Goal: Information Seeking & Learning: Learn about a topic

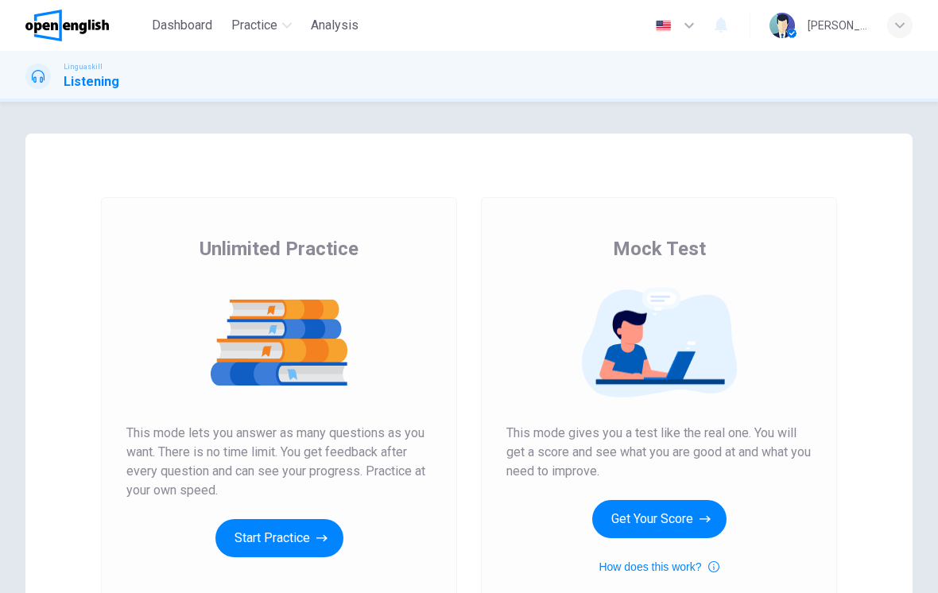
click at [658, 520] on button "Get Your Score" at bounding box center [659, 519] width 134 height 38
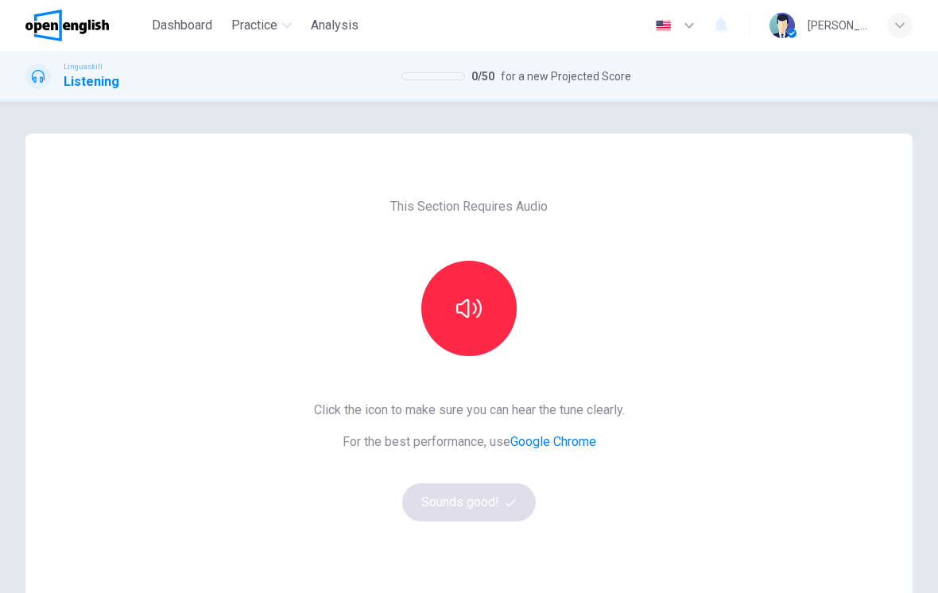
click at [476, 300] on icon "button" at bounding box center [468, 308] width 25 height 25
click at [486, 514] on button "Sounds good!" at bounding box center [469, 502] width 134 height 38
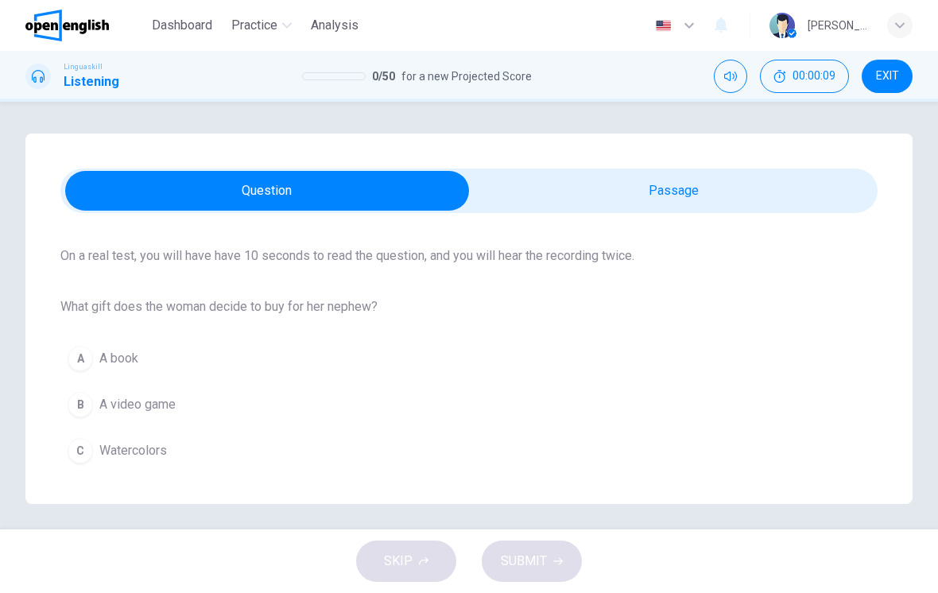
scroll to position [113, 0]
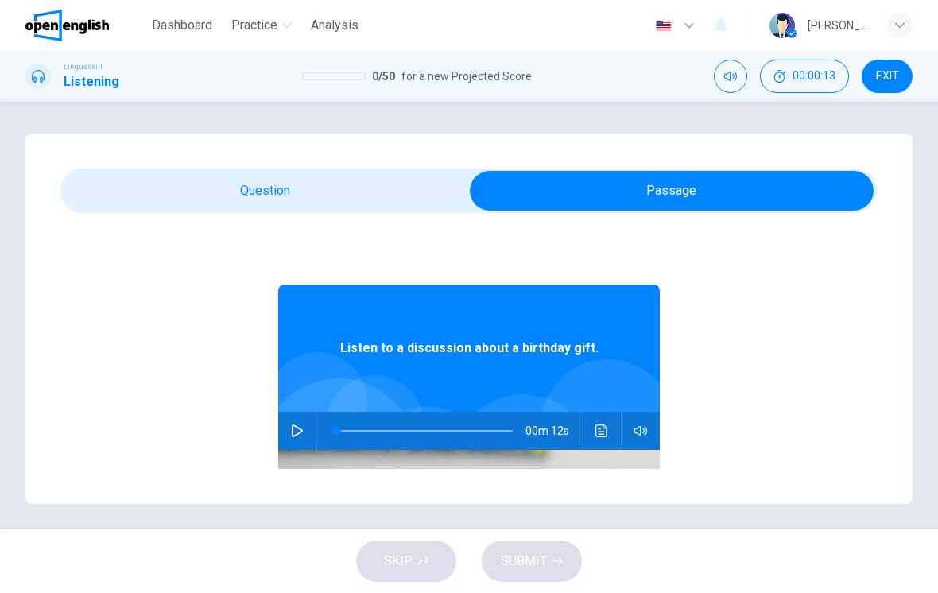
click at [297, 425] on icon "button" at bounding box center [297, 431] width 13 height 13
type input "*"
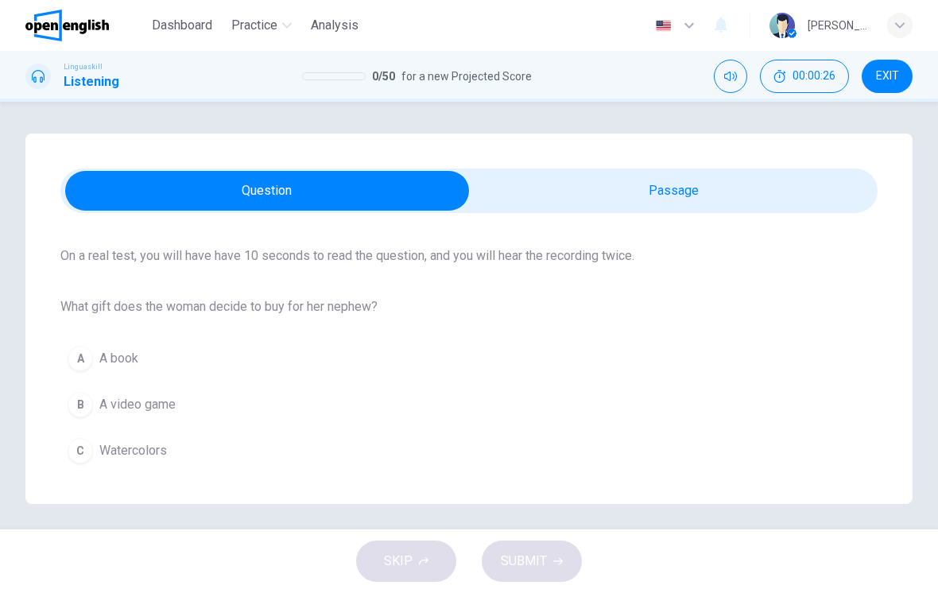
click at [402, 451] on button "C Watercolors" at bounding box center [468, 451] width 817 height 40
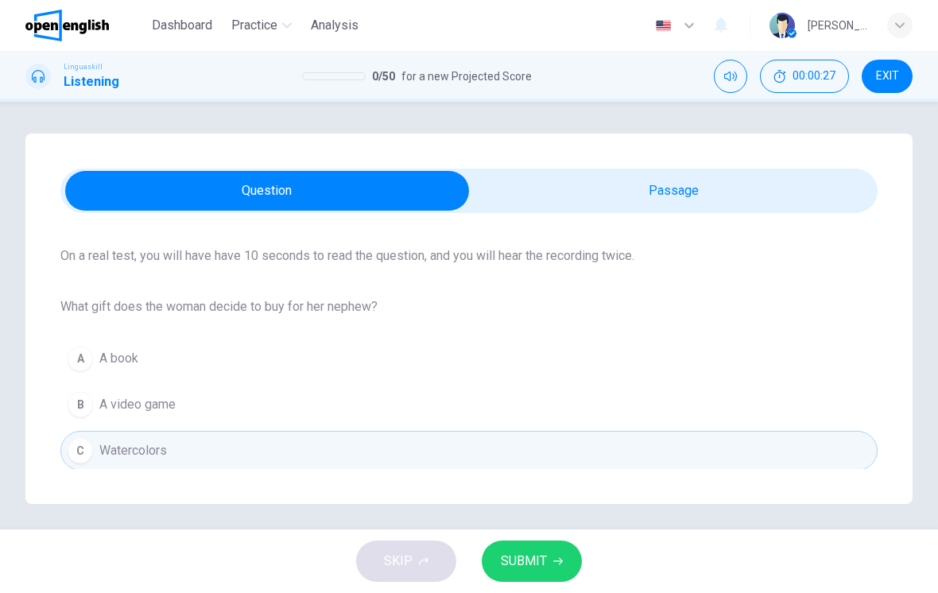
click at [530, 545] on button "SUBMIT" at bounding box center [532, 561] width 100 height 41
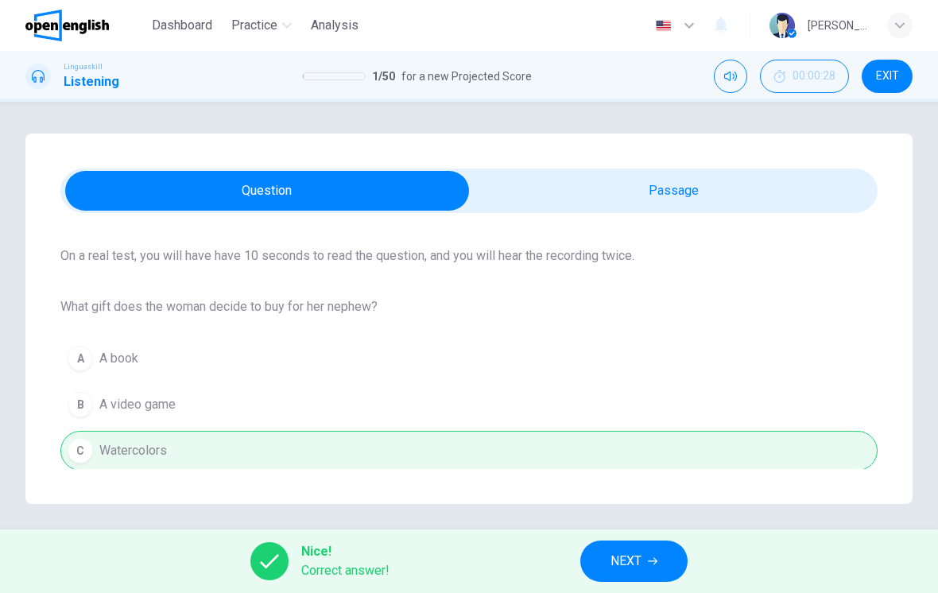
click at [623, 557] on span "NEXT" at bounding box center [626, 561] width 31 height 22
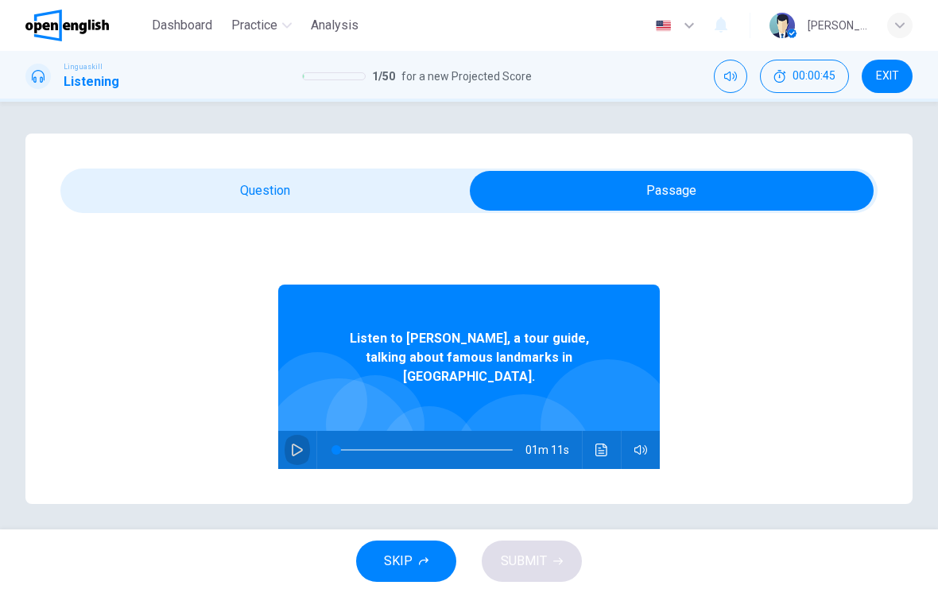
click at [297, 444] on icon "button" at bounding box center [297, 450] width 13 height 13
type input "*"
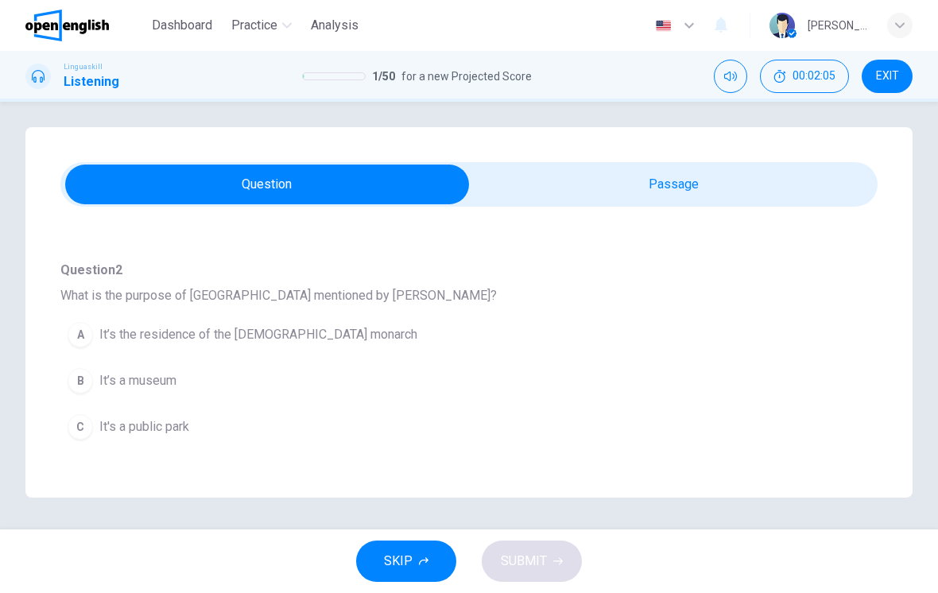
scroll to position [118, 0]
click at [769, 343] on button "A It’s the residence of the [DEMOGRAPHIC_DATA] monarch" at bounding box center [440, 334] width 760 height 40
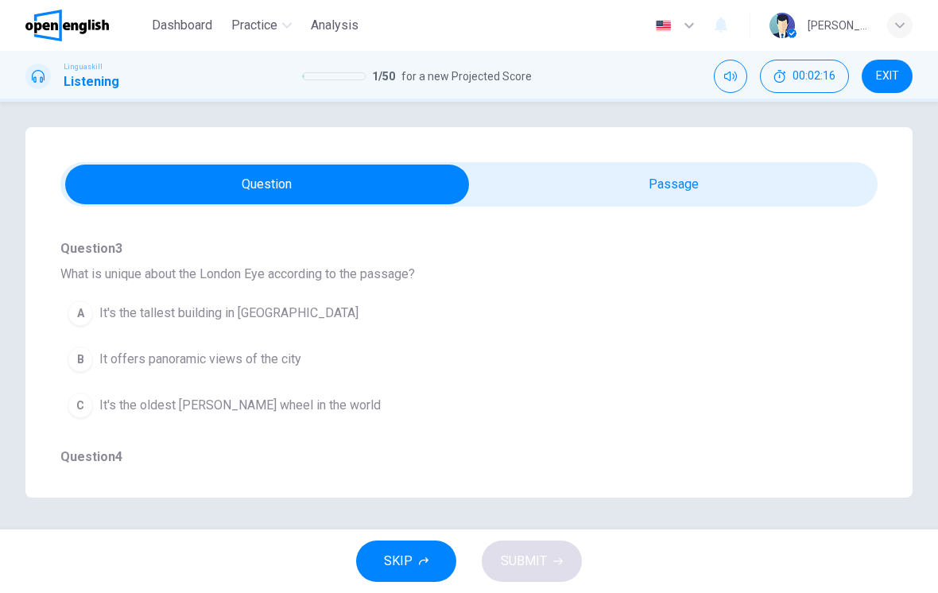
scroll to position [349, 0]
click at [757, 363] on button "B It offers panoramic views of the city" at bounding box center [440, 358] width 760 height 40
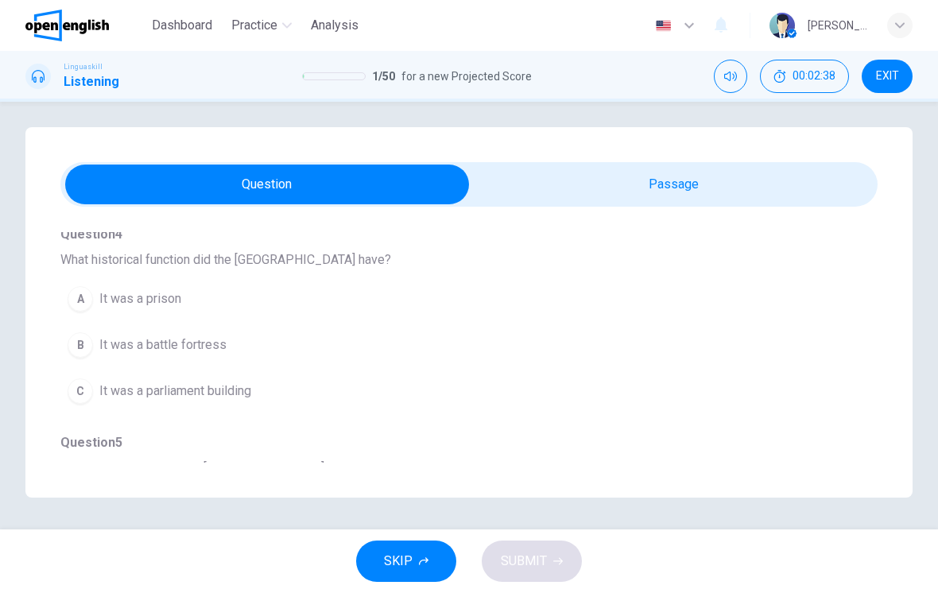
scroll to position [556, 0]
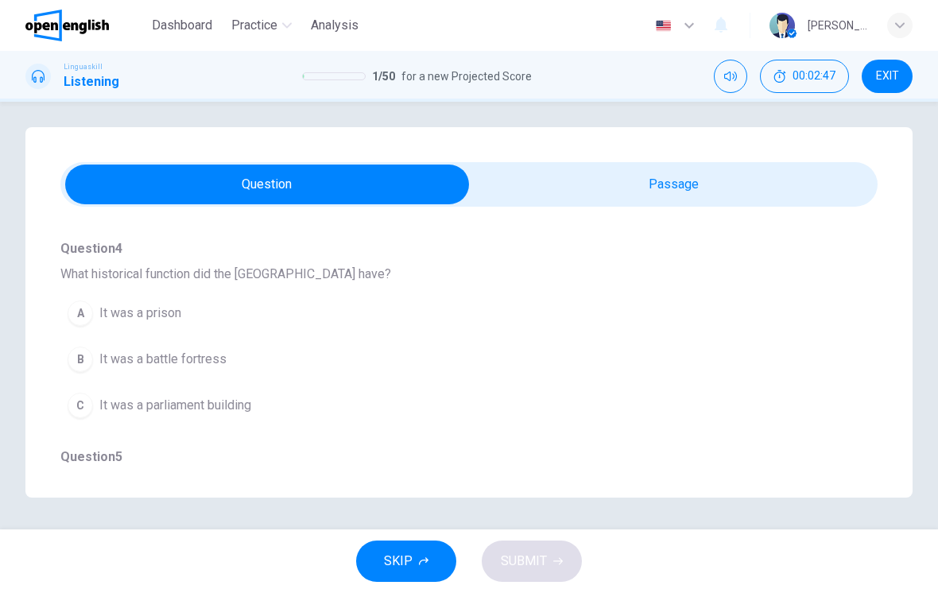
click at [731, 424] on button "C It was a parliament building" at bounding box center [440, 406] width 760 height 40
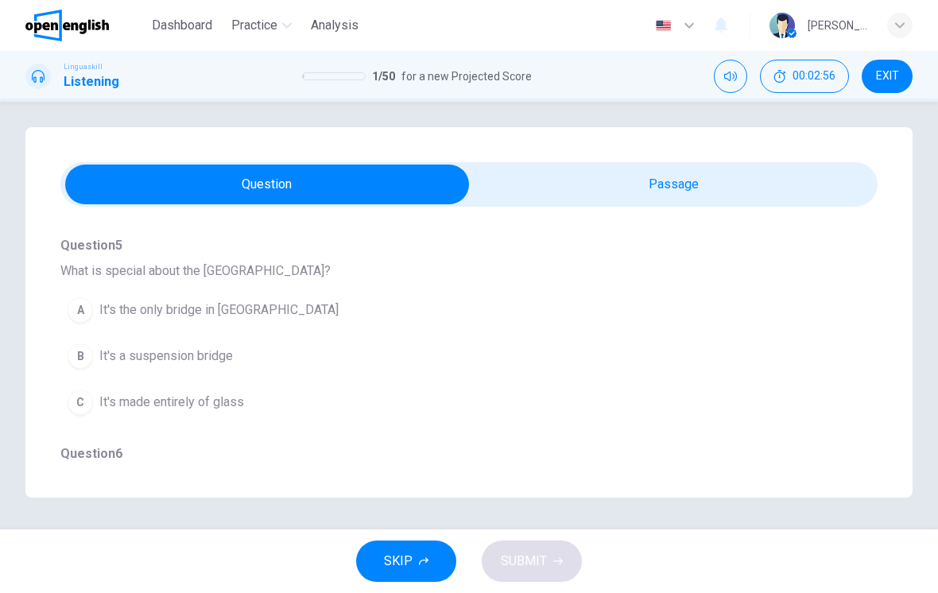
scroll to position [769, 0]
click at [762, 373] on button "B It's a suspension bridge" at bounding box center [440, 355] width 760 height 40
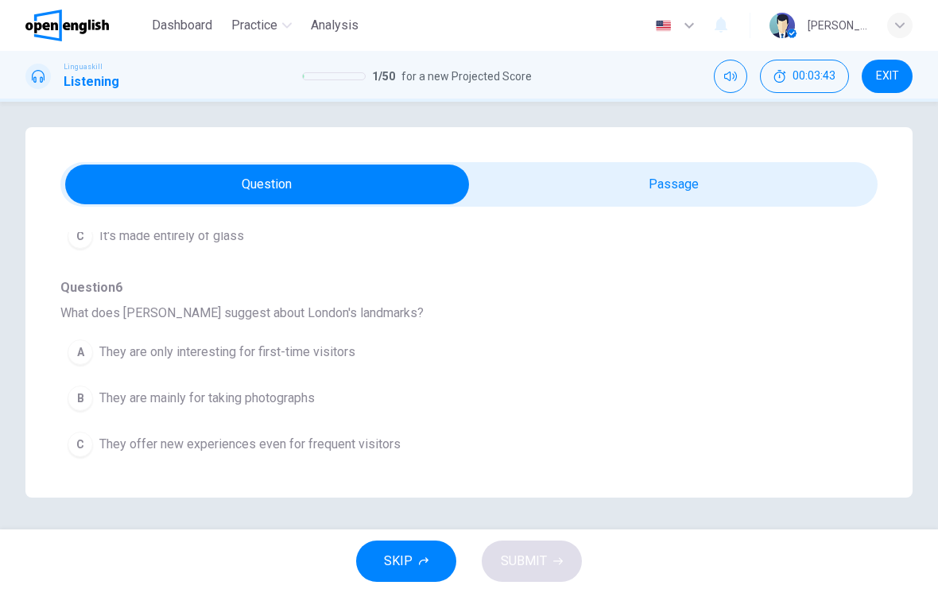
scroll to position [934, 0]
click at [427, 460] on button "C They offer new experiences even for frequent visitors" at bounding box center [440, 445] width 760 height 40
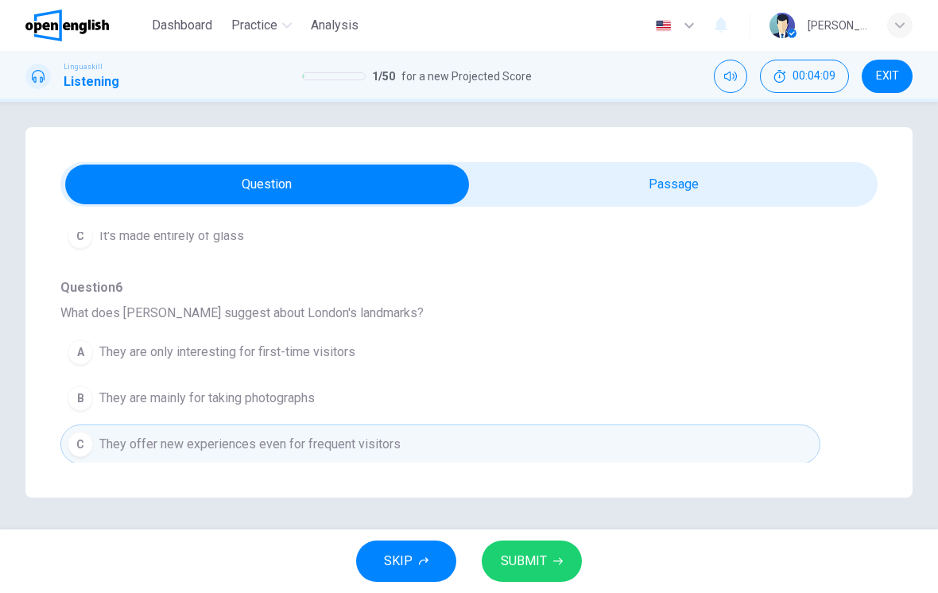
click at [605, 413] on button "B They are mainly for taking photographs" at bounding box center [440, 398] width 760 height 40
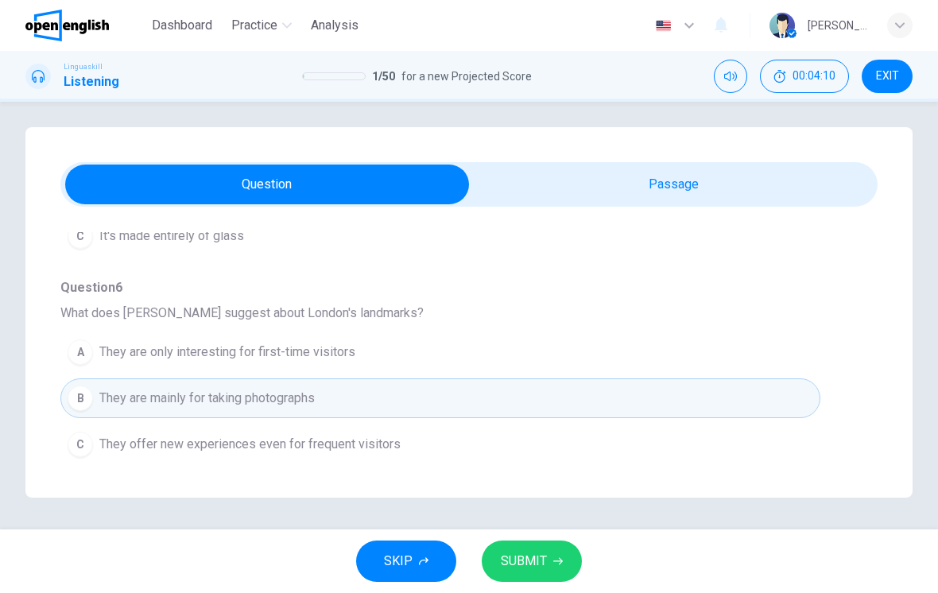
click at [551, 557] on button "SUBMIT" at bounding box center [532, 561] width 100 height 41
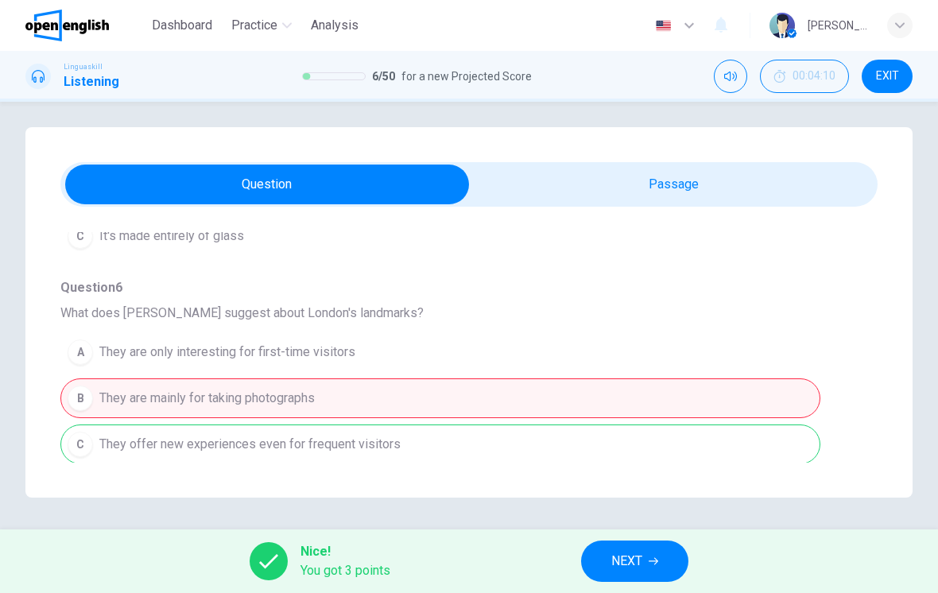
click at [642, 571] on span "NEXT" at bounding box center [626, 561] width 31 height 22
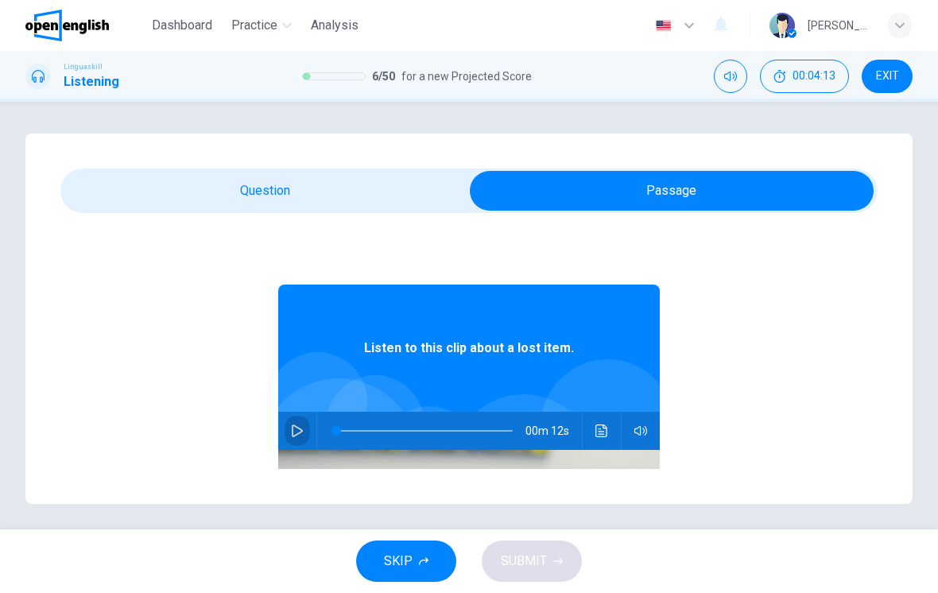
click at [296, 423] on button "button" at bounding box center [297, 431] width 25 height 38
type input "*"
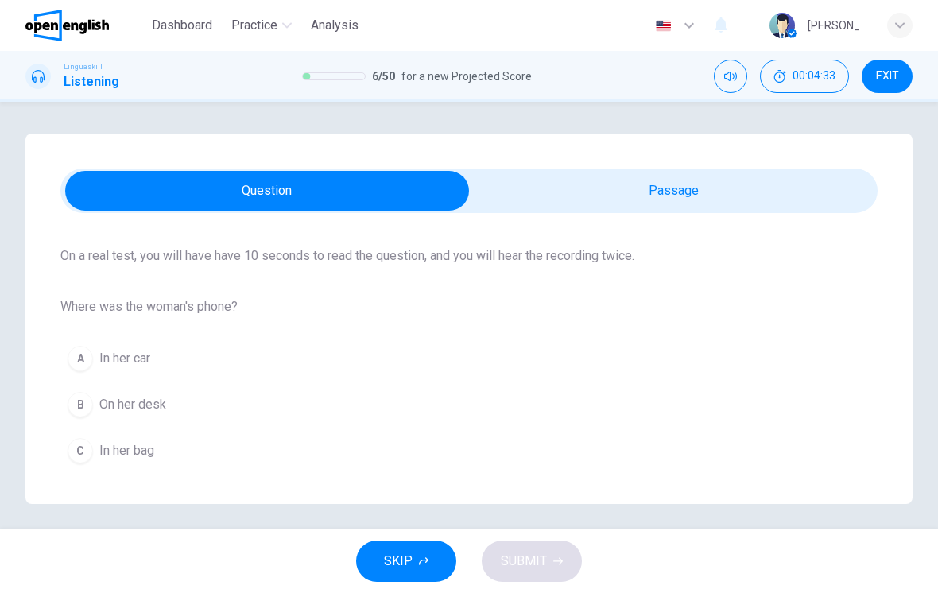
scroll to position [113, 0]
click at [507, 468] on button "C In her bag" at bounding box center [468, 451] width 817 height 40
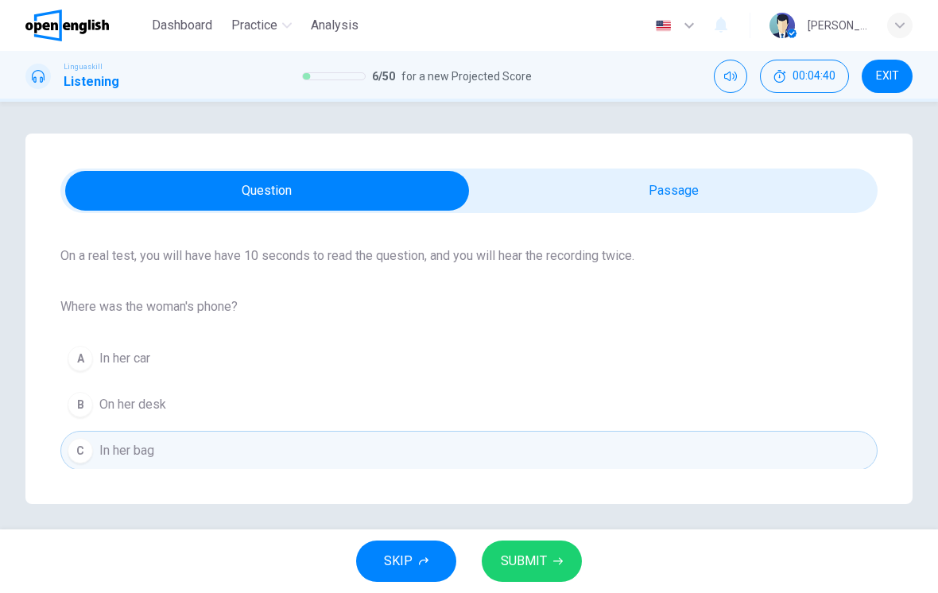
click at [536, 548] on button "SUBMIT" at bounding box center [532, 561] width 100 height 41
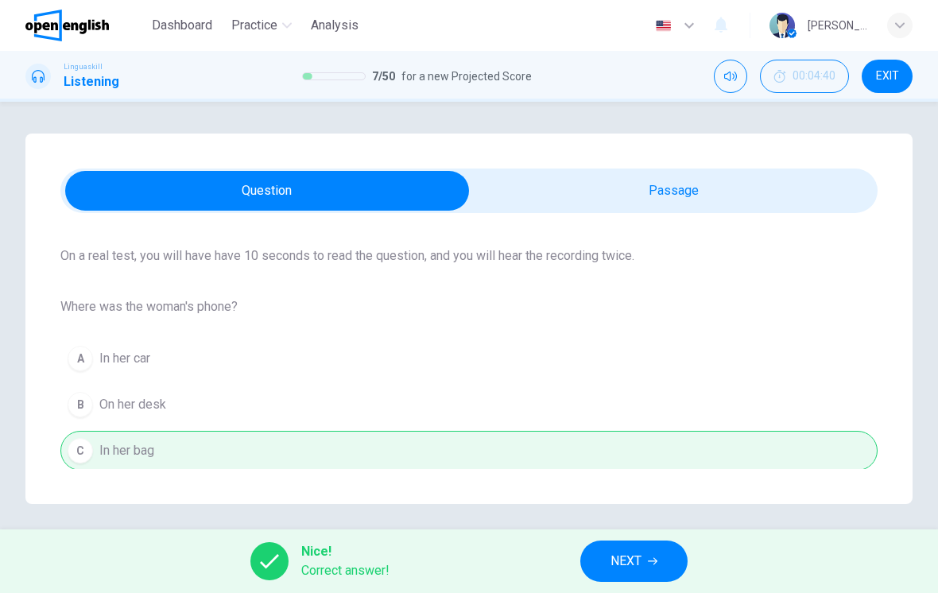
click at [645, 549] on button "NEXT" at bounding box center [633, 561] width 107 height 41
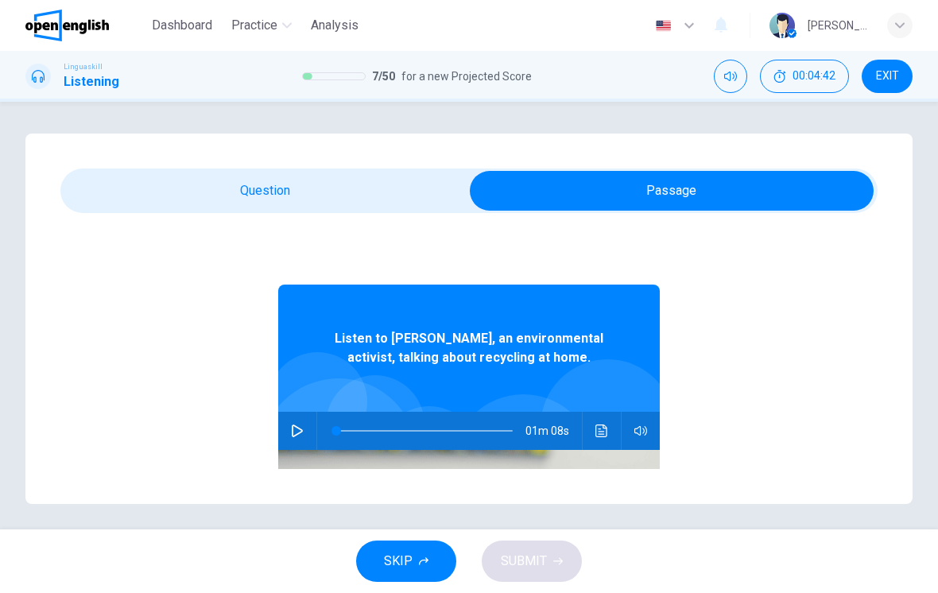
click at [299, 464] on img at bounding box center [469, 577] width 382 height 254
click at [305, 433] on button "button" at bounding box center [297, 431] width 25 height 38
type input "*"
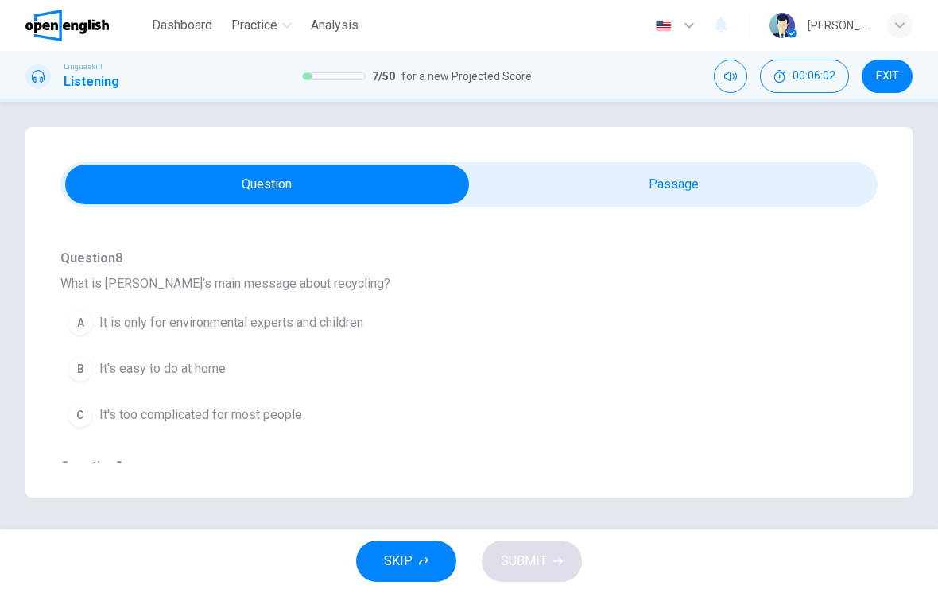
scroll to position [127, 0]
click at [392, 373] on button "B It's easy to do at home" at bounding box center [440, 371] width 760 height 40
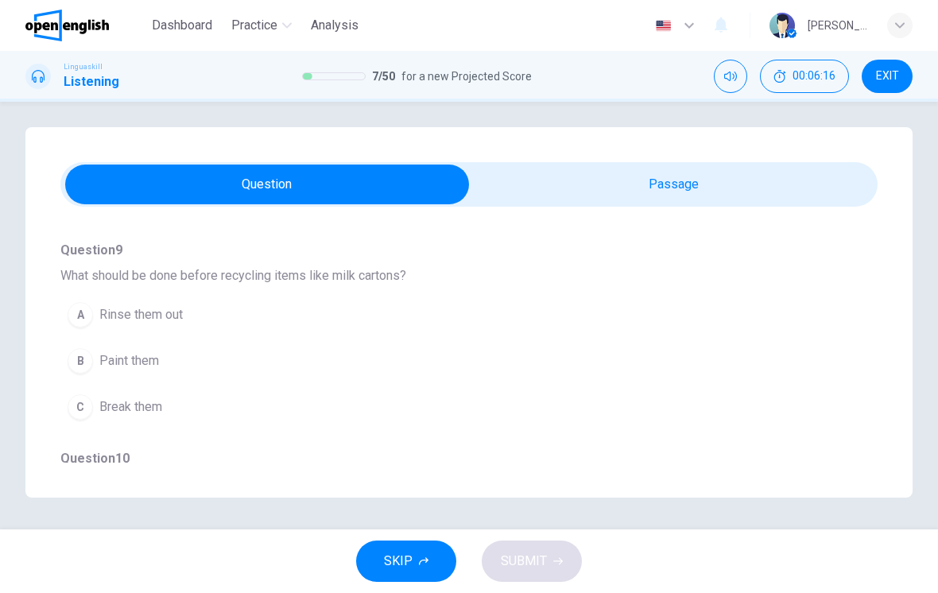
scroll to position [347, 0]
click at [591, 424] on button "C Break them" at bounding box center [440, 406] width 760 height 40
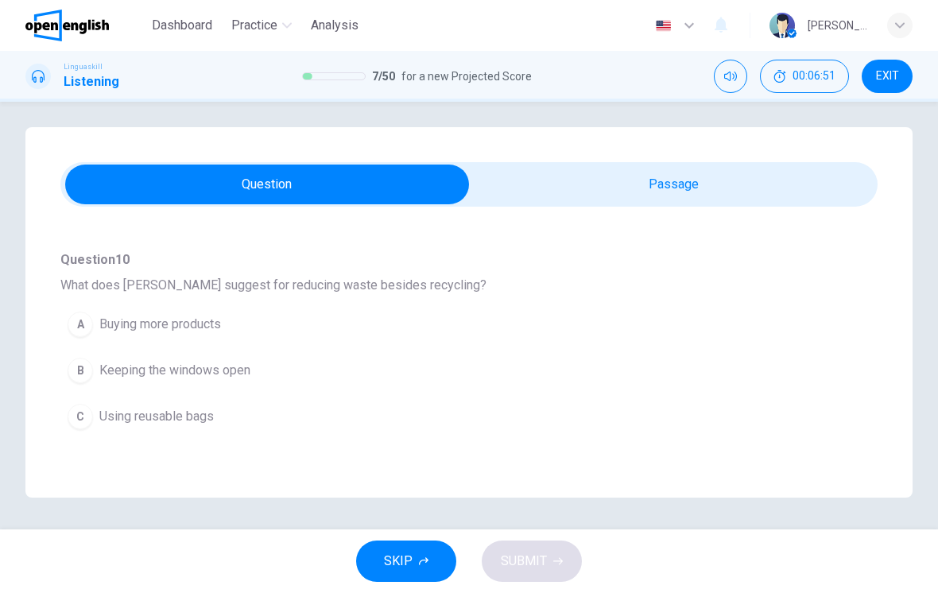
scroll to position [541, 0]
click at [601, 439] on button "C Using reusable bags" at bounding box center [440, 421] width 760 height 40
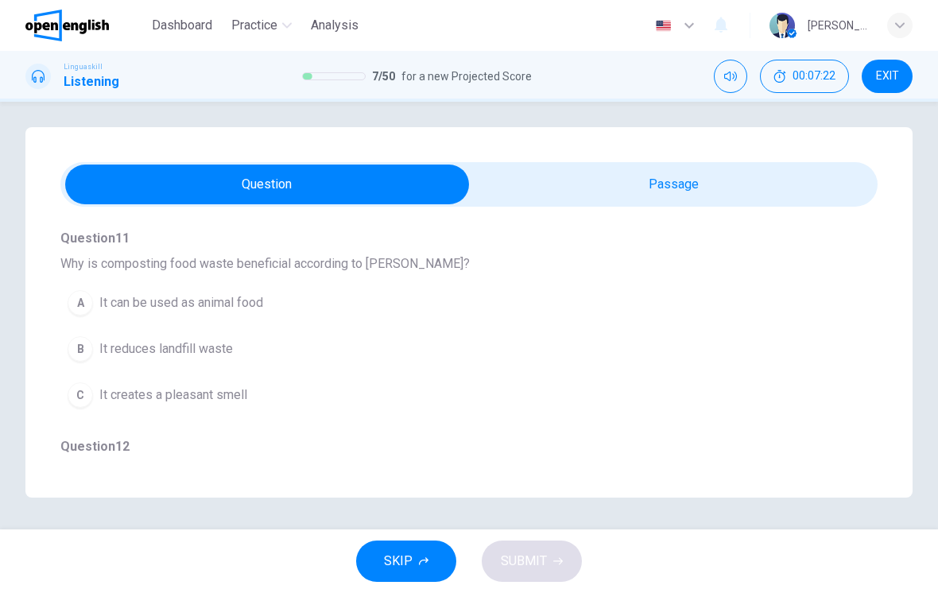
scroll to position [778, 0]
click at [263, 297] on span "It can be used as animal food" at bounding box center [181, 299] width 164 height 19
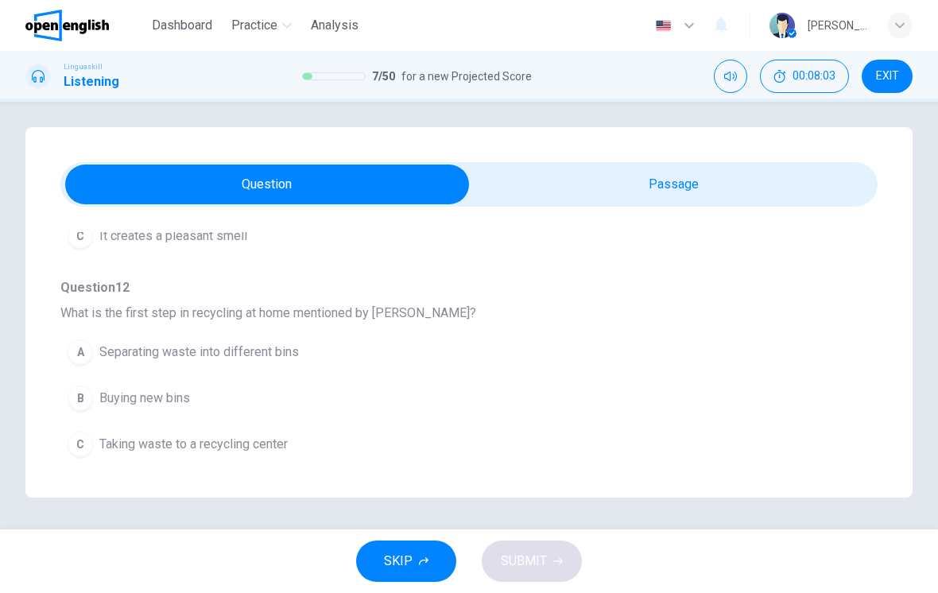
scroll to position [934, 0]
click at [617, 453] on button "C Taking waste to a recycling center" at bounding box center [440, 445] width 760 height 40
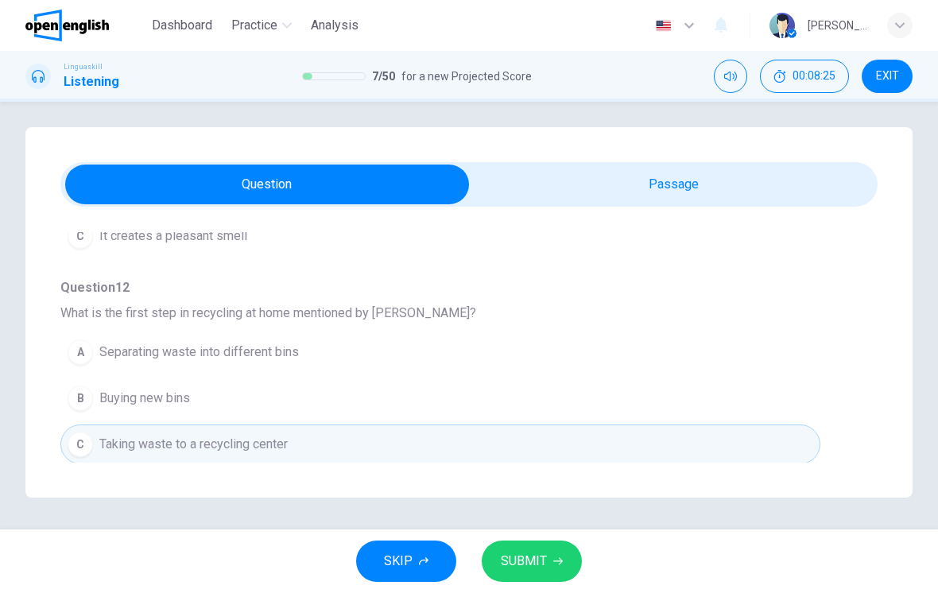
click at [611, 380] on button "B Buying new bins" at bounding box center [440, 398] width 760 height 40
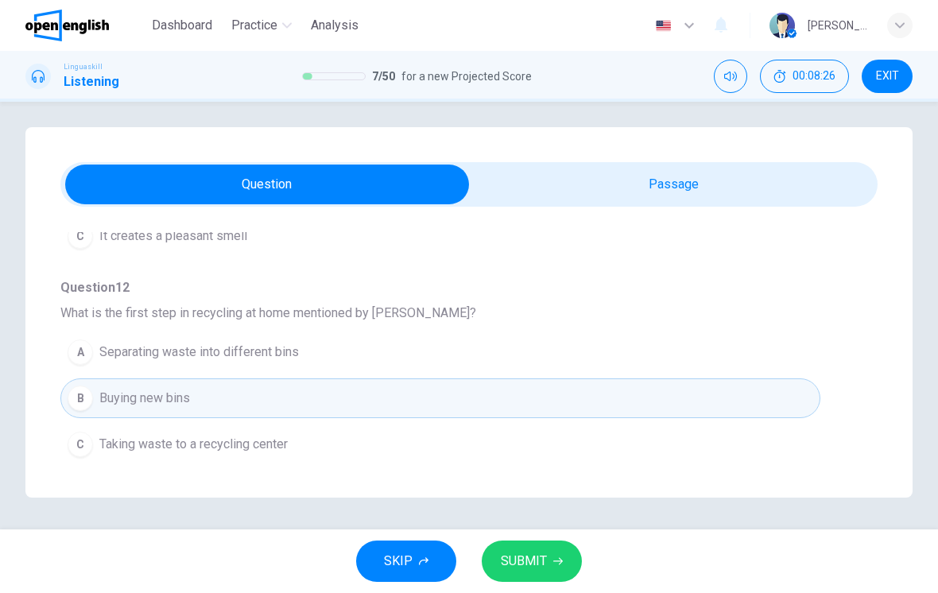
click at [605, 362] on button "A Separating waste into different bins" at bounding box center [440, 352] width 760 height 40
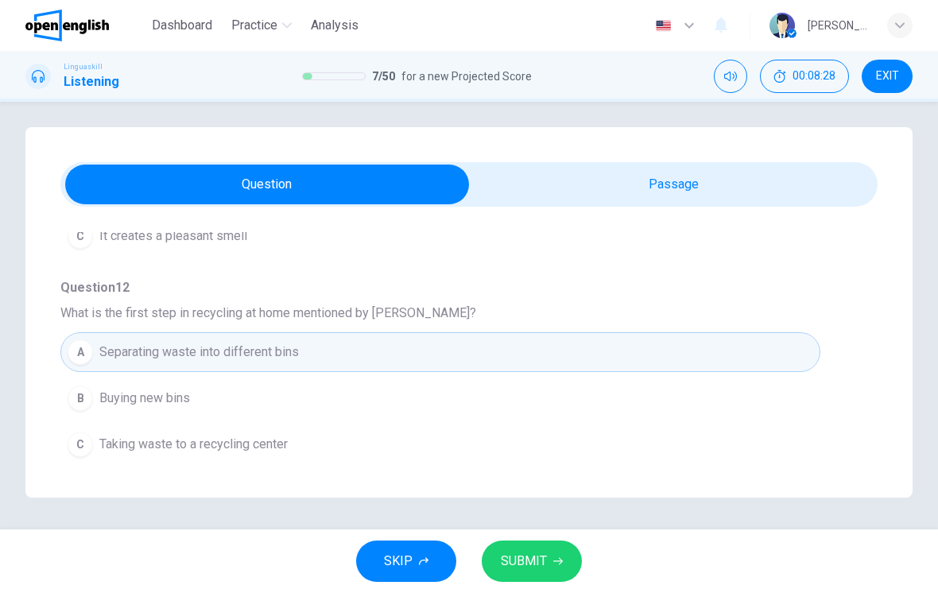
click at [530, 565] on span "SUBMIT" at bounding box center [524, 561] width 46 height 22
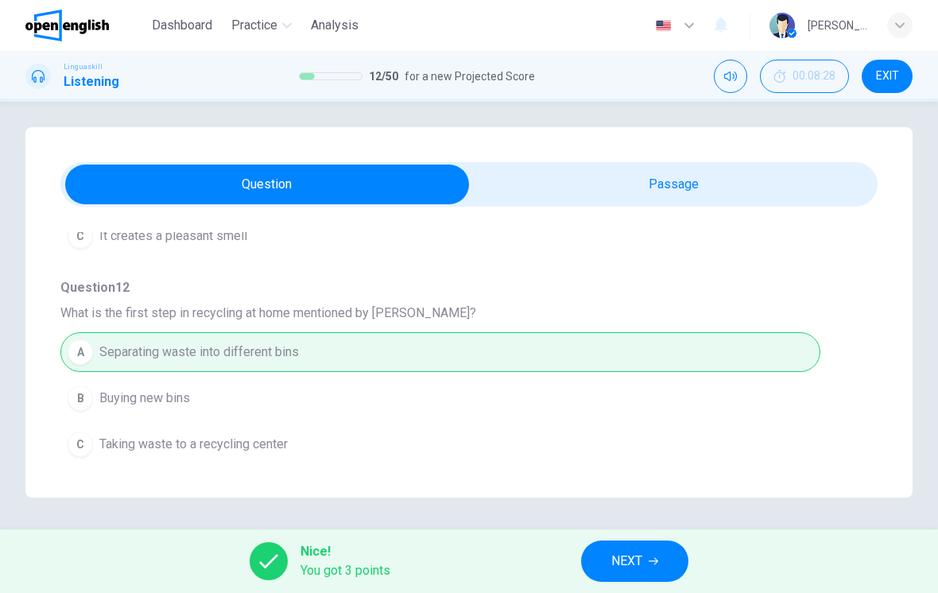
click at [640, 561] on span "NEXT" at bounding box center [626, 561] width 31 height 22
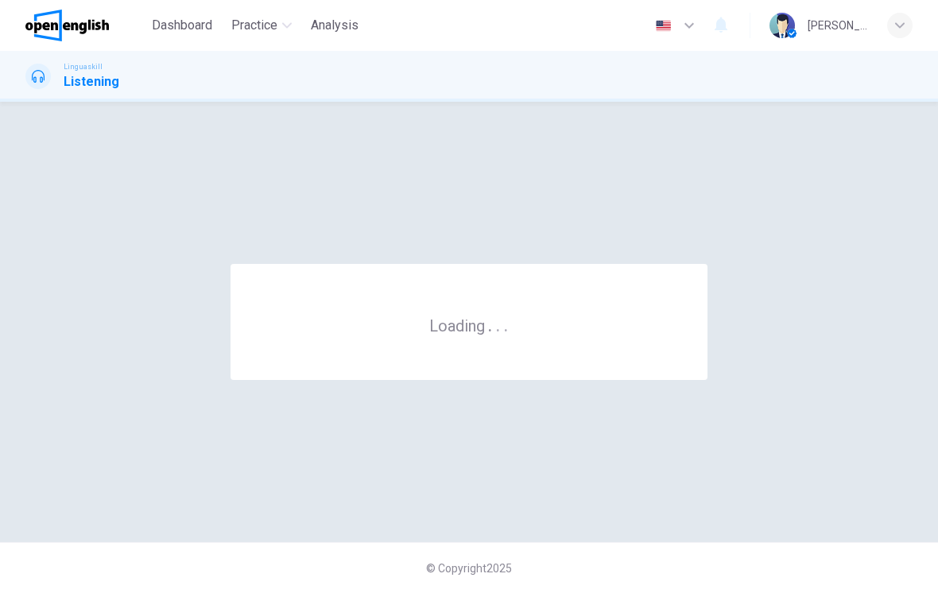
scroll to position [0, 0]
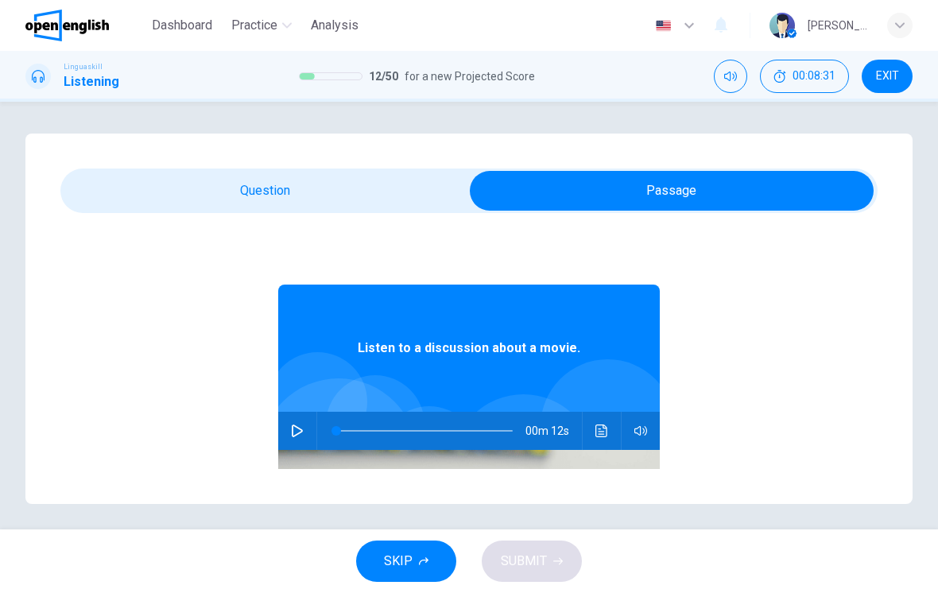
click at [305, 416] on button "button" at bounding box center [297, 431] width 25 height 38
type input "*"
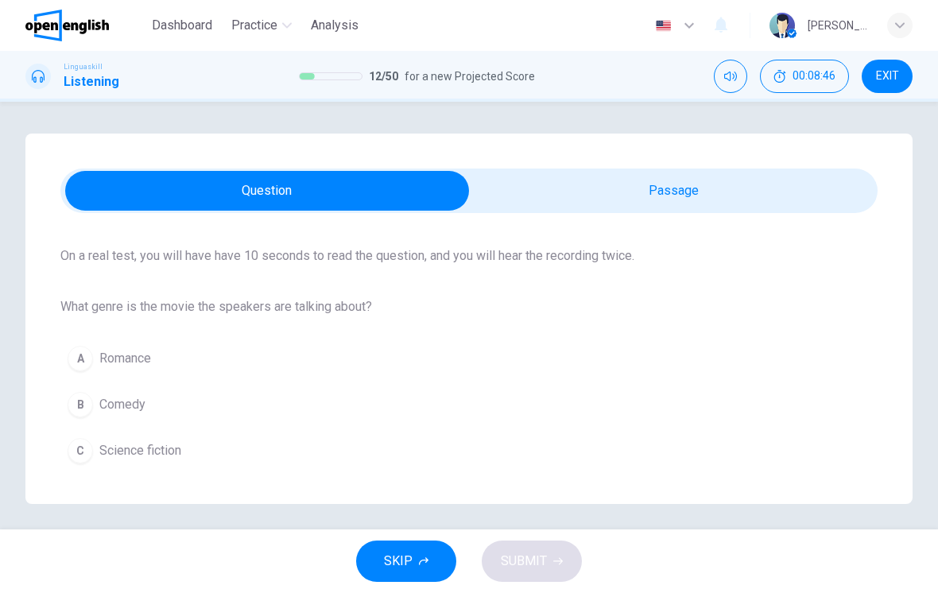
scroll to position [113, 0]
click at [607, 485] on div "Question 13 Listen and Select For this question, choose the correct answer. On …" at bounding box center [468, 319] width 887 height 371
click at [594, 468] on button "C Science fiction" at bounding box center [468, 451] width 817 height 40
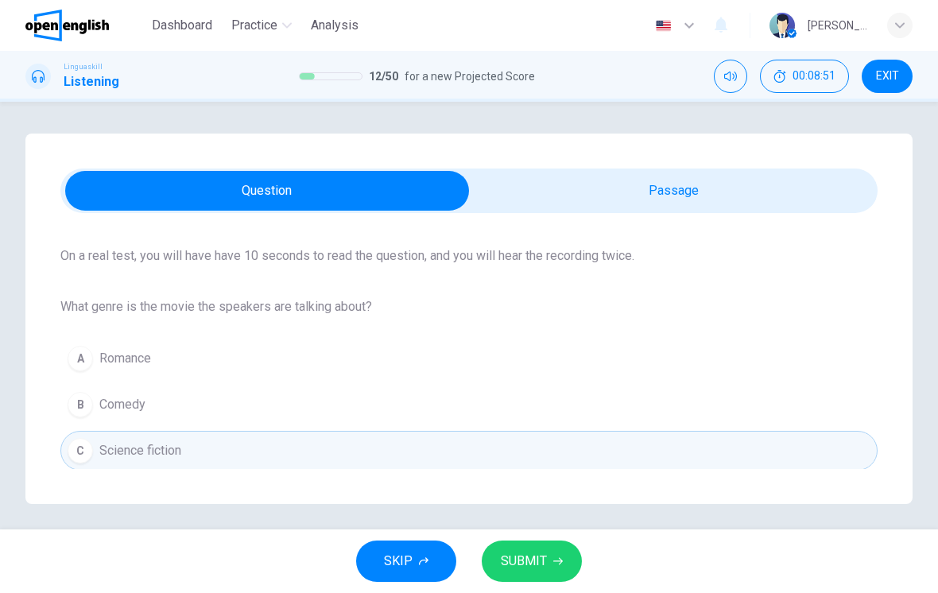
click at [533, 559] on span "SUBMIT" at bounding box center [524, 561] width 46 height 22
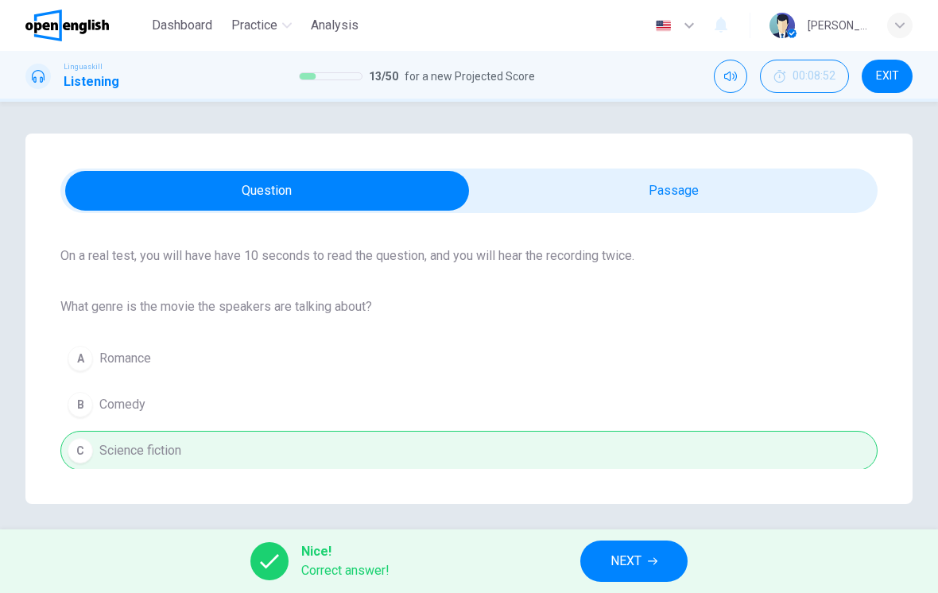
click at [643, 557] on button "NEXT" at bounding box center [633, 561] width 107 height 41
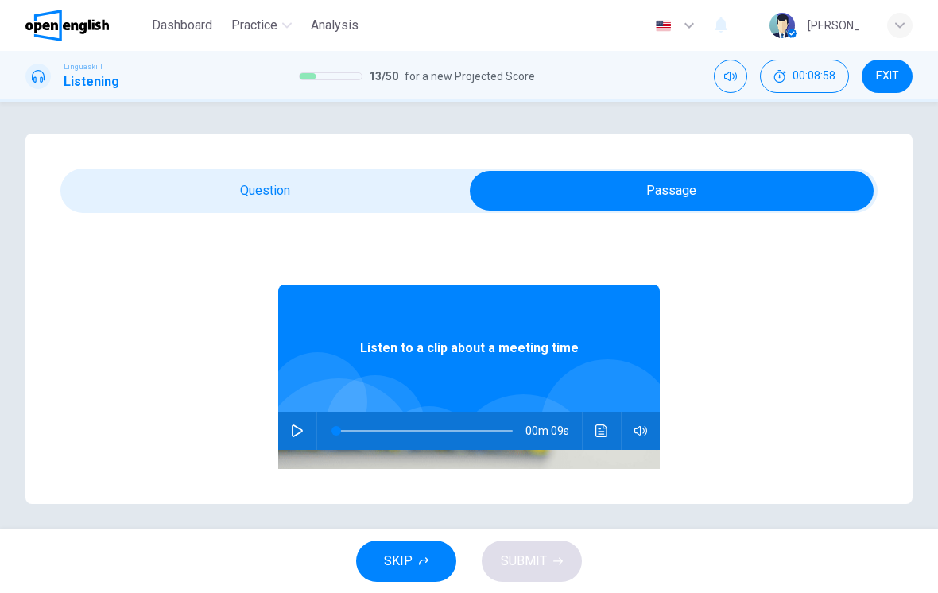
click at [305, 438] on button "button" at bounding box center [297, 431] width 25 height 38
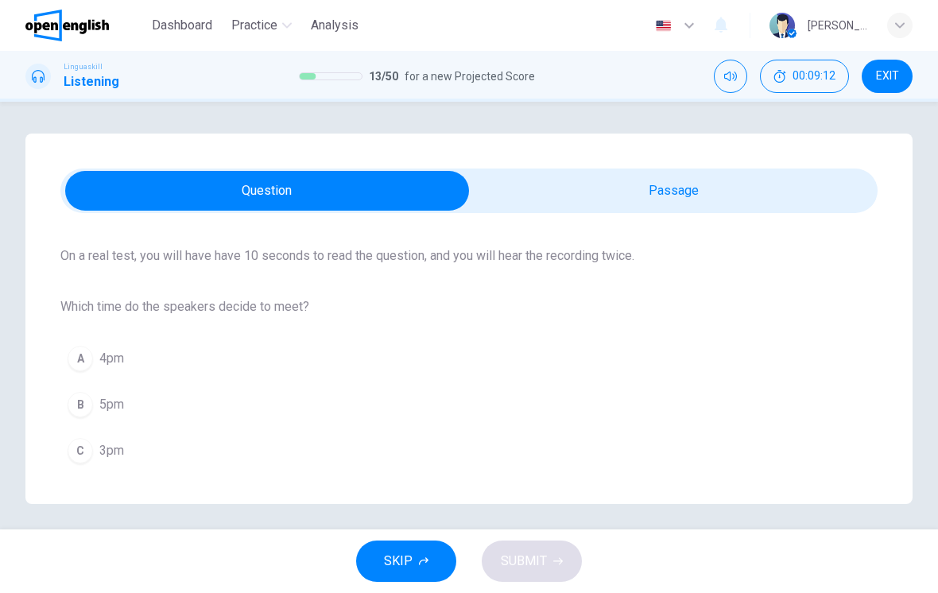
click at [354, 467] on button "C 3pm" at bounding box center [468, 451] width 817 height 40
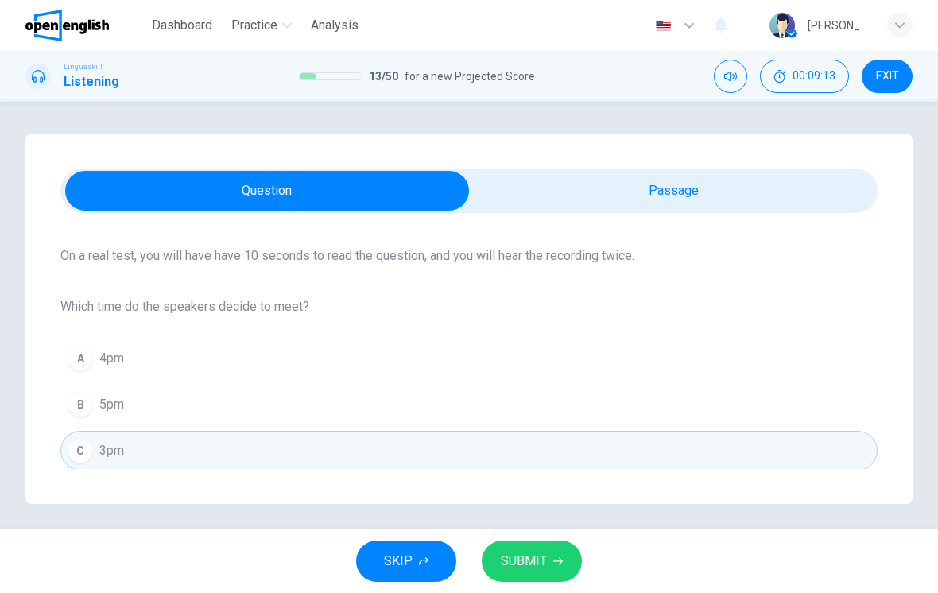
click at [556, 567] on button "SUBMIT" at bounding box center [532, 561] width 100 height 41
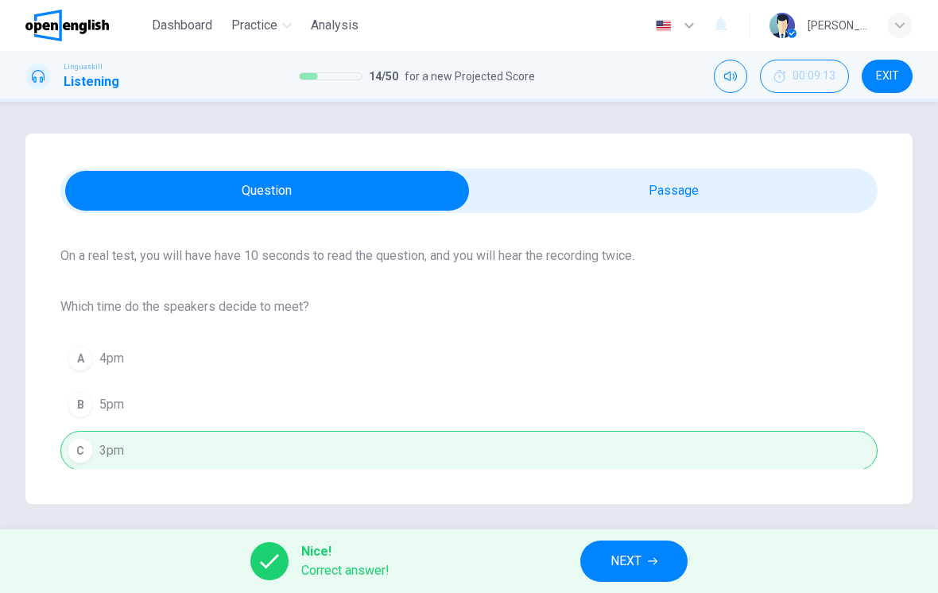
click at [628, 569] on span "NEXT" at bounding box center [626, 561] width 31 height 22
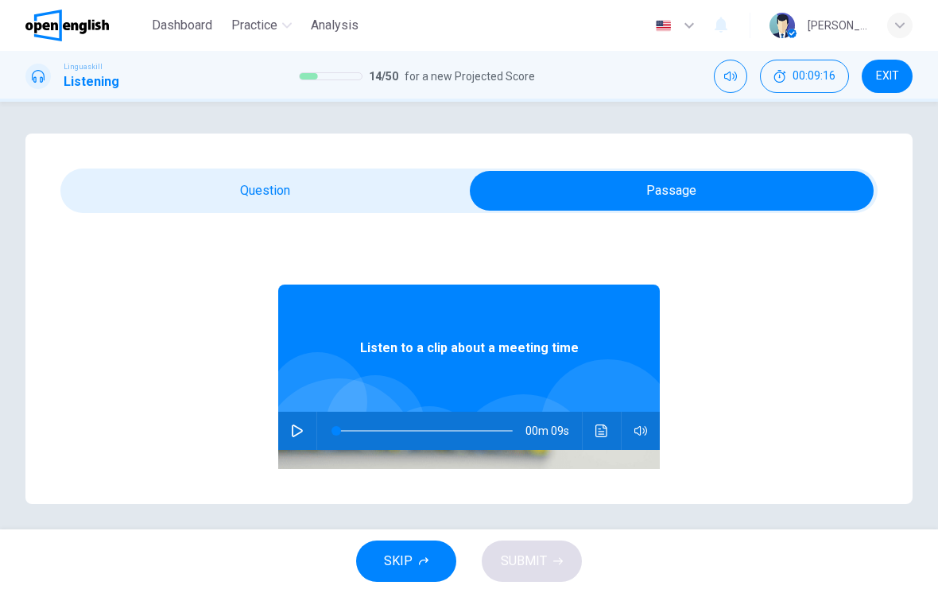
click at [305, 421] on button "button" at bounding box center [297, 431] width 25 height 38
type input "**"
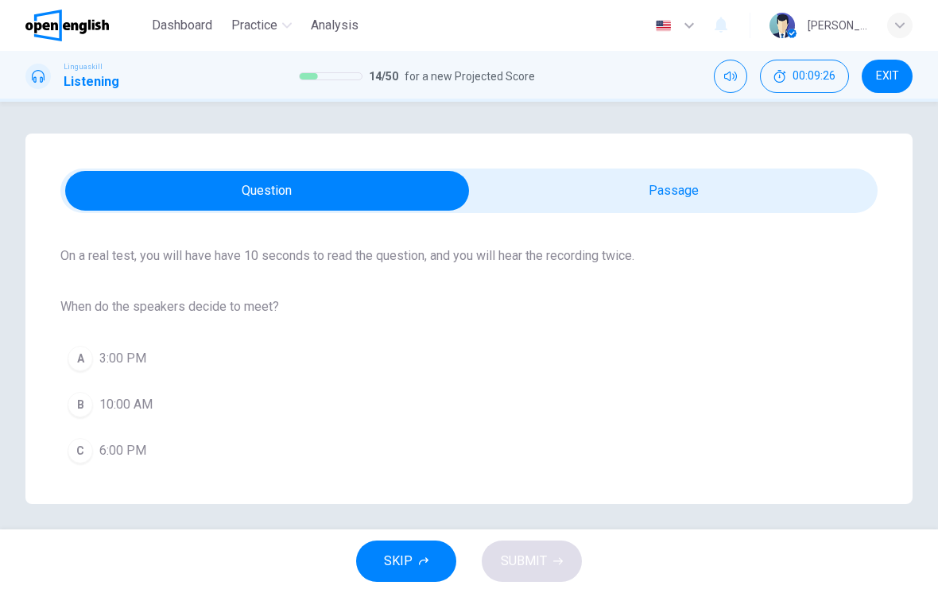
click at [407, 366] on button "A 3:00 PM" at bounding box center [468, 359] width 817 height 40
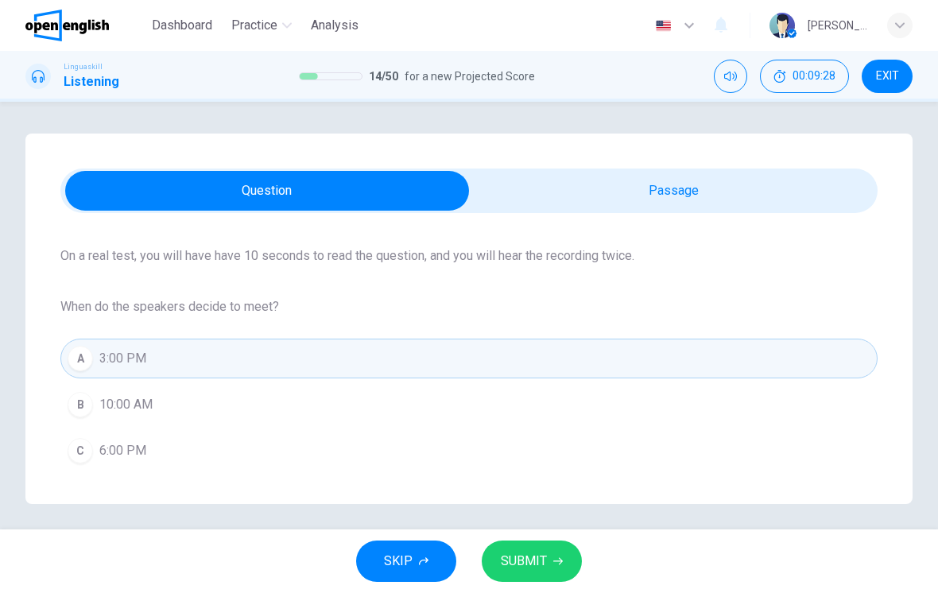
click at [535, 563] on span "SUBMIT" at bounding box center [524, 561] width 46 height 22
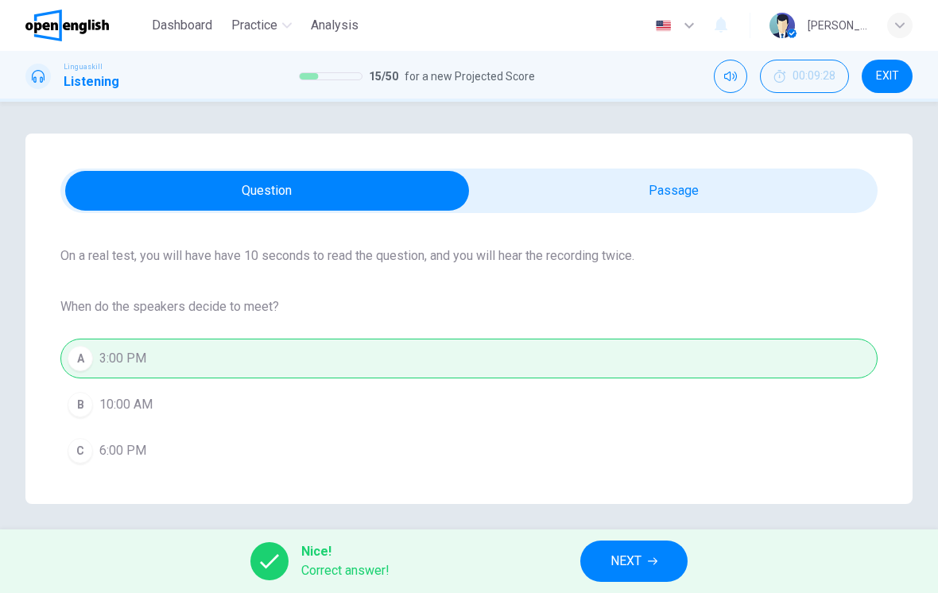
click at [625, 564] on span "NEXT" at bounding box center [626, 561] width 31 height 22
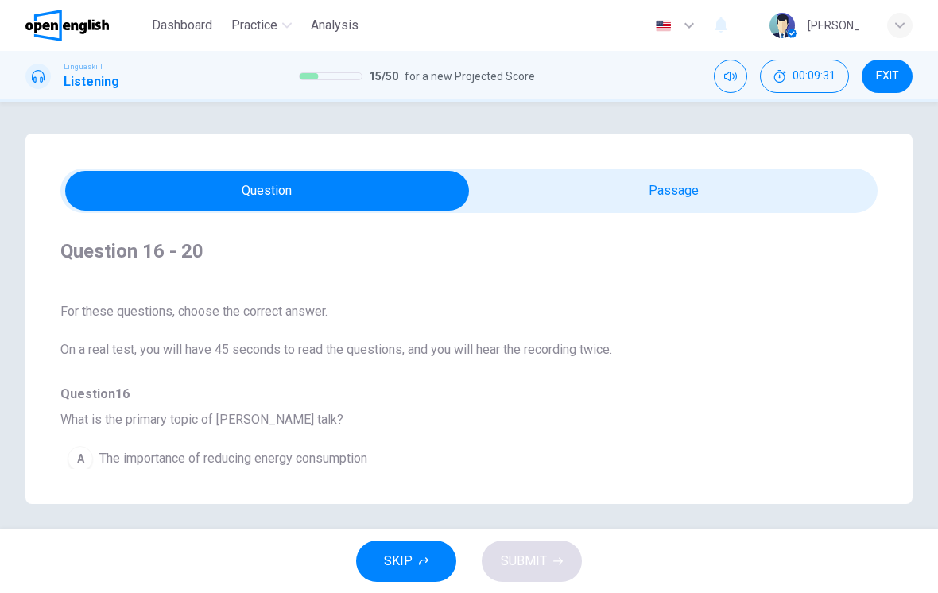
click at [619, 219] on div "Question 16 - 20 For these questions, choose the correct answer. On a real test…" at bounding box center [468, 319] width 887 height 371
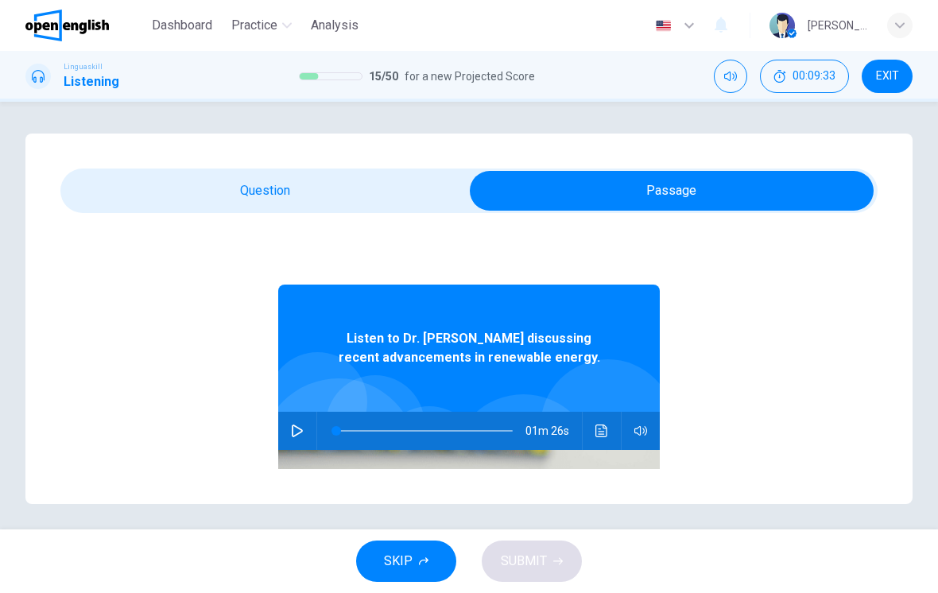
click at [301, 434] on icon "button" at bounding box center [297, 431] width 13 height 13
type input "*"
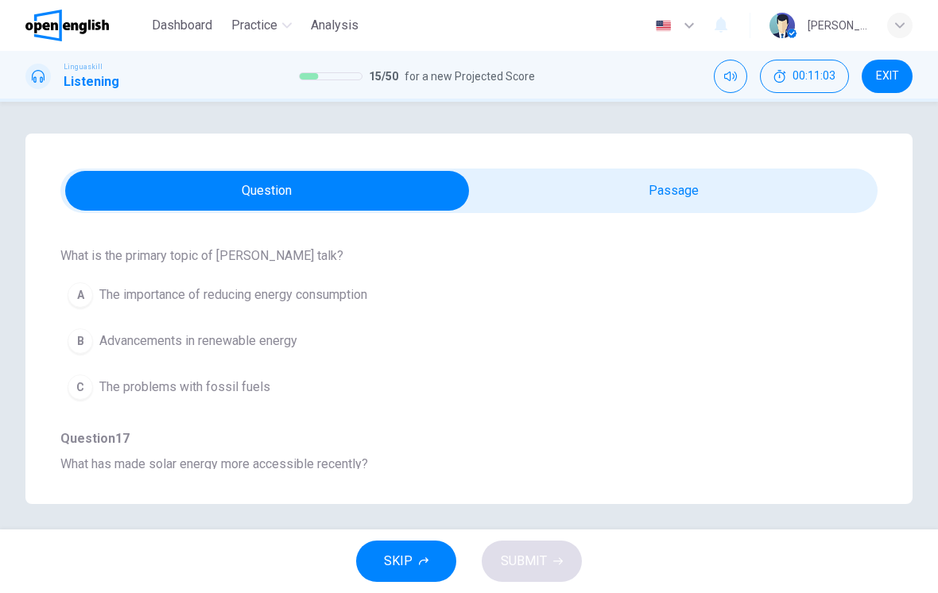
scroll to position [163, 0]
click at [717, 349] on button "B Advancements in renewable energy" at bounding box center [440, 342] width 760 height 40
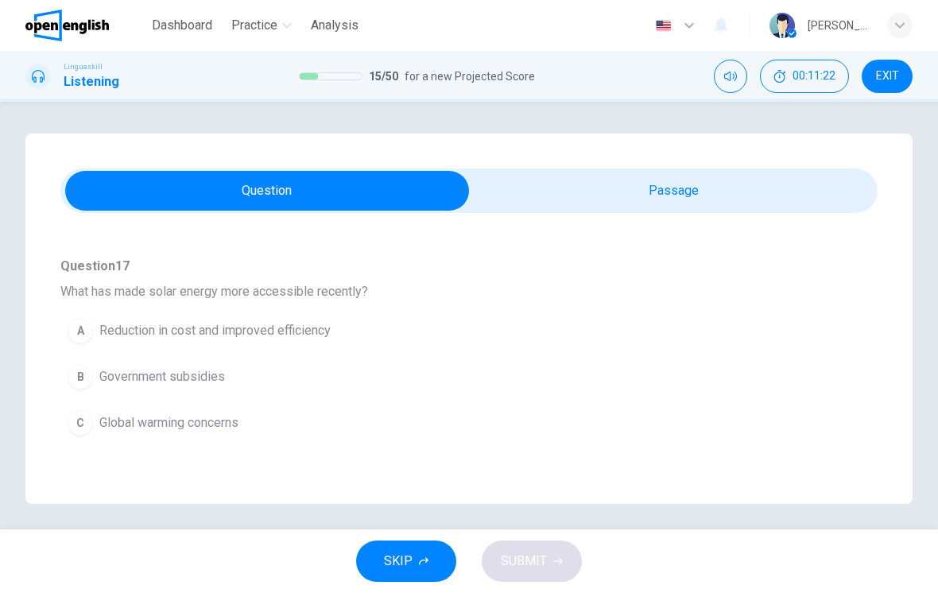
scroll to position [343, 0]
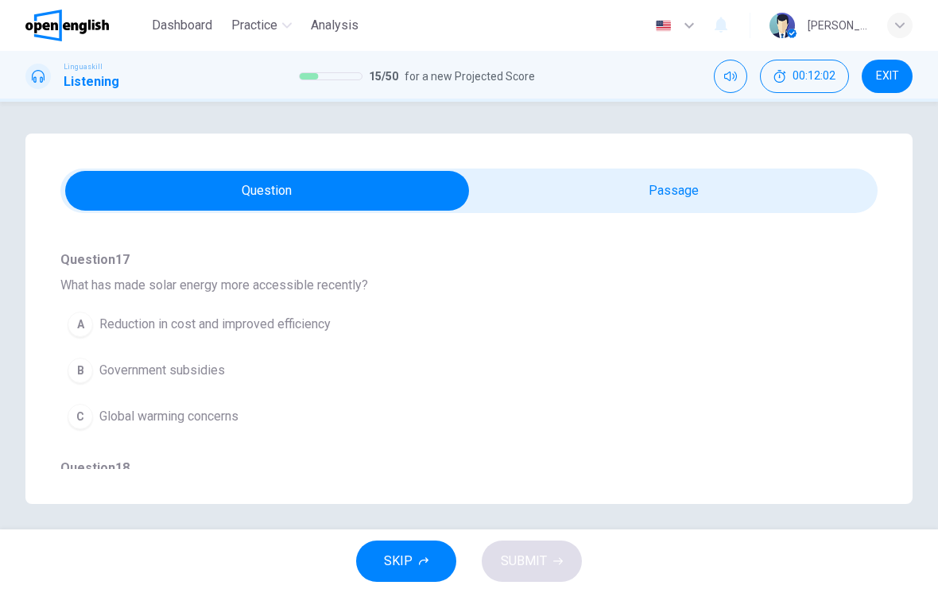
click at [496, 433] on button "C Global warming concerns" at bounding box center [440, 417] width 760 height 40
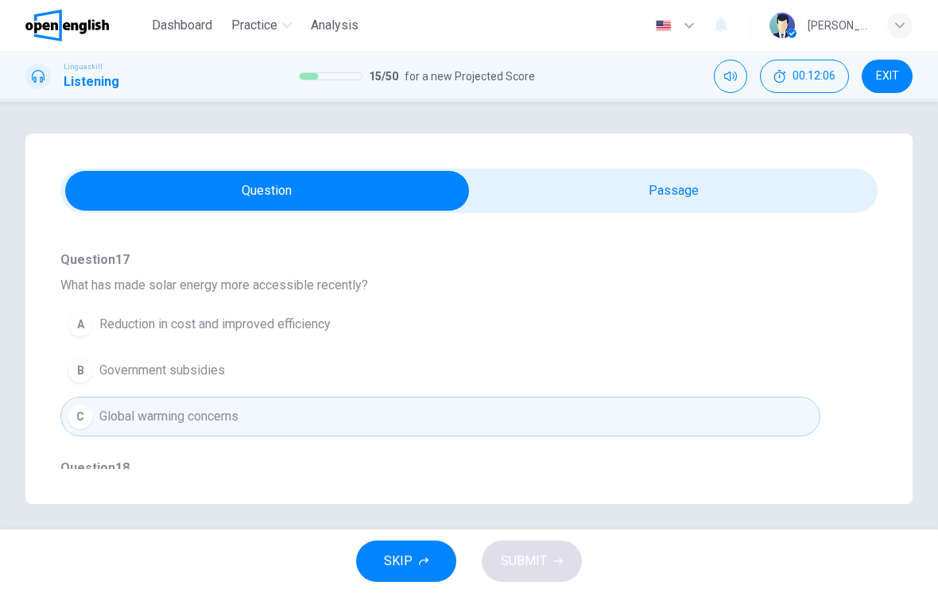
click at [589, 340] on button "A Reduction in cost and improved efficiency" at bounding box center [440, 325] width 760 height 40
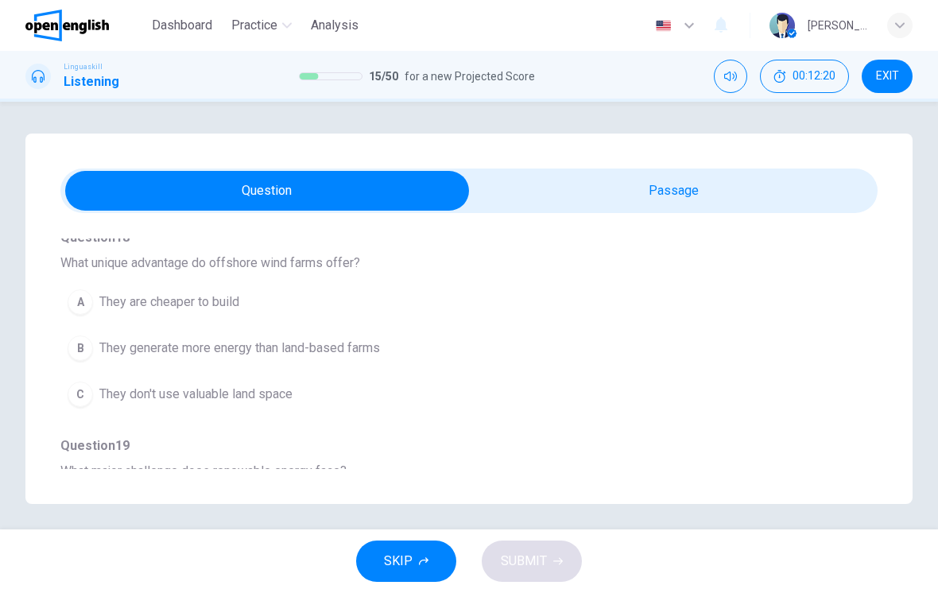
scroll to position [589, 0]
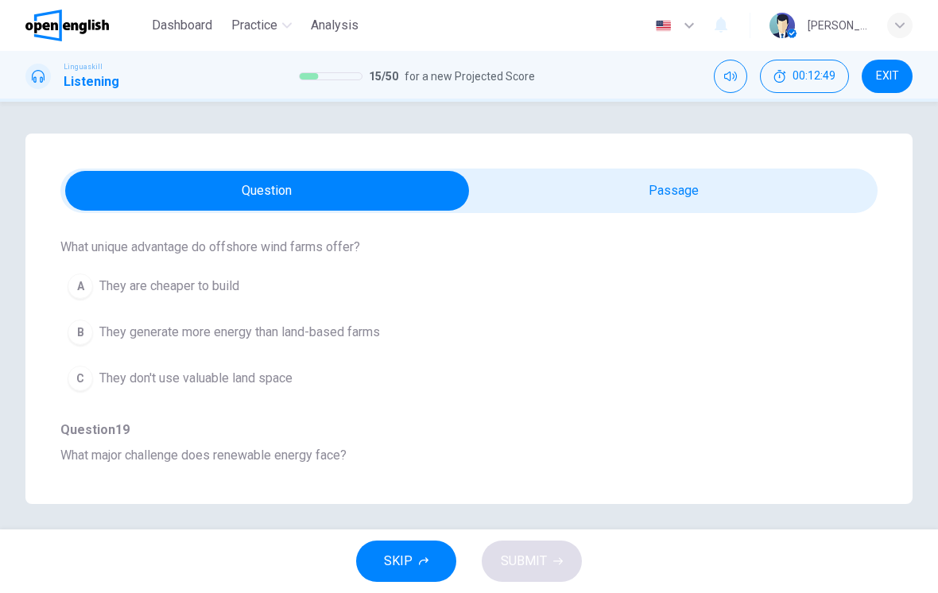
click at [558, 351] on button "B They generate more energy than land-based farms" at bounding box center [440, 332] width 760 height 40
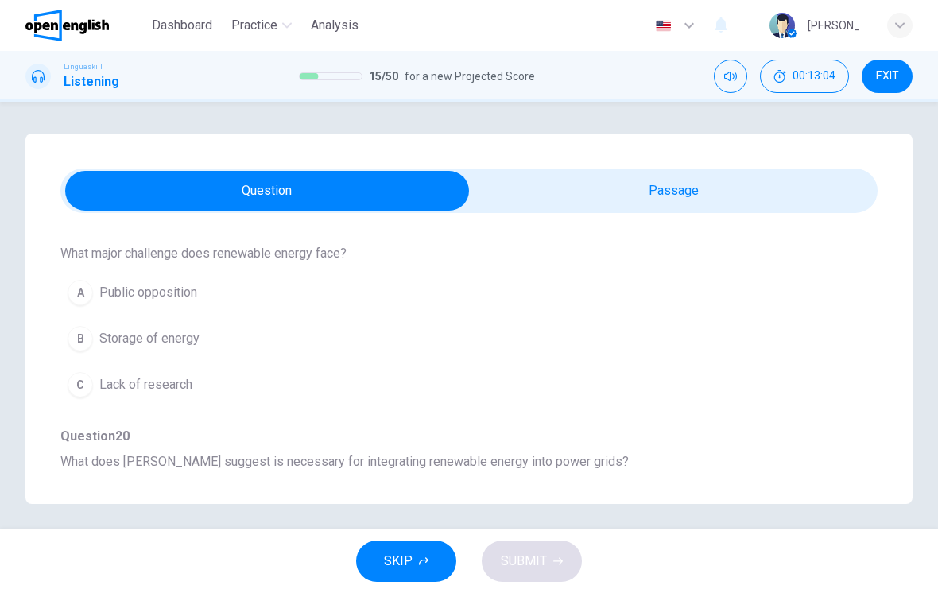
scroll to position [793, 0]
click at [468, 398] on button "C Lack of research" at bounding box center [440, 383] width 760 height 40
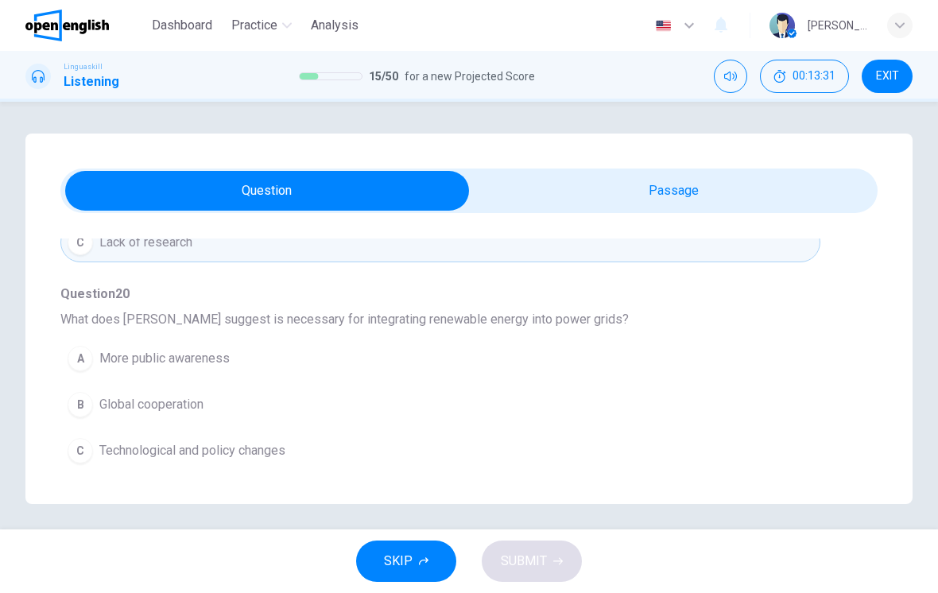
scroll to position [934, 0]
click at [470, 410] on button "B Global cooperation" at bounding box center [440, 405] width 760 height 40
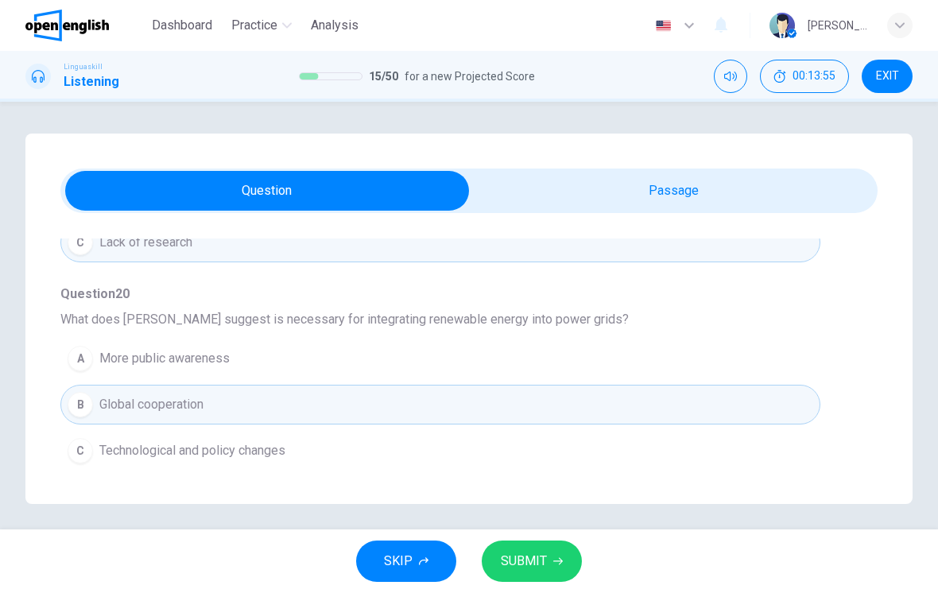
click at [541, 570] on span "SUBMIT" at bounding box center [524, 561] width 46 height 22
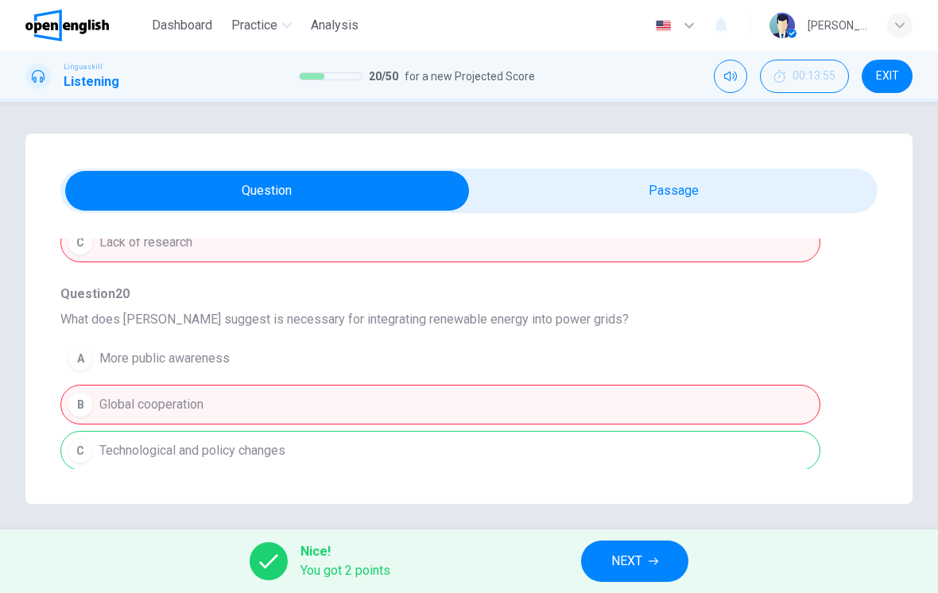
click at [654, 561] on icon "button" at bounding box center [654, 561] width 10 height 7
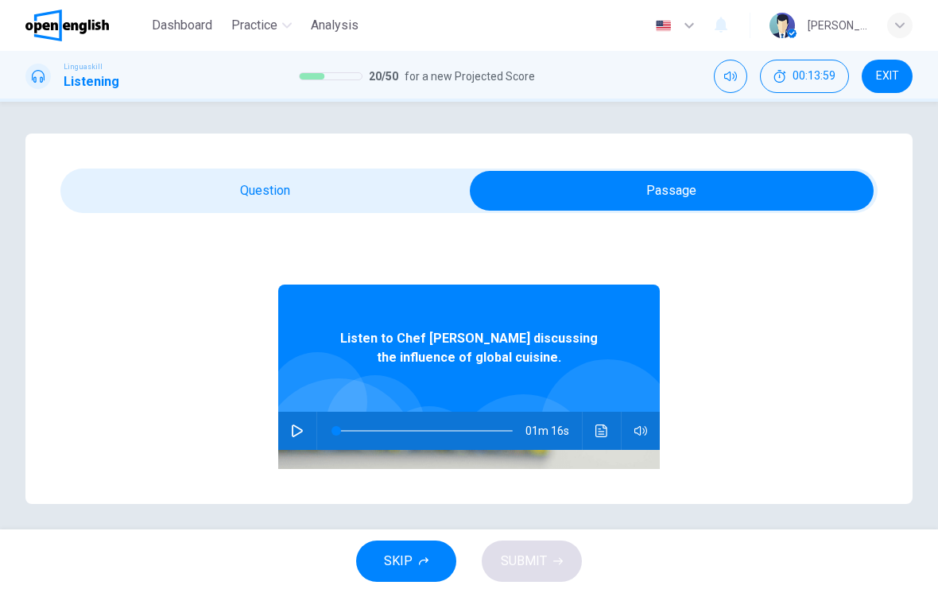
click at [307, 432] on button "button" at bounding box center [297, 431] width 25 height 38
type input "*"
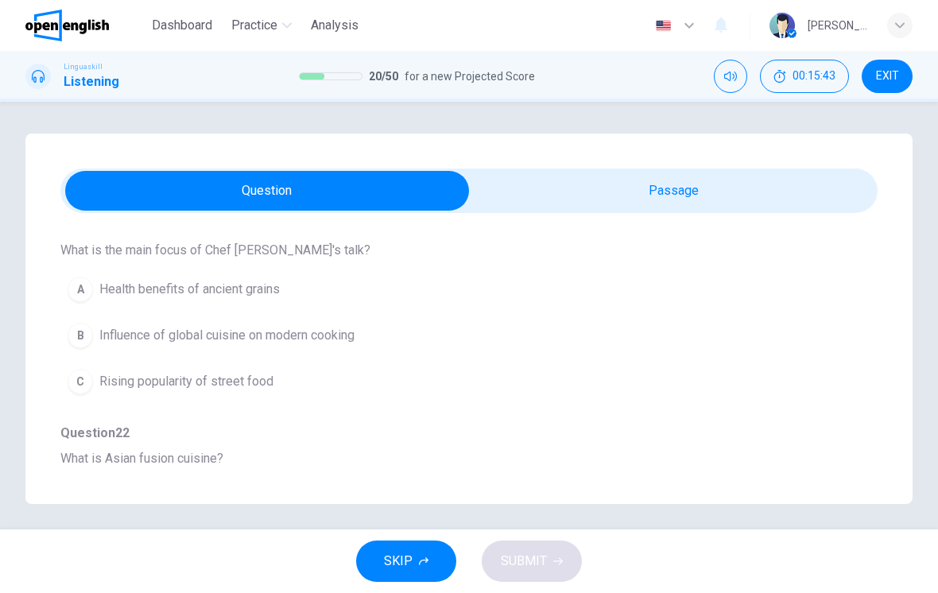
scroll to position [173, 0]
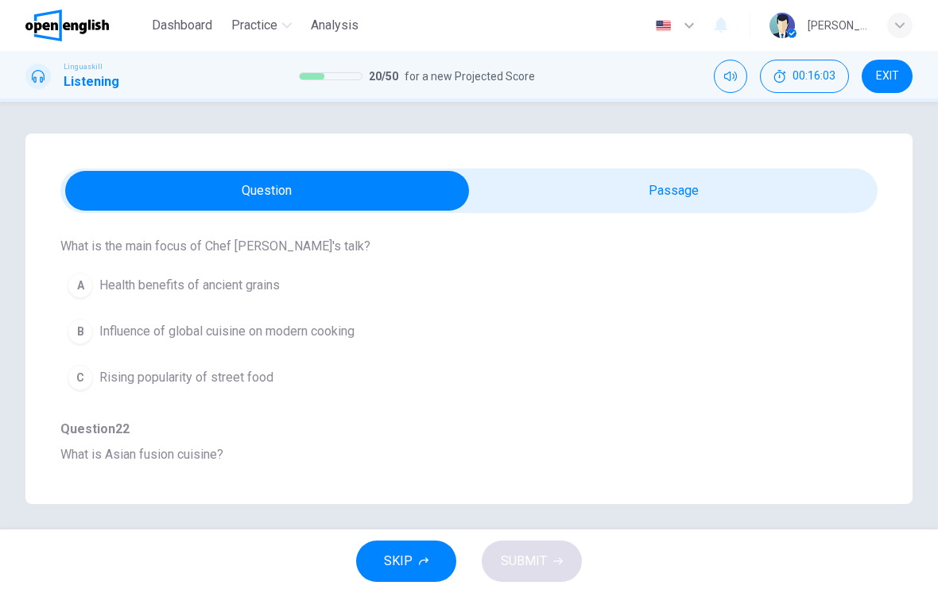
click at [542, 344] on button "B Influence of global cuisine on modern cooking" at bounding box center [440, 332] width 760 height 40
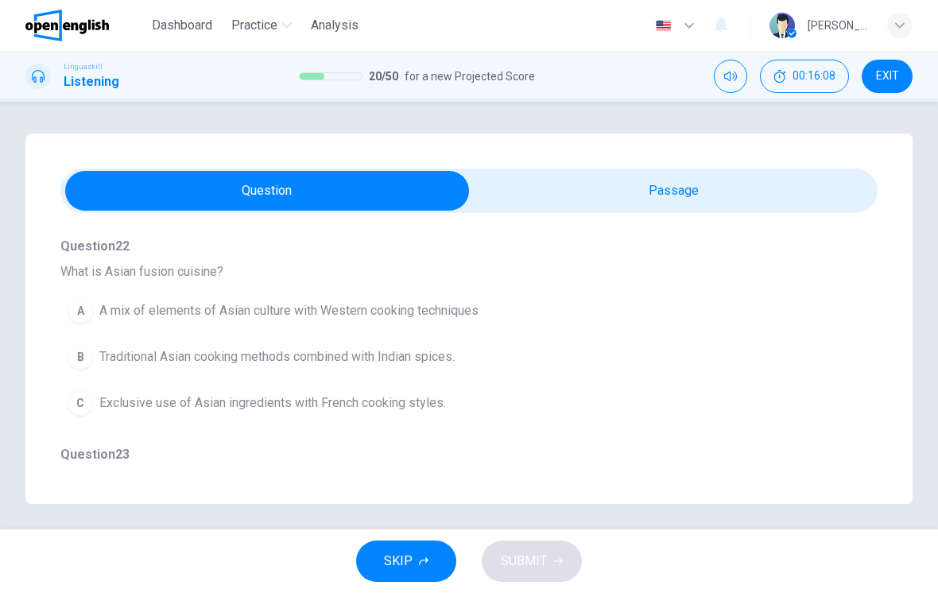
scroll to position [355, 0]
click at [577, 328] on button "A A mix of elements of Asian culture with Western cooking techniques" at bounding box center [440, 312] width 760 height 40
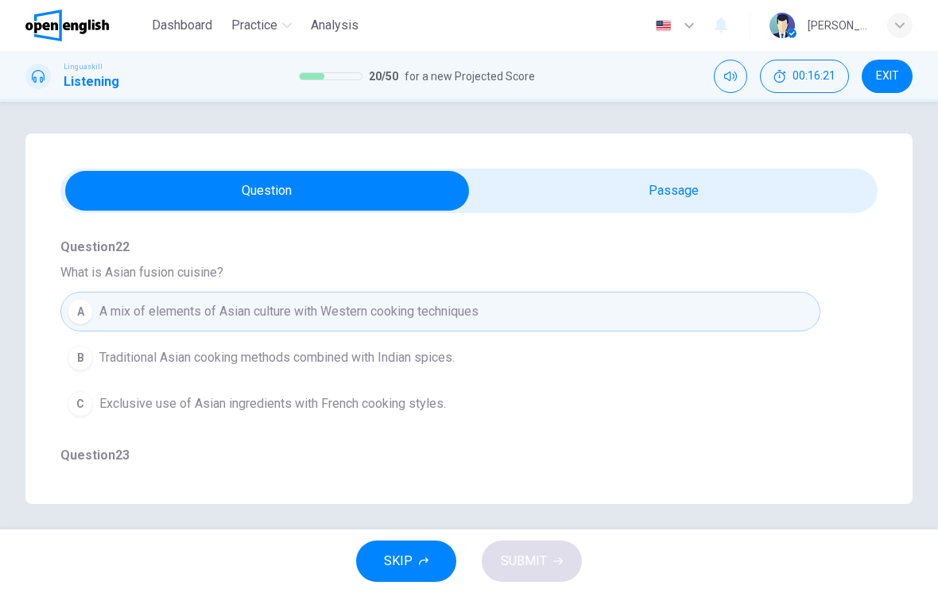
click at [559, 373] on button "B Traditional Asian cooking methods combined with Indian spices." at bounding box center [440, 358] width 760 height 40
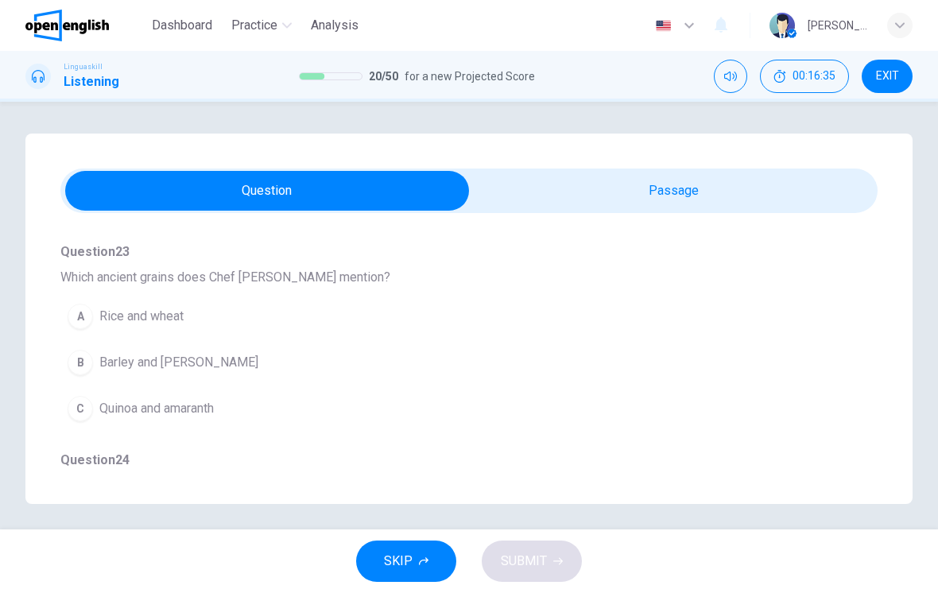
scroll to position [561, 0]
click at [378, 421] on button "C Quinoa and amaranth" at bounding box center [440, 407] width 760 height 40
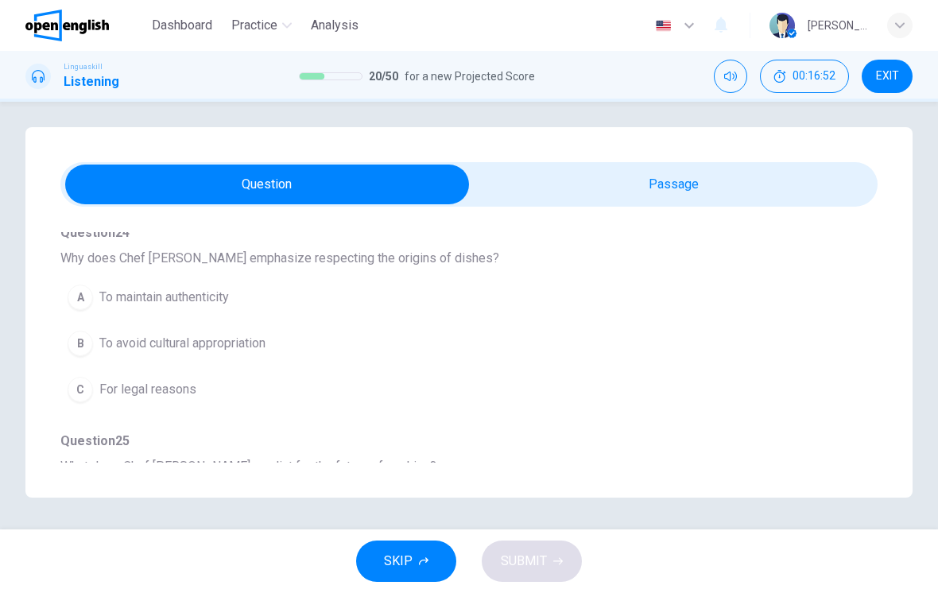
scroll to position [790, 0]
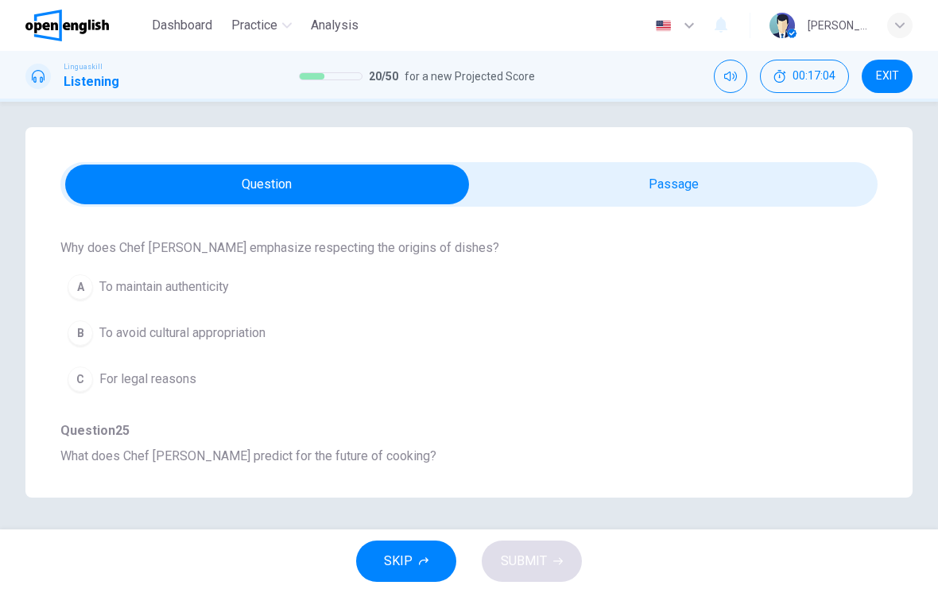
click at [684, 288] on button "A To maintain authenticity" at bounding box center [440, 287] width 760 height 40
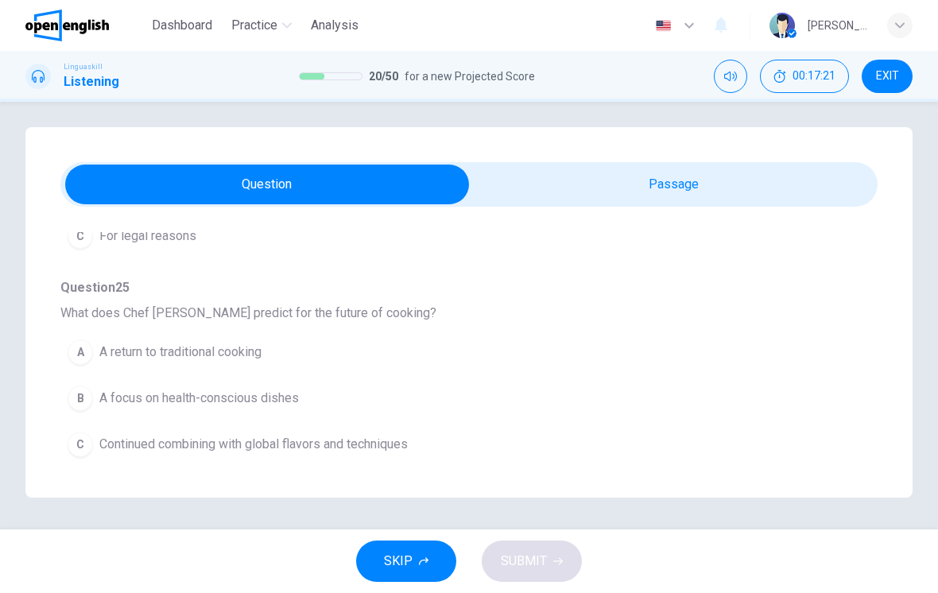
scroll to position [934, 0]
click at [639, 403] on button "B A focus on health-conscious dishes" at bounding box center [440, 398] width 760 height 40
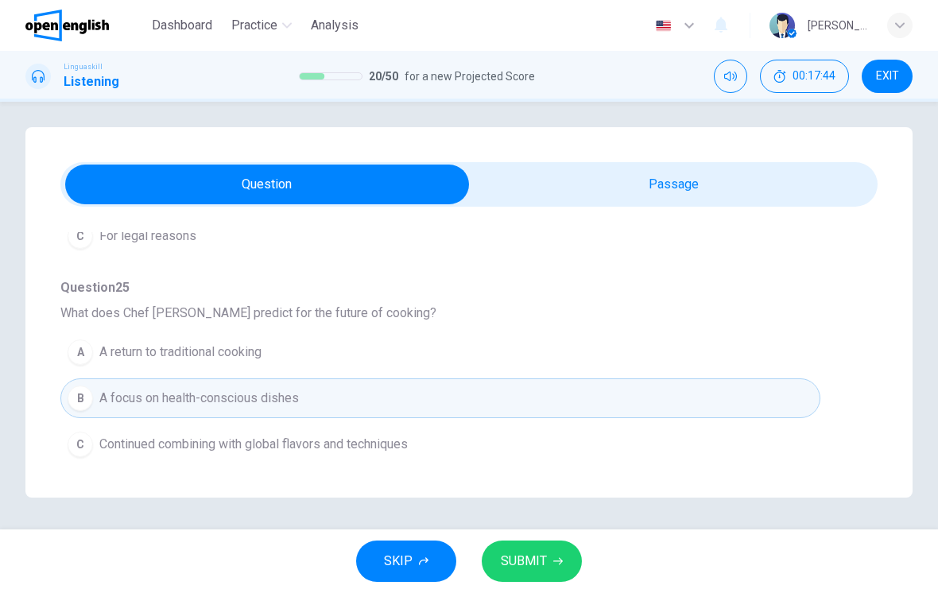
click at [556, 565] on icon "button" at bounding box center [558, 562] width 10 height 10
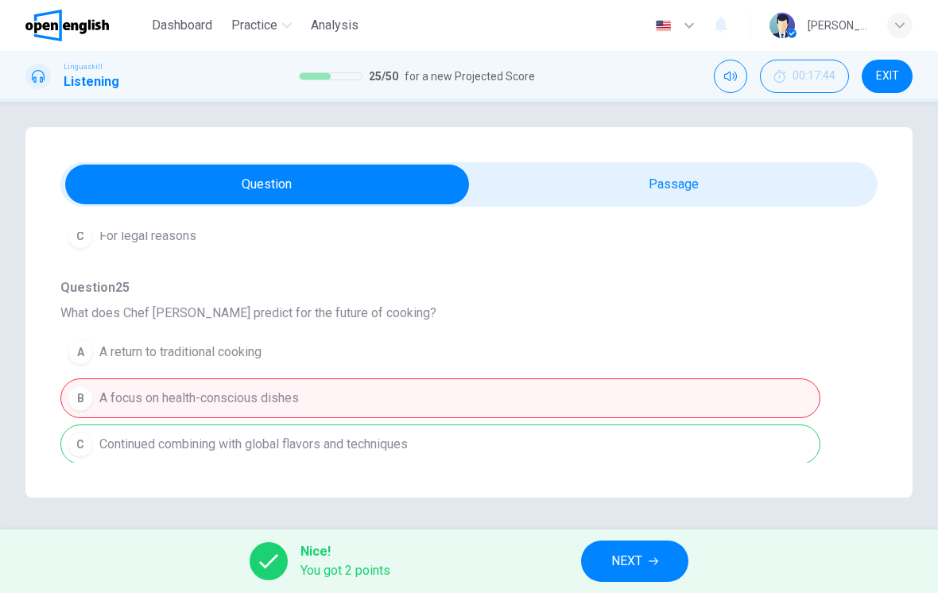
click at [630, 560] on span "NEXT" at bounding box center [626, 561] width 31 height 22
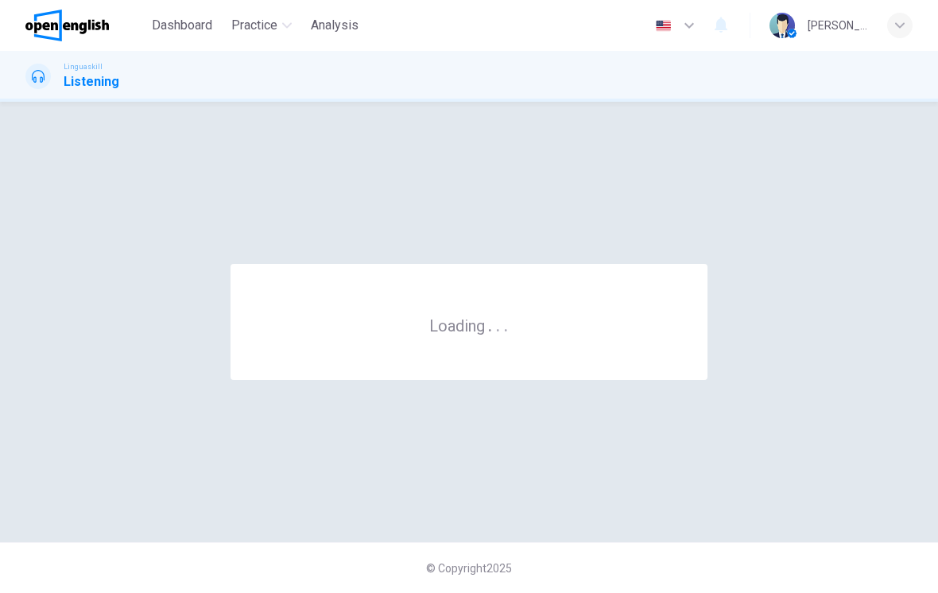
scroll to position [0, 0]
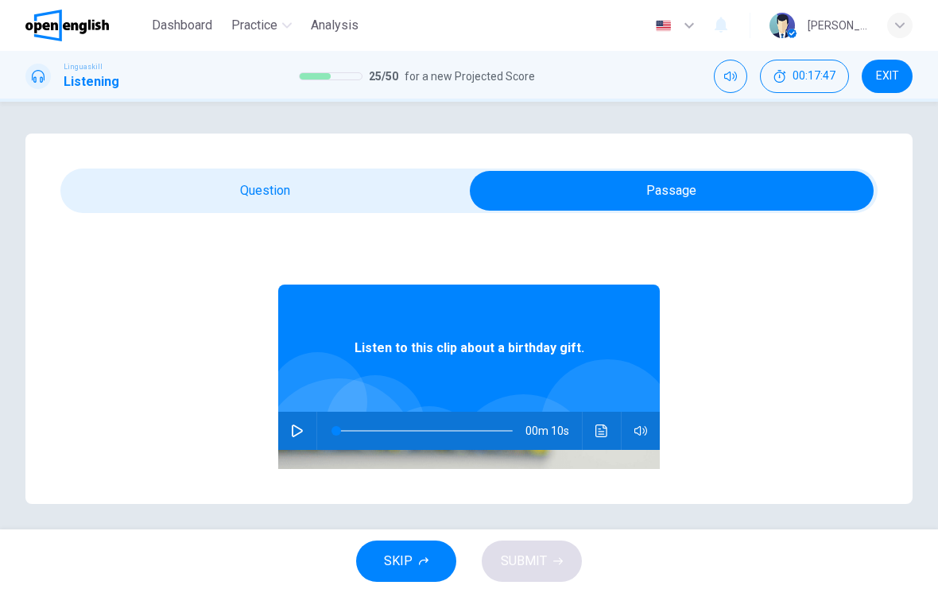
click at [309, 426] on button "button" at bounding box center [297, 431] width 25 height 38
type input "*"
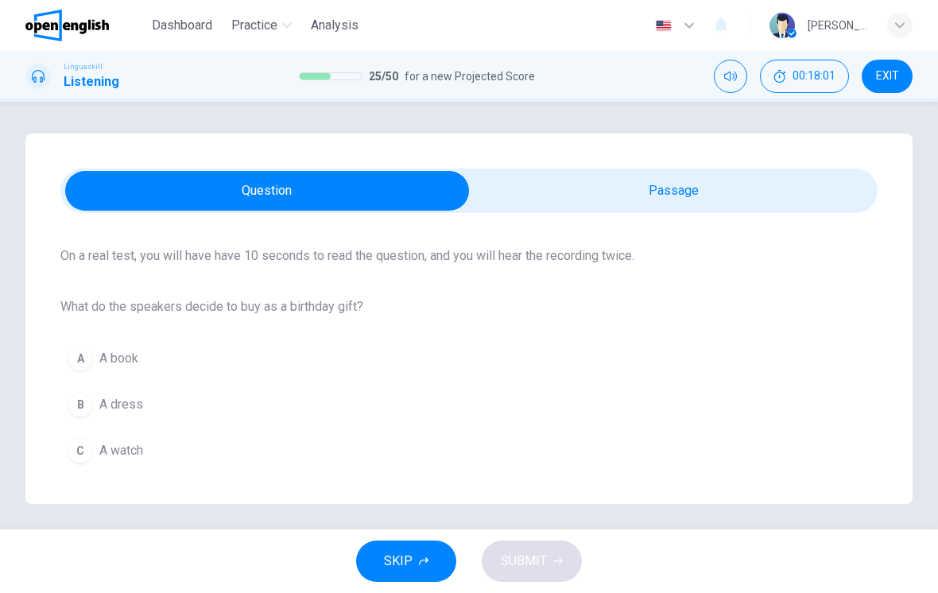
scroll to position [113, 0]
click at [621, 369] on button "A A book" at bounding box center [468, 359] width 817 height 40
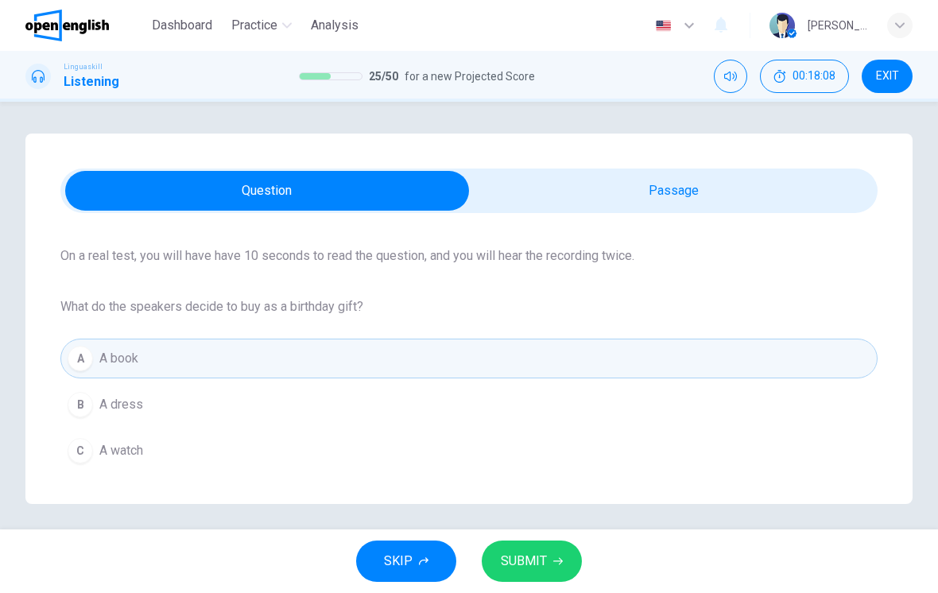
click at [547, 570] on button "SUBMIT" at bounding box center [532, 561] width 100 height 41
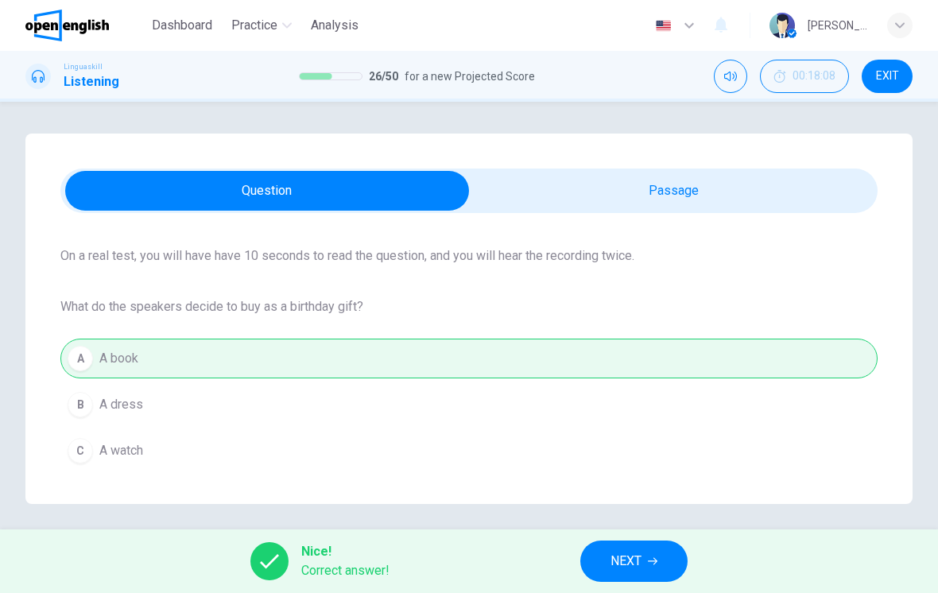
click at [624, 559] on span "NEXT" at bounding box center [626, 561] width 31 height 22
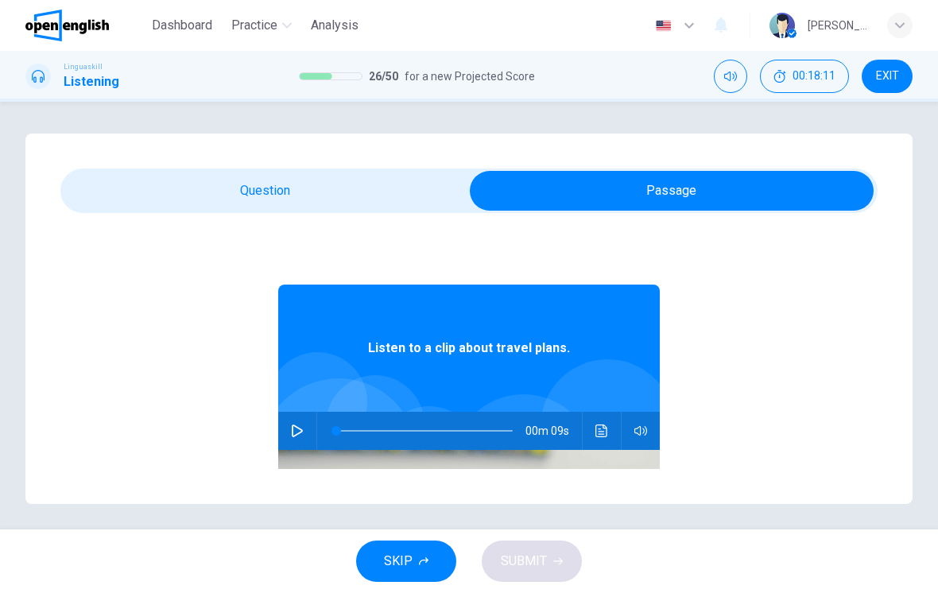
click at [293, 439] on button "button" at bounding box center [297, 431] width 25 height 38
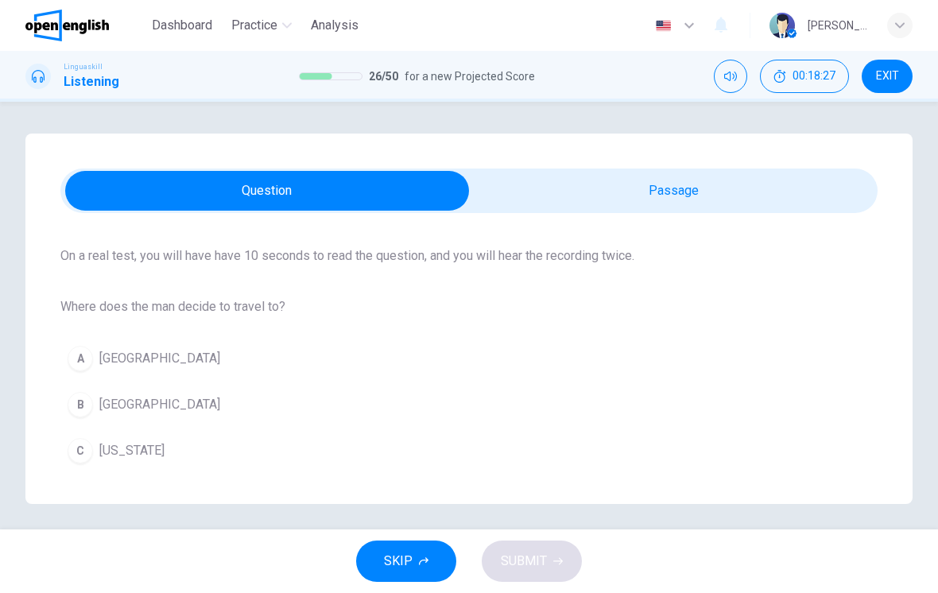
click at [388, 356] on button "A [GEOGRAPHIC_DATA]" at bounding box center [468, 359] width 817 height 40
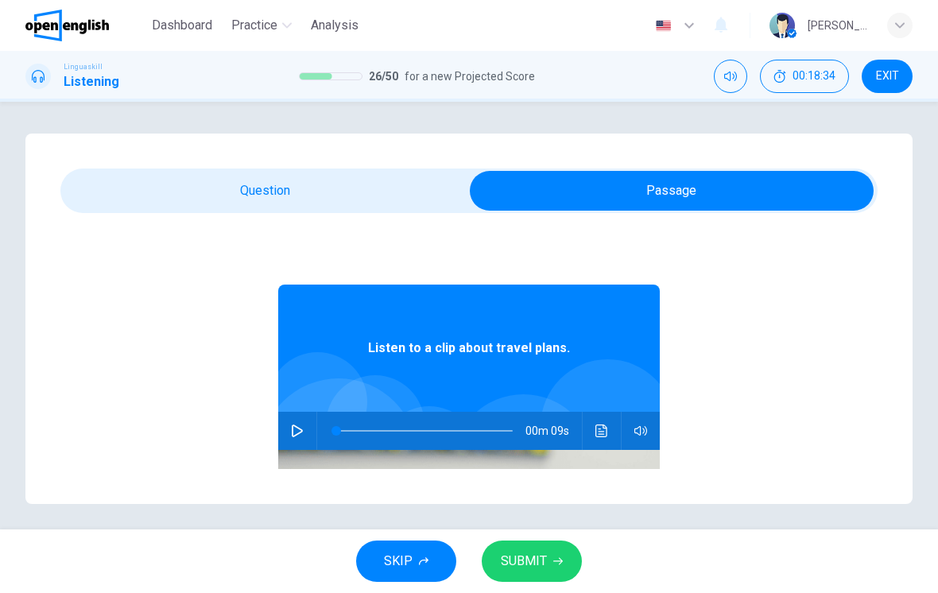
click at [312, 411] on div at bounding box center [338, 456] width 157 height 157
click at [298, 429] on icon "button" at bounding box center [297, 431] width 13 height 13
click at [298, 435] on icon "button" at bounding box center [297, 431] width 13 height 13
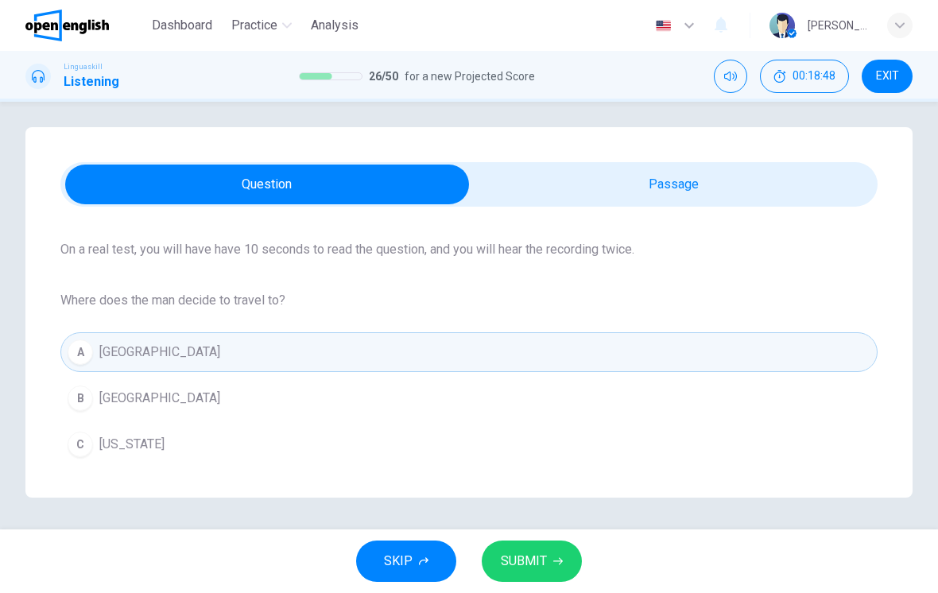
scroll to position [6, 0]
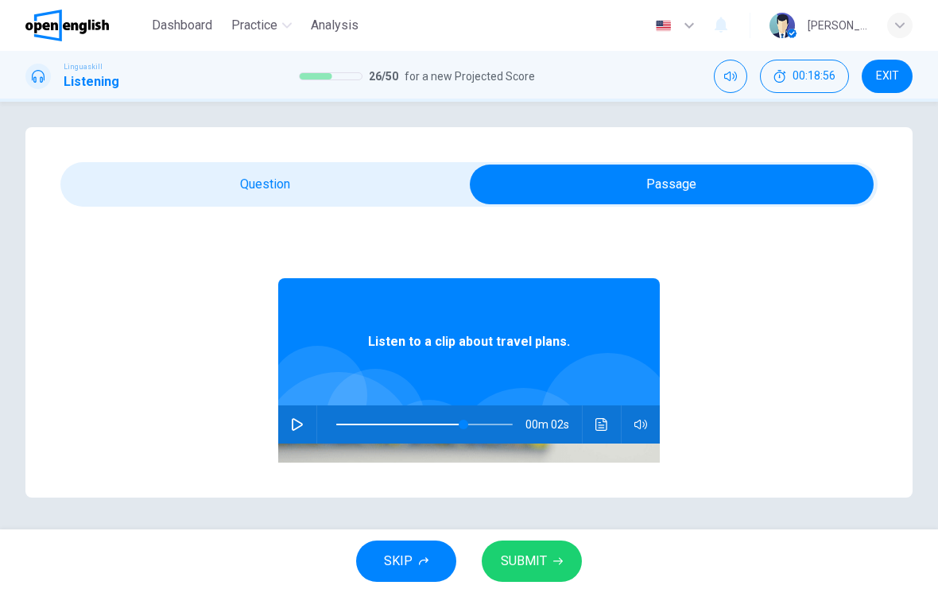
click at [305, 423] on button "button" at bounding box center [297, 425] width 25 height 38
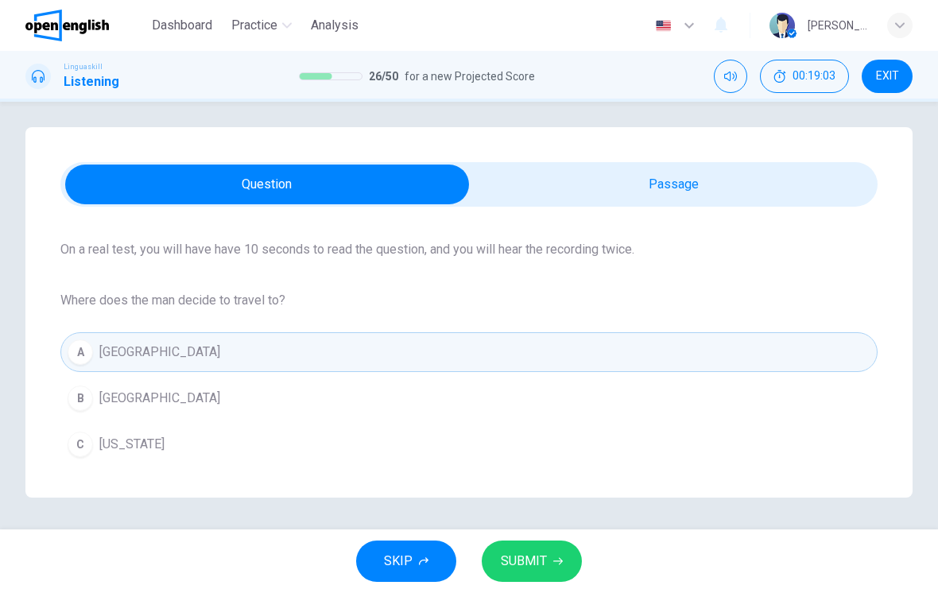
click at [530, 555] on span "SUBMIT" at bounding box center [524, 561] width 46 height 22
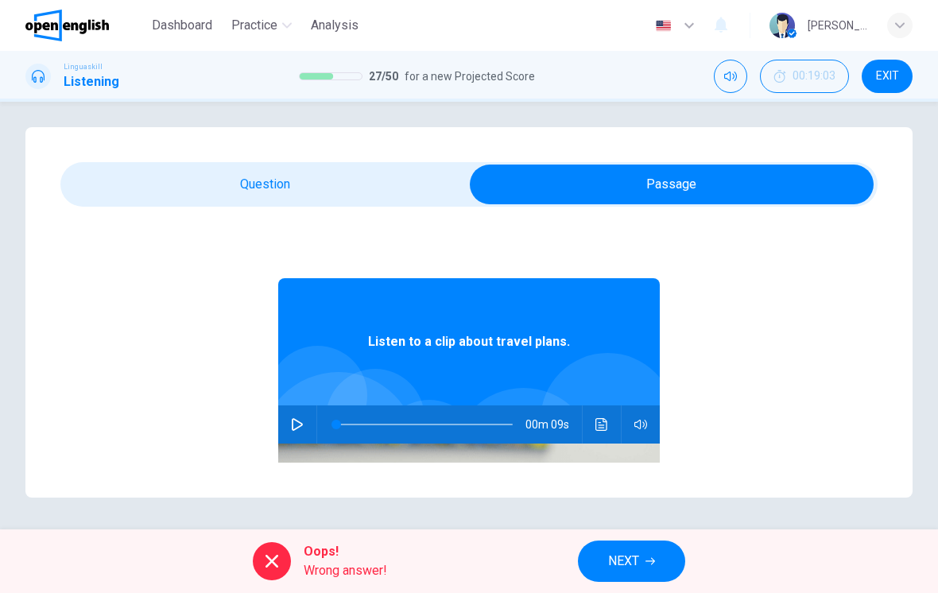
click at [284, 447] on img at bounding box center [469, 571] width 382 height 254
click at [306, 412] on button "button" at bounding box center [297, 425] width 25 height 38
type input "*"
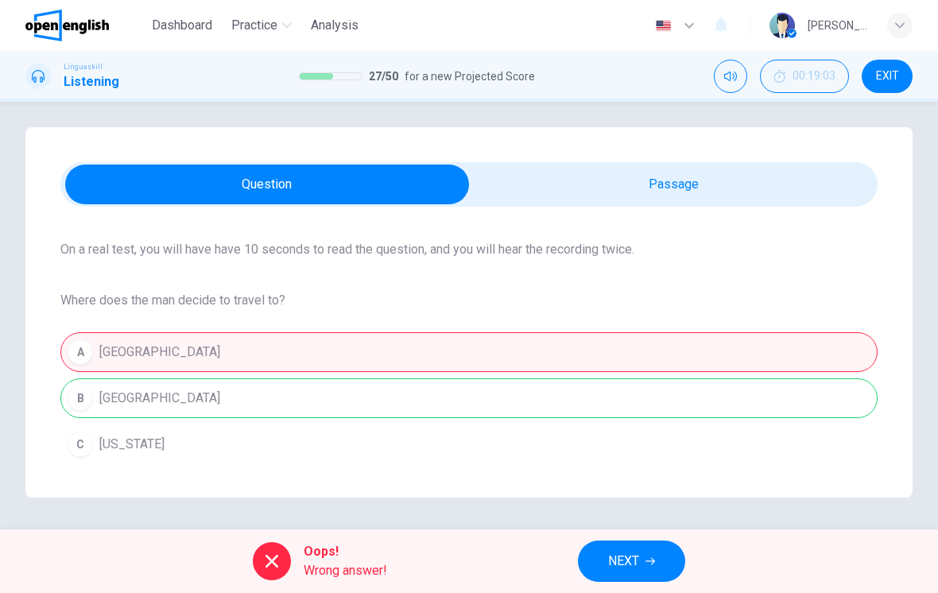
click at [635, 549] on button "NEXT" at bounding box center [631, 561] width 107 height 41
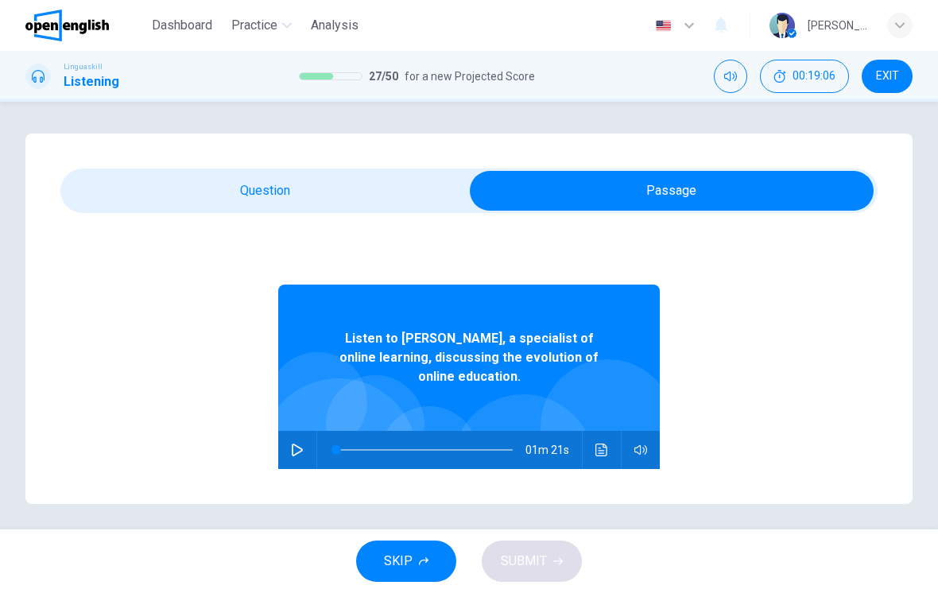
click at [301, 446] on icon "button" at bounding box center [297, 450] width 13 height 13
type input "*"
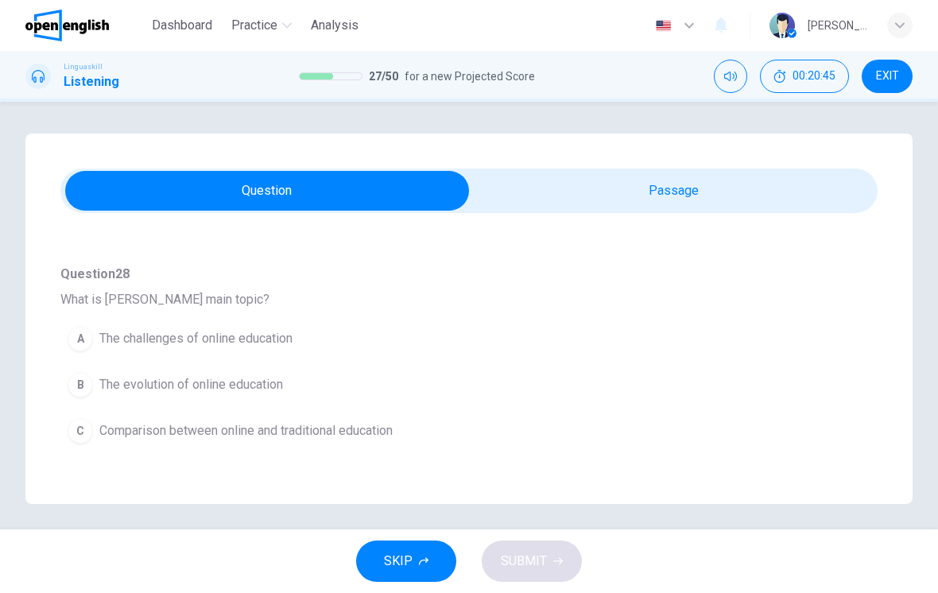
scroll to position [121, 0]
click at [402, 357] on button "A The challenges of online education" at bounding box center [440, 338] width 760 height 40
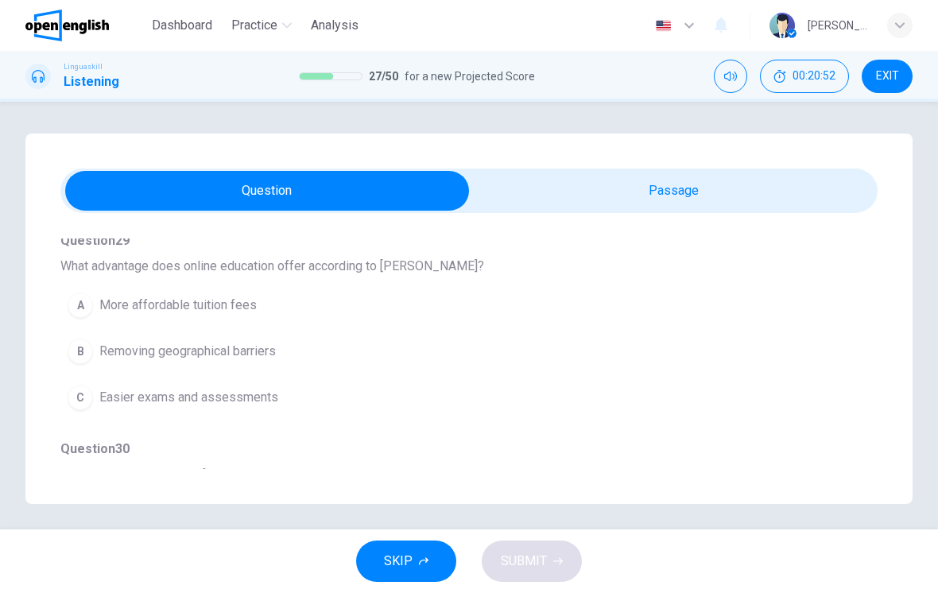
scroll to position [349, 0]
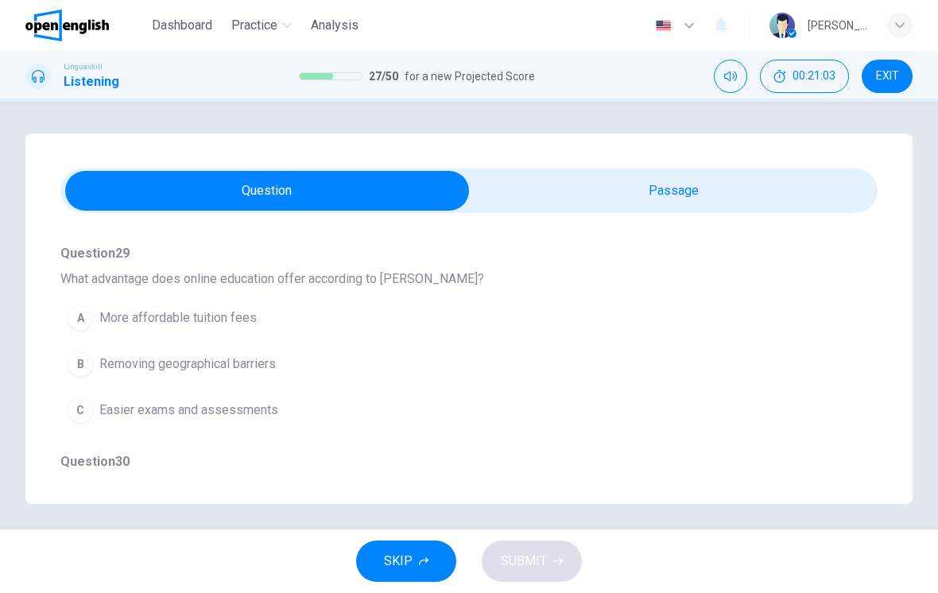
click at [658, 392] on button "C Easier exams and assessments" at bounding box center [440, 410] width 760 height 40
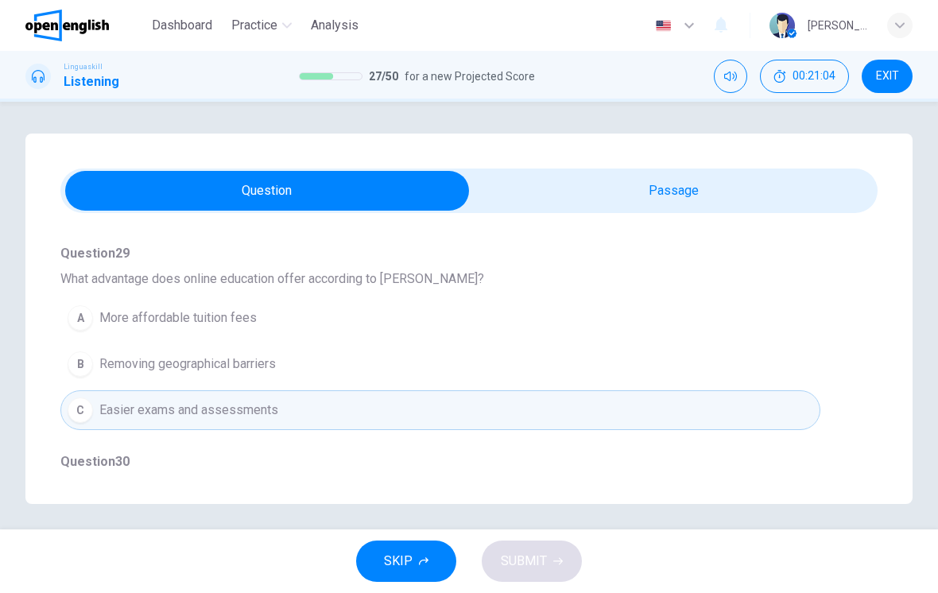
click at [667, 375] on button "B Removing geographical barriers" at bounding box center [440, 364] width 760 height 40
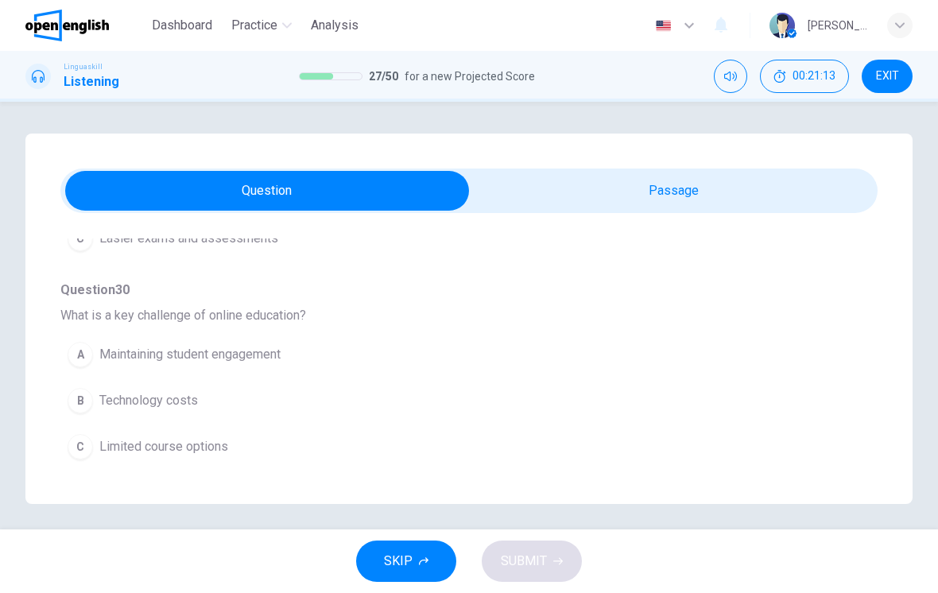
scroll to position [560, 0]
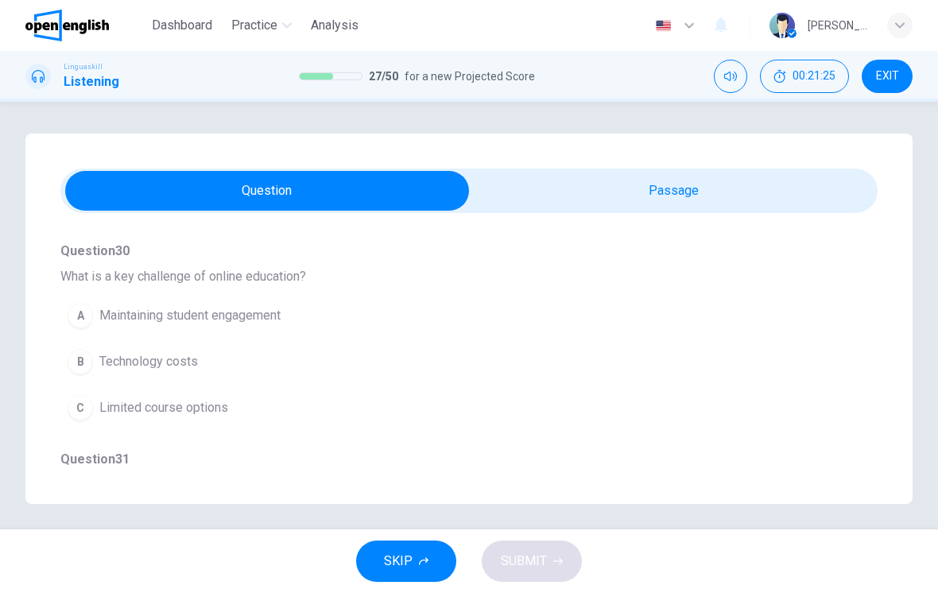
click at [642, 335] on button "A Maintaining student engagement" at bounding box center [440, 316] width 760 height 40
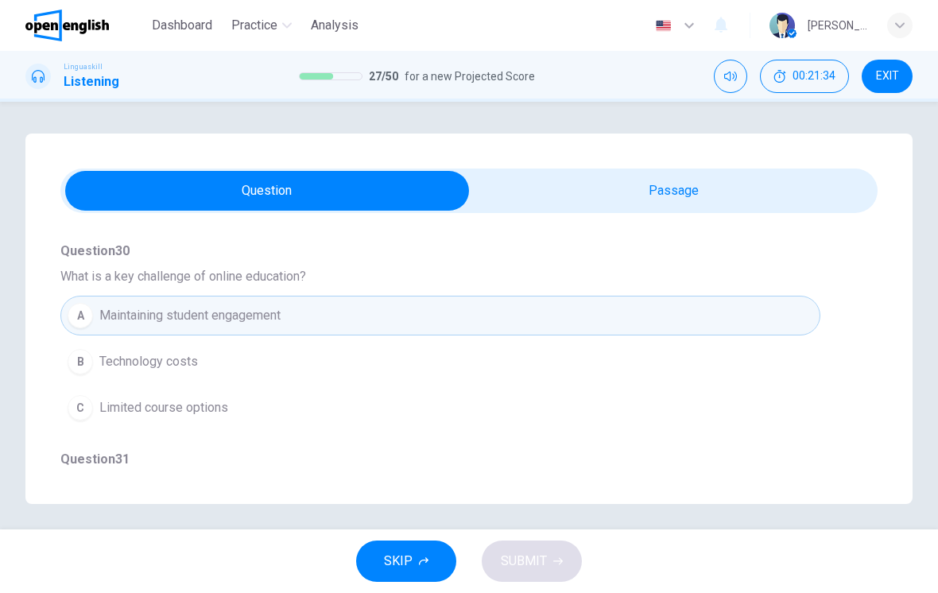
click at [621, 456] on span "Question 31" at bounding box center [468, 459] width 817 height 19
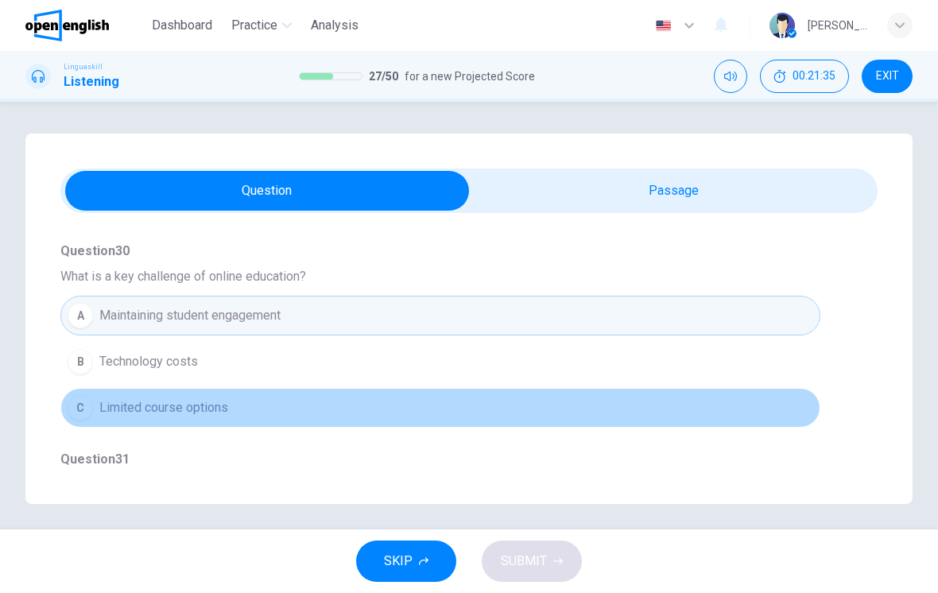
click at [624, 401] on button "C Limited course options" at bounding box center [440, 408] width 760 height 40
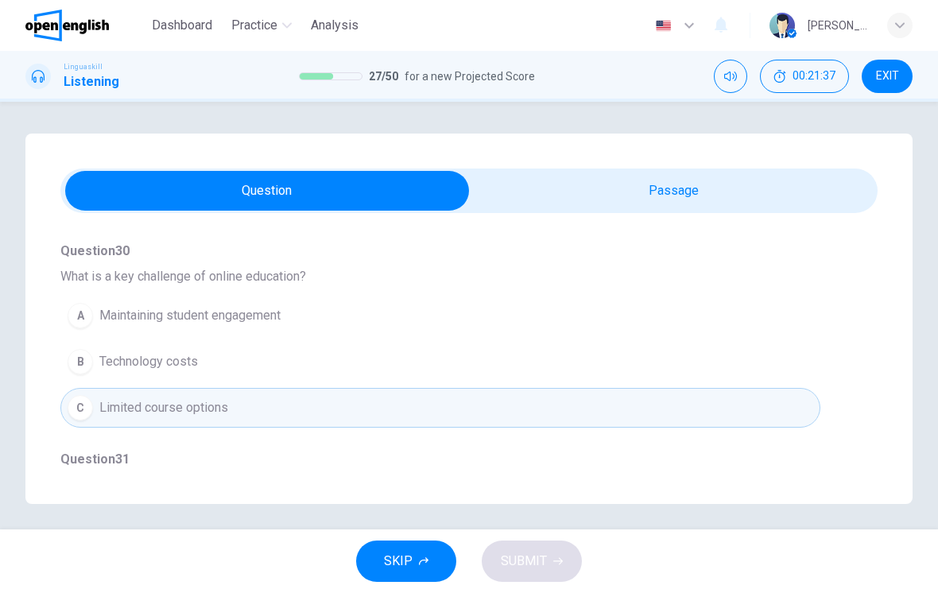
click at [633, 397] on button "C Limited course options" at bounding box center [440, 408] width 760 height 40
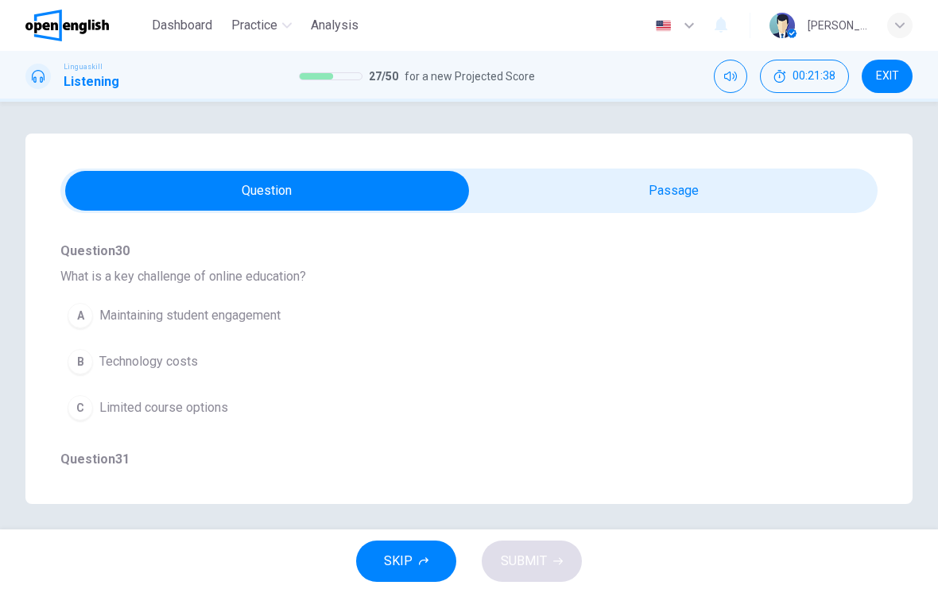
click at [619, 438] on div "Question 28 What is [PERSON_NAME] main topic? A The challenges of online educat…" at bounding box center [468, 336] width 817 height 1023
click at [440, 425] on button "C Limited course options" at bounding box center [440, 408] width 760 height 40
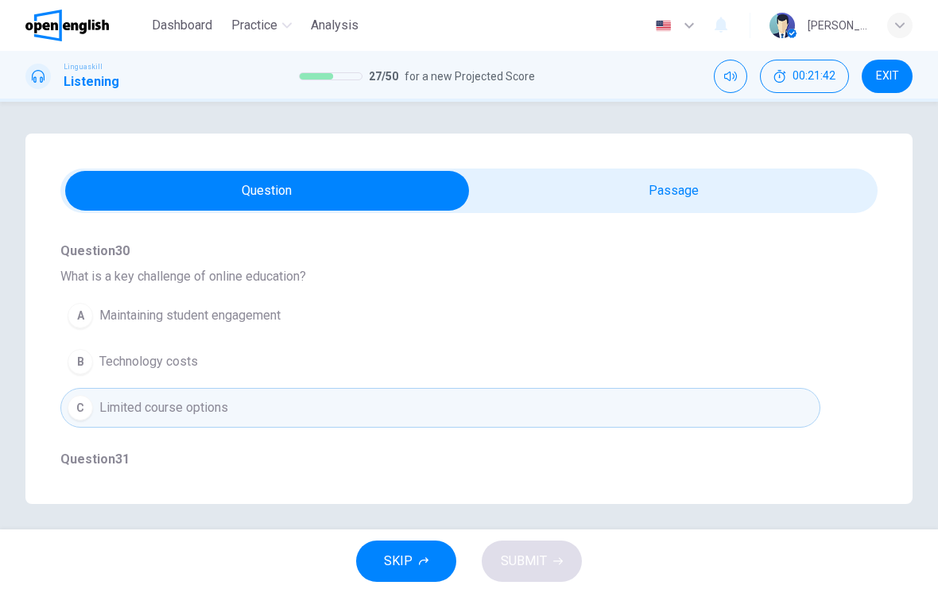
click at [474, 379] on button "B Technology costs" at bounding box center [440, 362] width 760 height 40
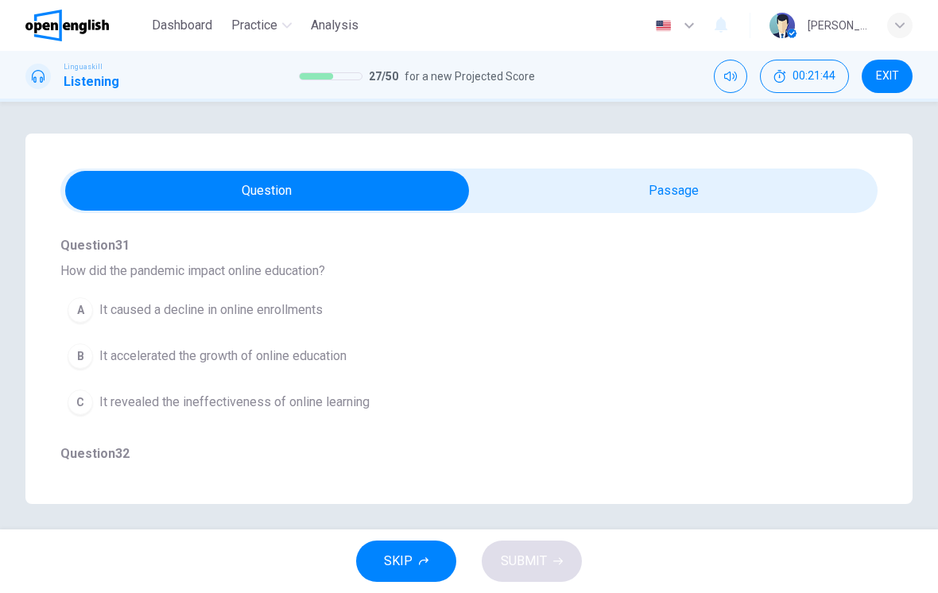
scroll to position [774, 0]
click at [487, 360] on button "B It accelerated the growth of online education" at bounding box center [440, 356] width 760 height 40
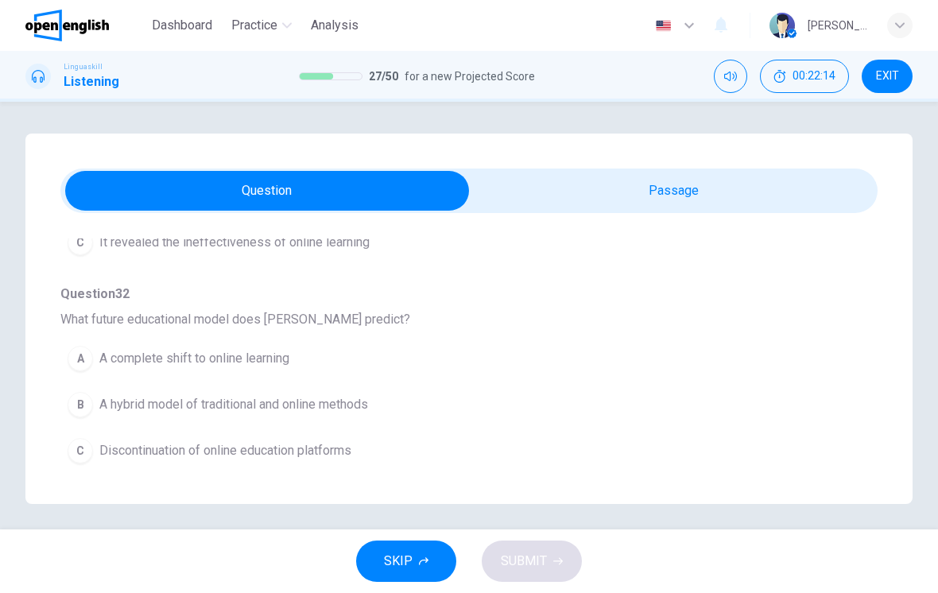
scroll to position [934, 0]
click at [534, 422] on button "B A hybrid model of traditional and online methods" at bounding box center [440, 405] width 760 height 40
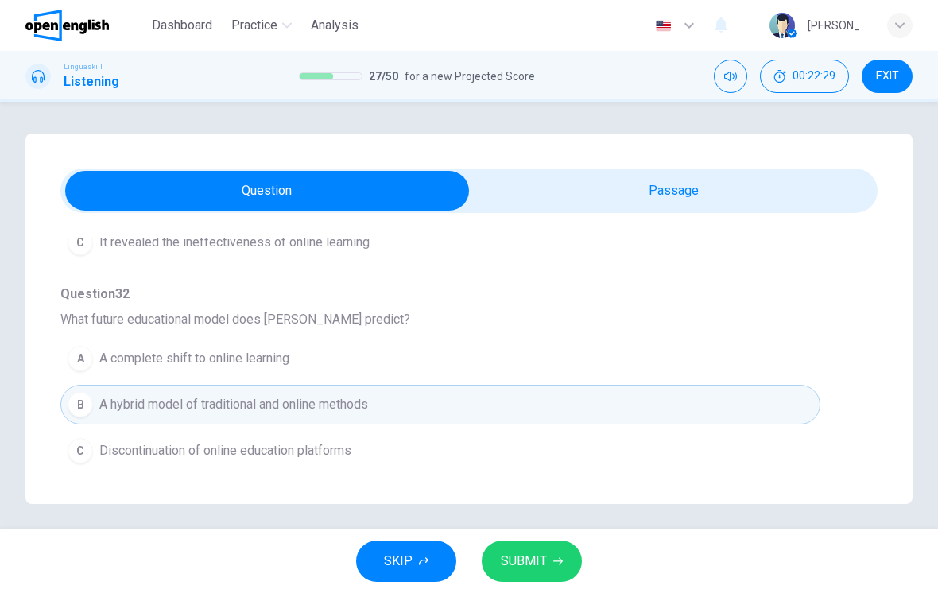
click at [534, 557] on span "SUBMIT" at bounding box center [524, 561] width 46 height 22
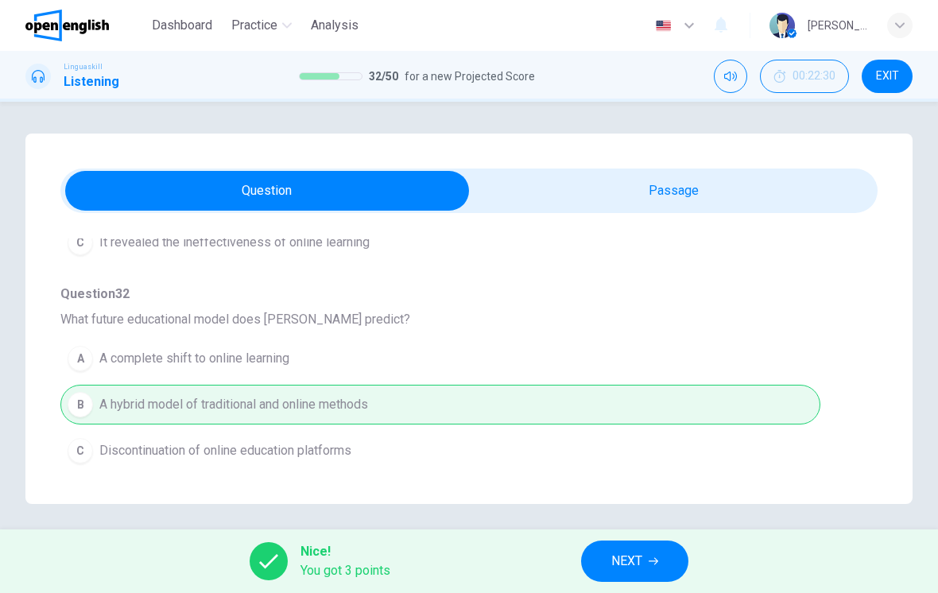
click at [644, 555] on button "NEXT" at bounding box center [634, 561] width 107 height 41
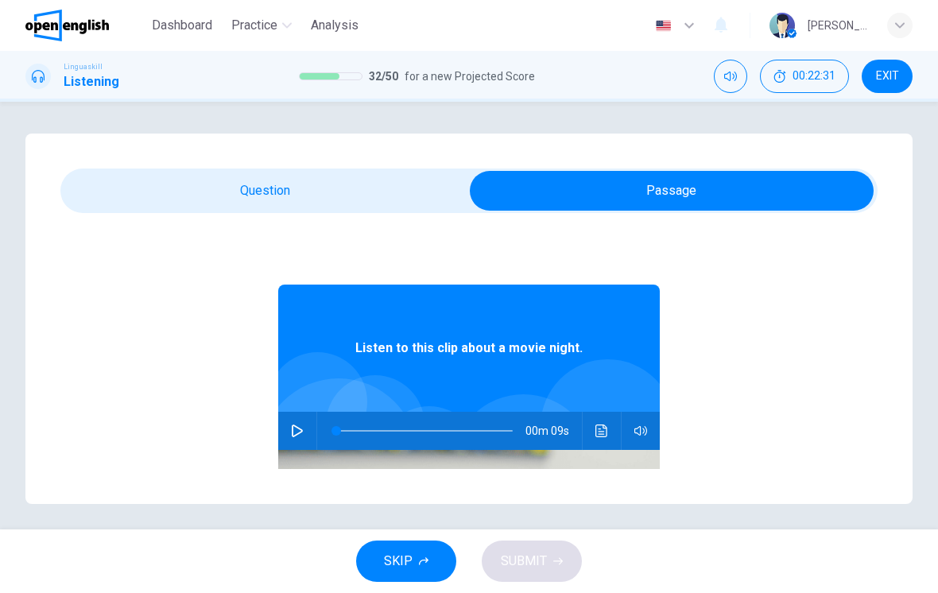
click at [302, 423] on button "button" at bounding box center [297, 431] width 25 height 38
click at [355, 436] on span at bounding box center [424, 430] width 177 height 33
type input "*"
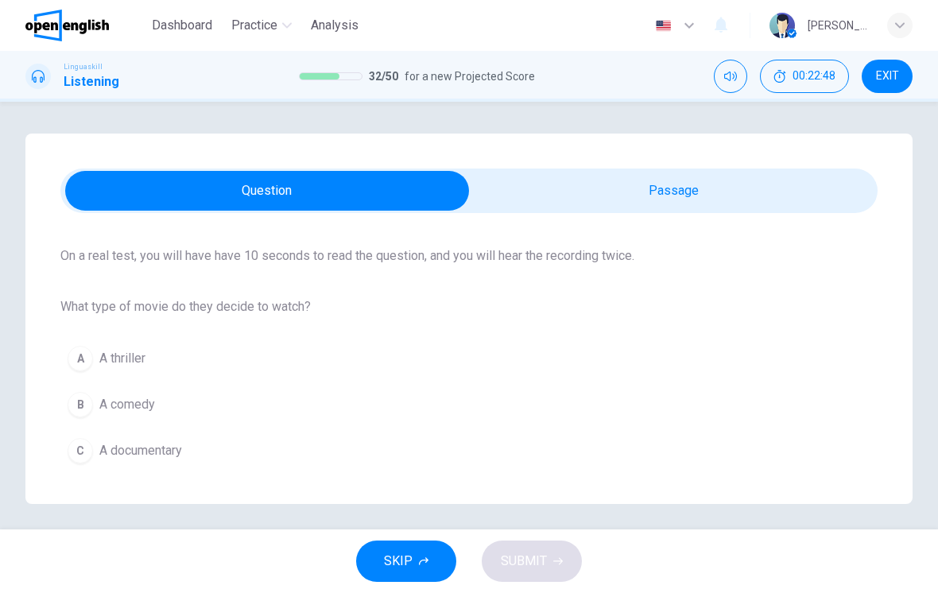
scroll to position [113, 0]
click at [457, 412] on button "B A comedy" at bounding box center [468, 405] width 817 height 40
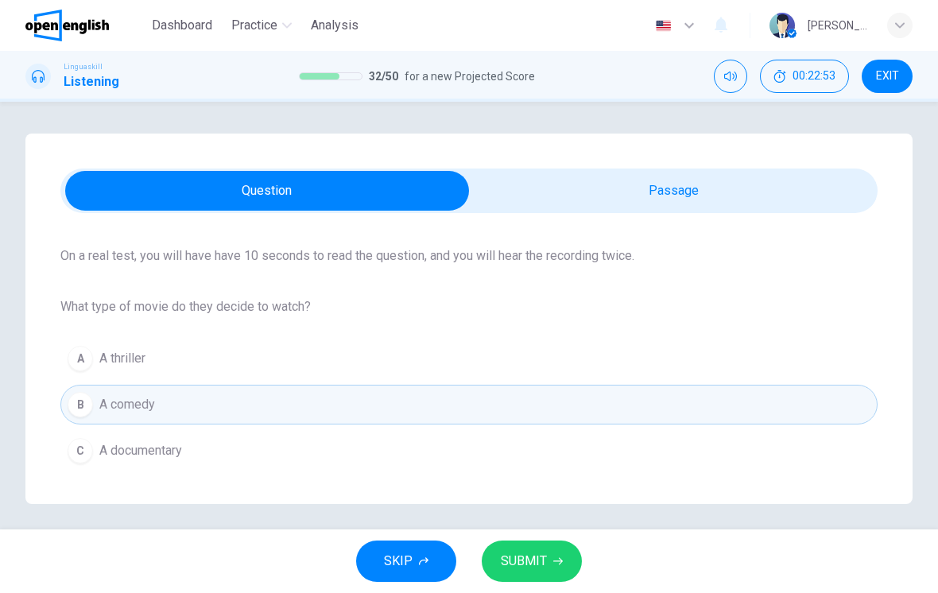
click at [534, 555] on span "SUBMIT" at bounding box center [524, 561] width 46 height 22
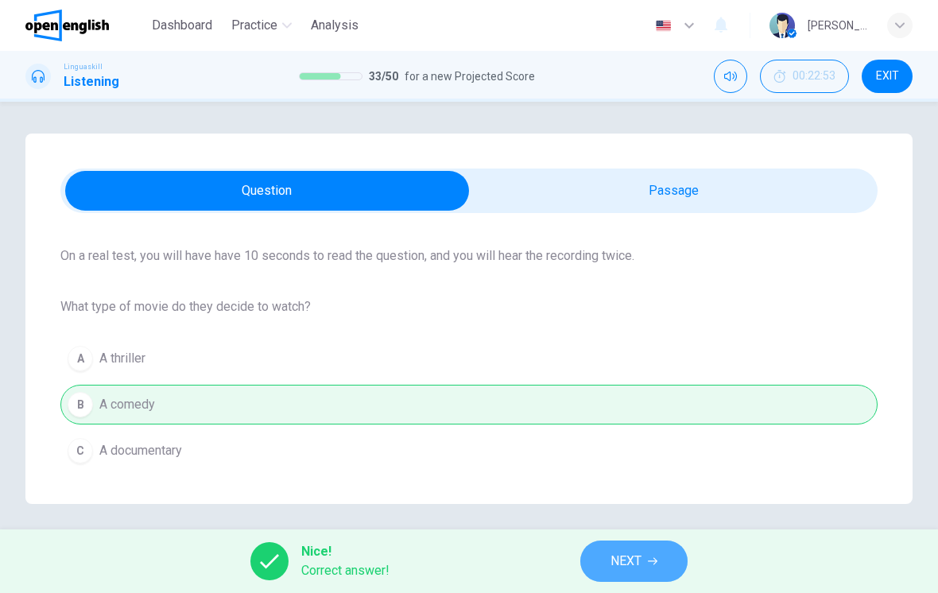
click at [629, 577] on button "NEXT" at bounding box center [633, 561] width 107 height 41
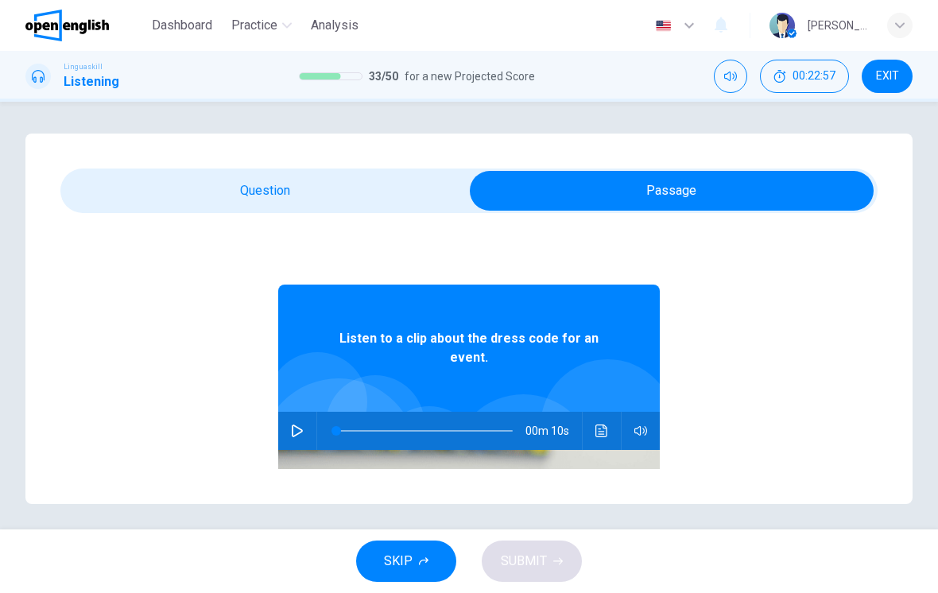
click at [298, 426] on icon "button" at bounding box center [297, 431] width 13 height 13
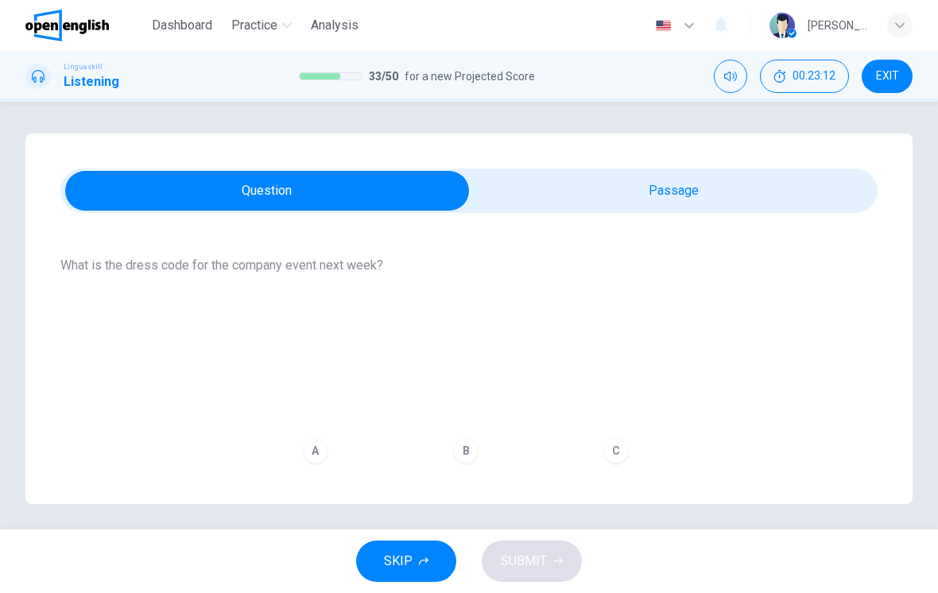
scroll to position [154, 0]
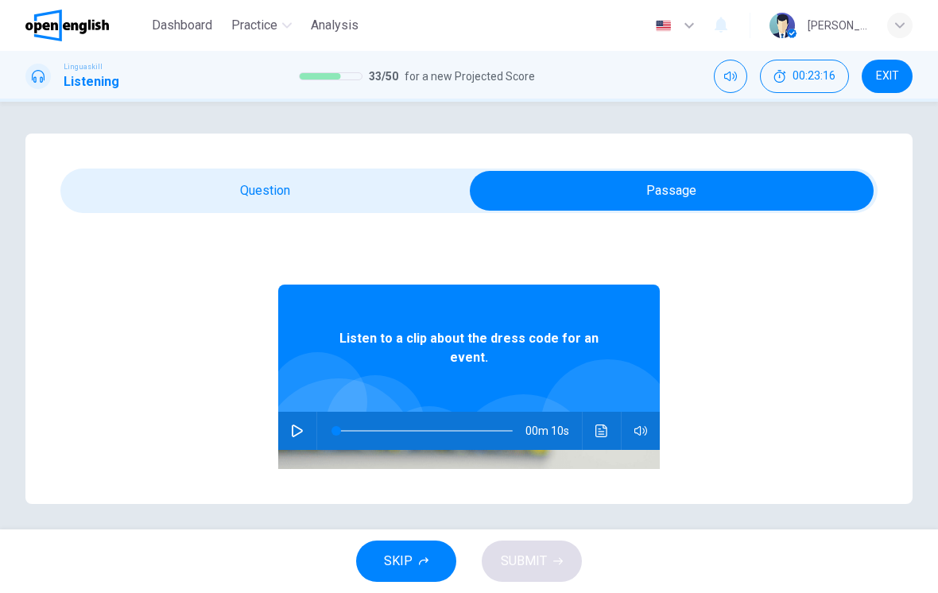
click at [302, 430] on icon "button" at bounding box center [297, 431] width 11 height 13
click at [301, 435] on icon "button" at bounding box center [297, 431] width 13 height 13
click at [305, 421] on button "button" at bounding box center [297, 431] width 25 height 38
type input "*"
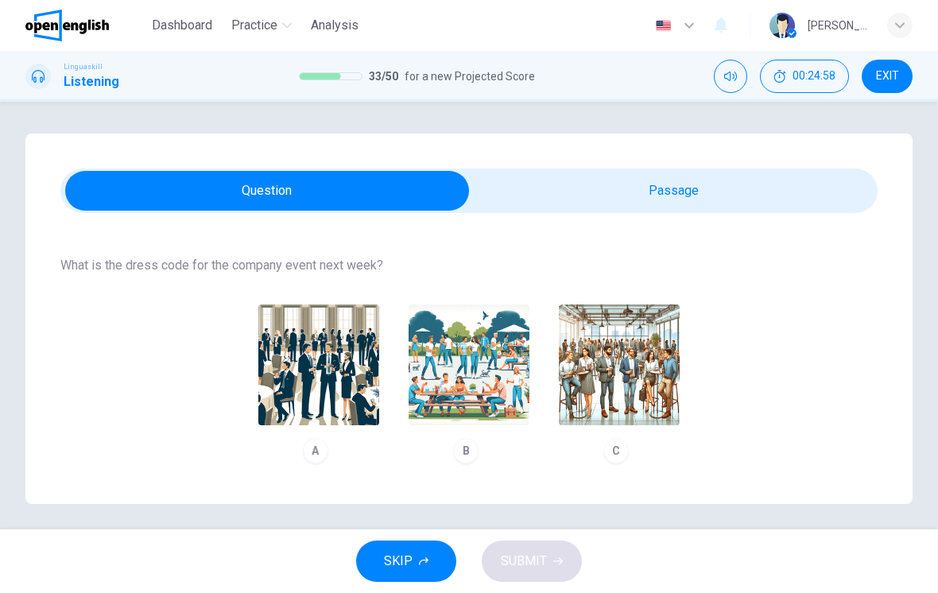
click at [630, 385] on img "button" at bounding box center [619, 365] width 121 height 121
click at [535, 564] on span "SUBMIT" at bounding box center [524, 561] width 46 height 22
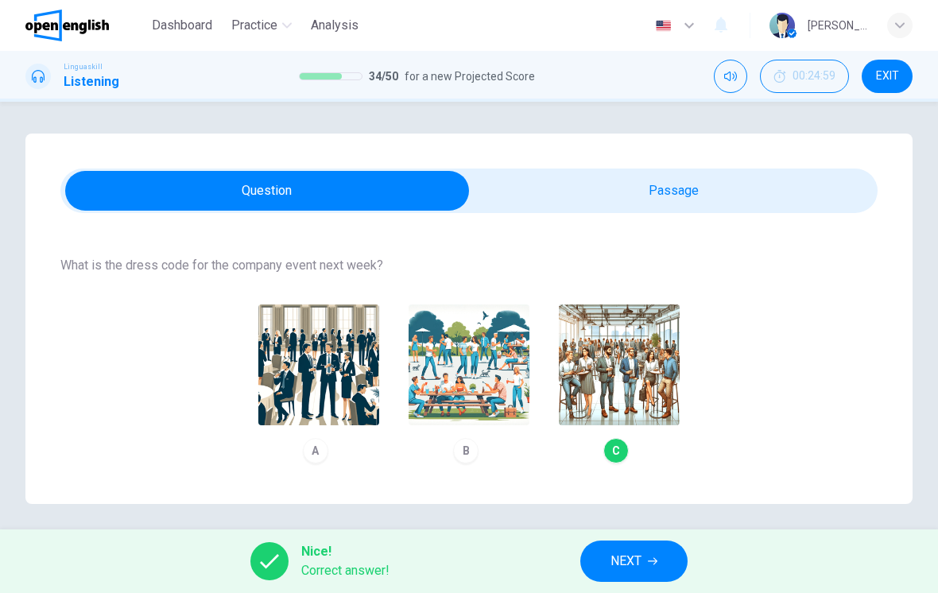
click at [631, 550] on span "NEXT" at bounding box center [626, 561] width 31 height 22
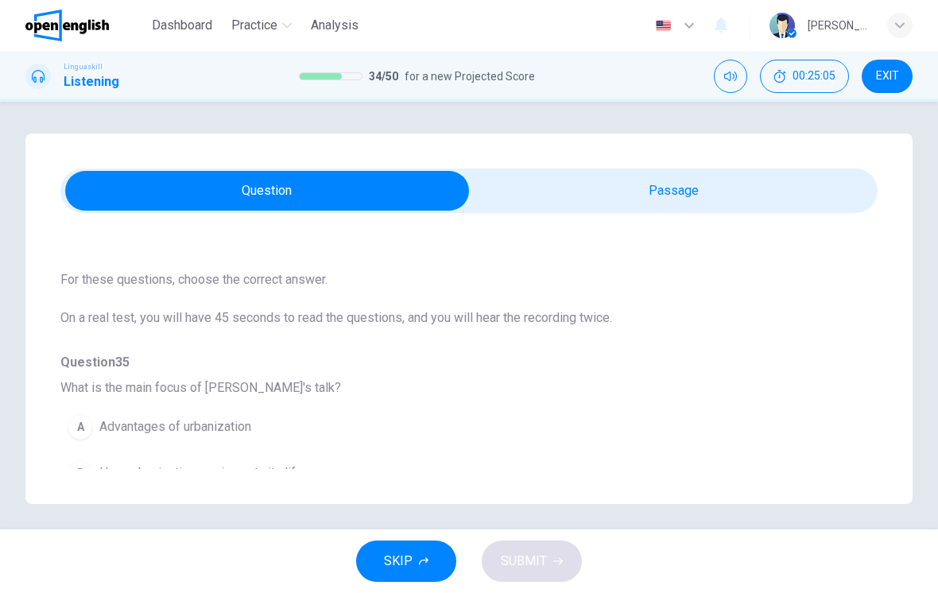
scroll to position [29, 0]
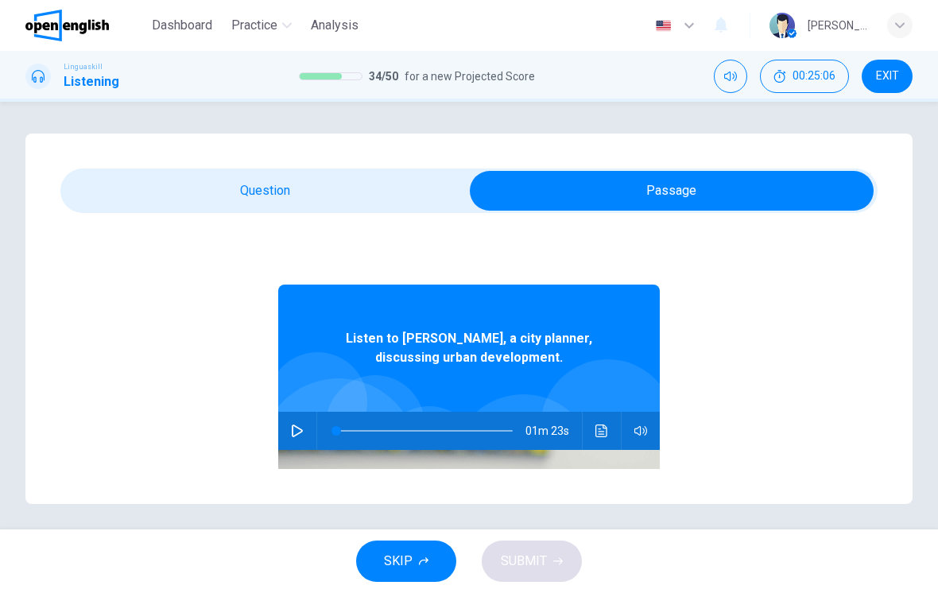
click at [292, 444] on button "button" at bounding box center [297, 431] width 25 height 38
type input "*"
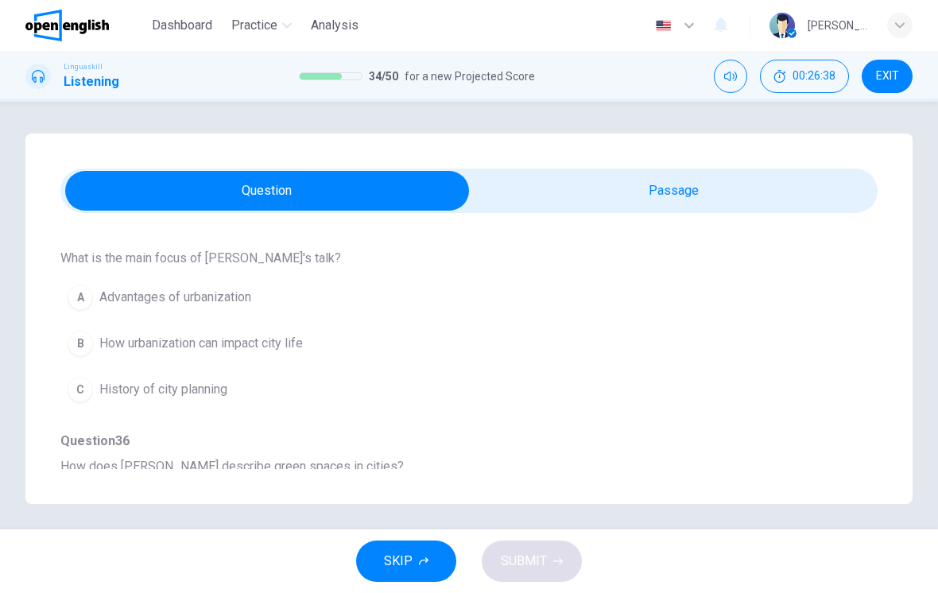
scroll to position [159, 0]
click at [561, 301] on button "A Advantages of urbanization" at bounding box center [440, 300] width 760 height 40
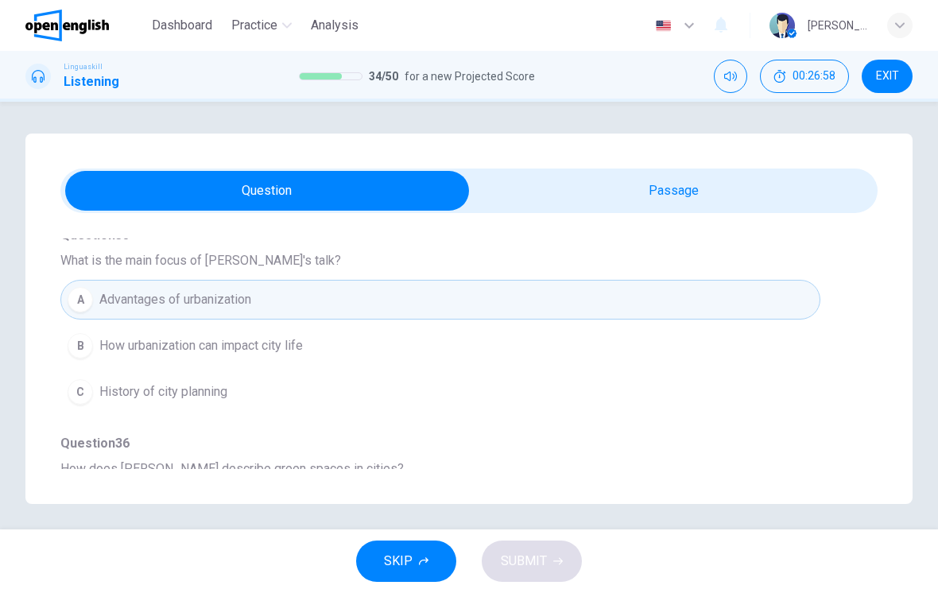
click at [540, 363] on button "B How urbanization can impact city life" at bounding box center [440, 346] width 760 height 40
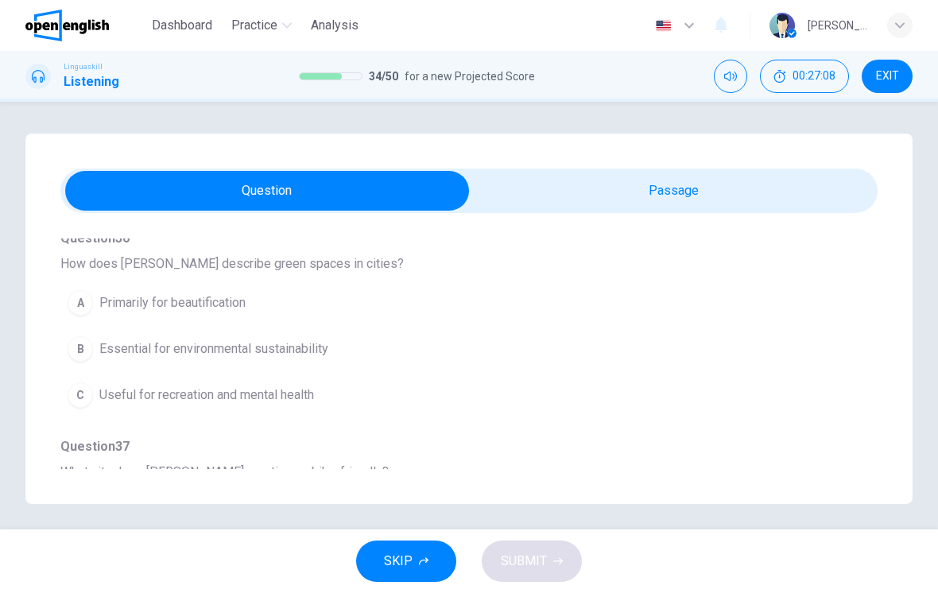
scroll to position [363, 0]
click at [666, 367] on button "B Essential for environmental sustainability" at bounding box center [440, 350] width 760 height 40
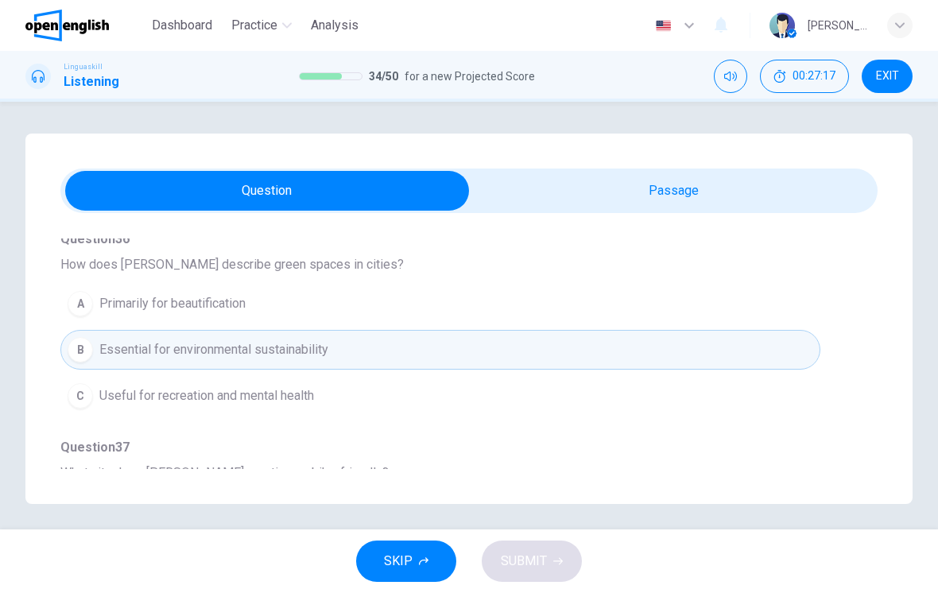
click at [615, 441] on span "Question 37" at bounding box center [468, 447] width 817 height 19
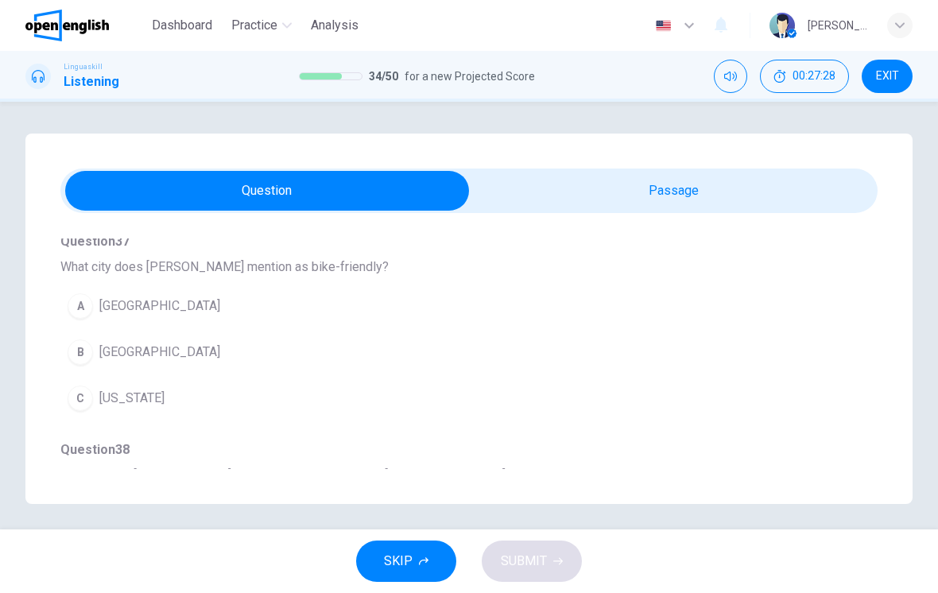
scroll to position [577, 0]
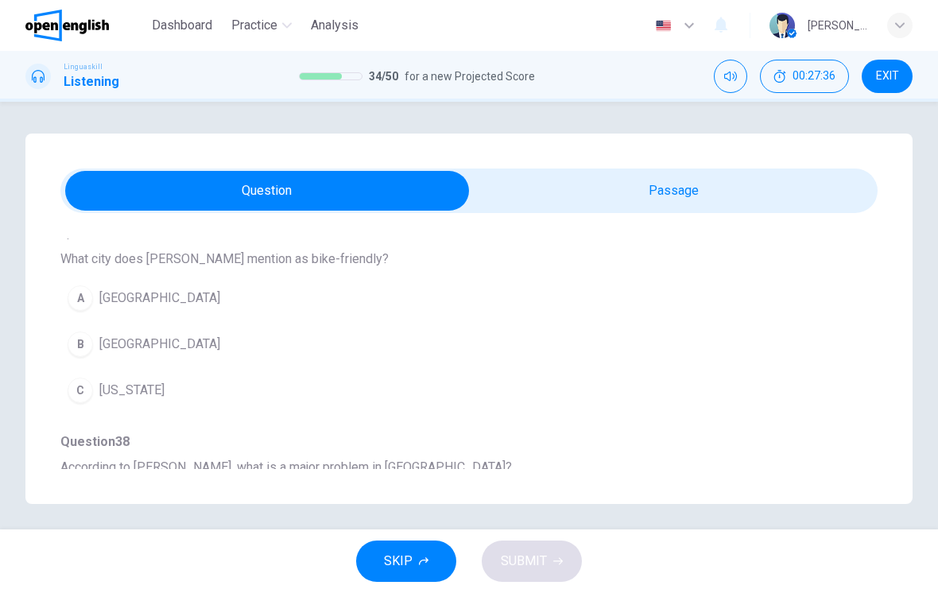
click at [590, 380] on button "C [US_STATE]" at bounding box center [440, 391] width 760 height 40
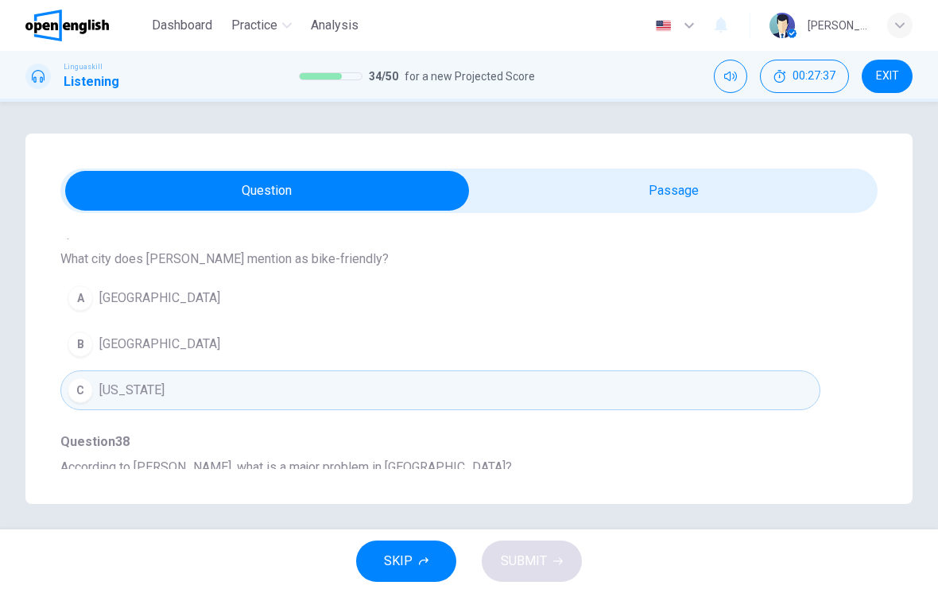
click at [627, 371] on button "C [US_STATE]" at bounding box center [440, 391] width 760 height 40
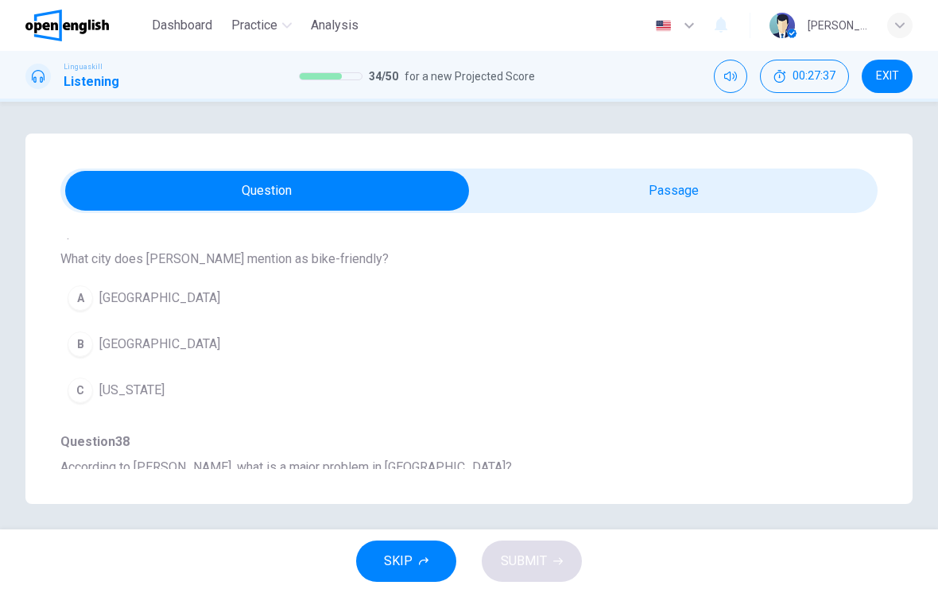
click at [627, 363] on button "B [GEOGRAPHIC_DATA]" at bounding box center [440, 344] width 760 height 40
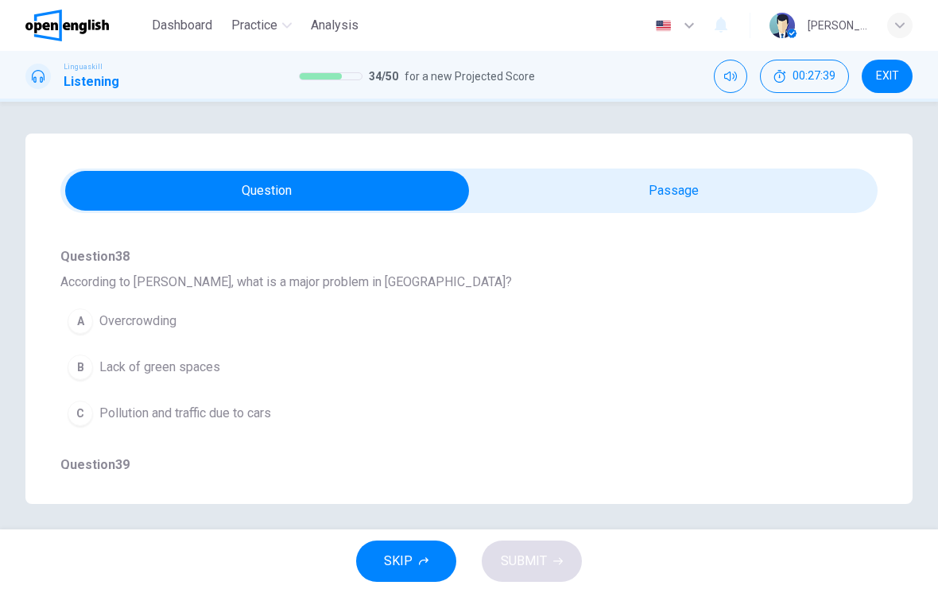
scroll to position [764, 0]
click at [670, 382] on button "B Lack of green spaces" at bounding box center [440, 366] width 760 height 40
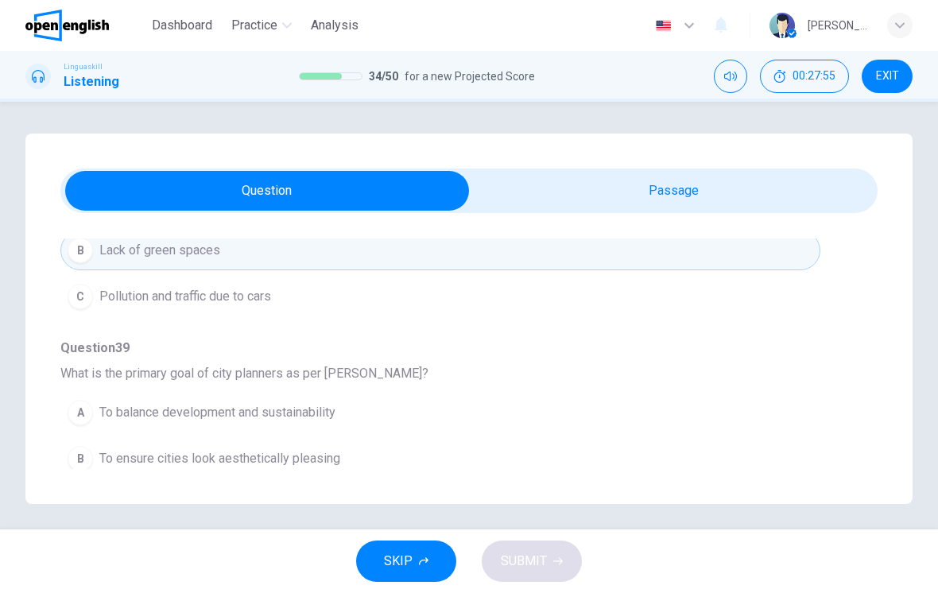
scroll to position [880, 0]
click at [669, 306] on button "C Pollution and traffic due to cars" at bounding box center [440, 296] width 760 height 40
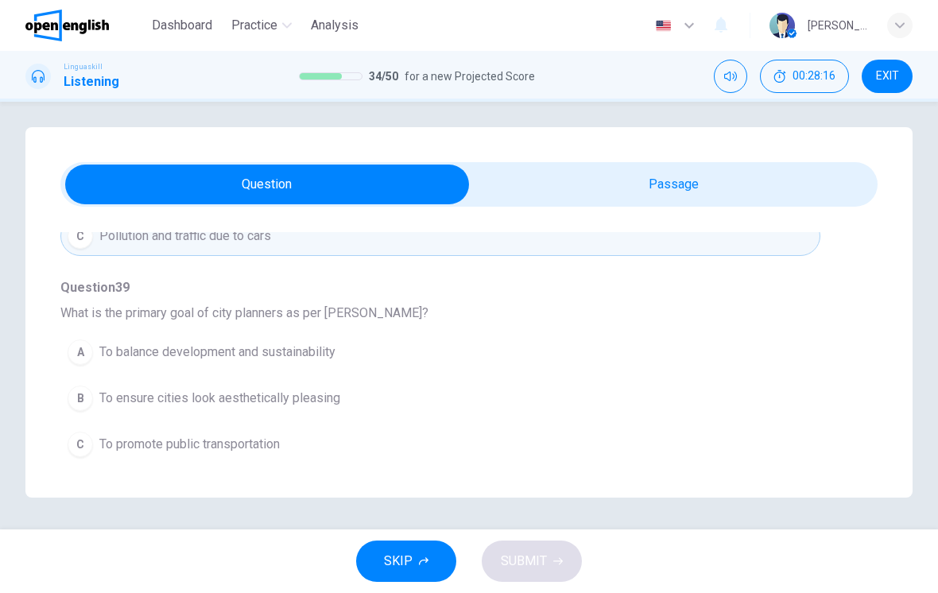
scroll to position [6, 0]
click at [690, 367] on button "A To balance development and sustainability" at bounding box center [440, 352] width 760 height 40
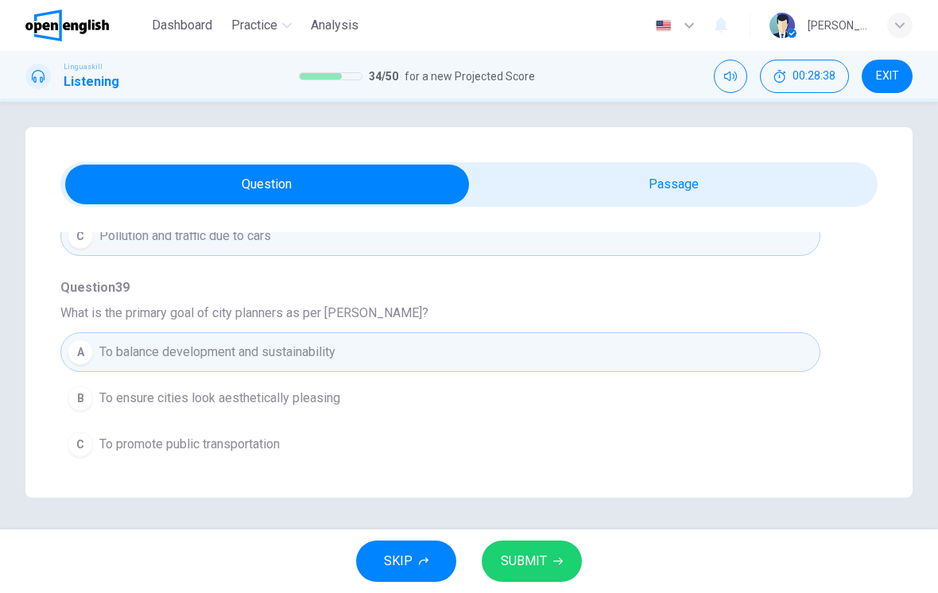
click at [543, 554] on span "SUBMIT" at bounding box center [524, 561] width 46 height 22
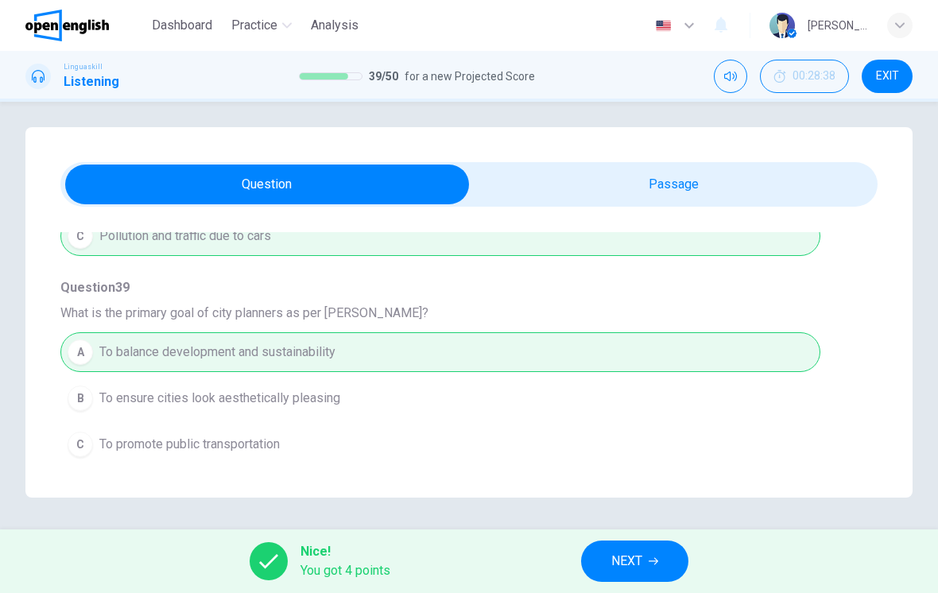
click at [639, 563] on span "NEXT" at bounding box center [626, 561] width 31 height 22
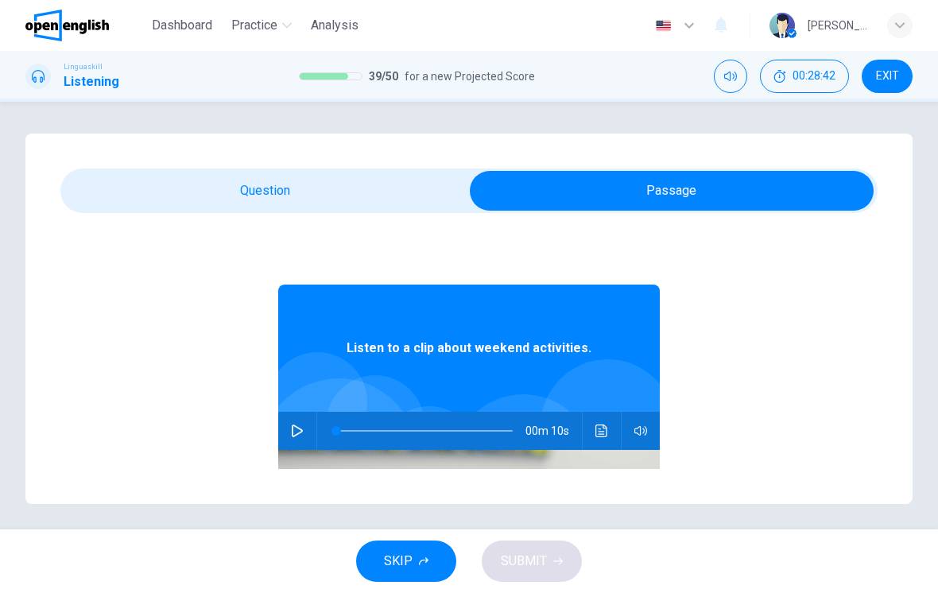
click at [297, 426] on icon "button" at bounding box center [297, 431] width 13 height 13
type input "*"
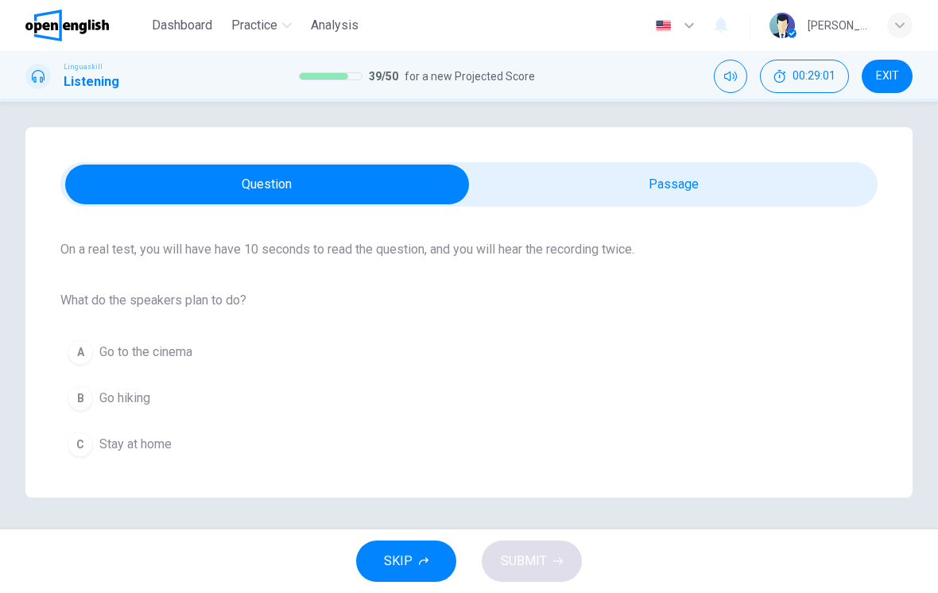
scroll to position [6, 0]
click at [500, 417] on button "B Go hiking" at bounding box center [468, 398] width 817 height 40
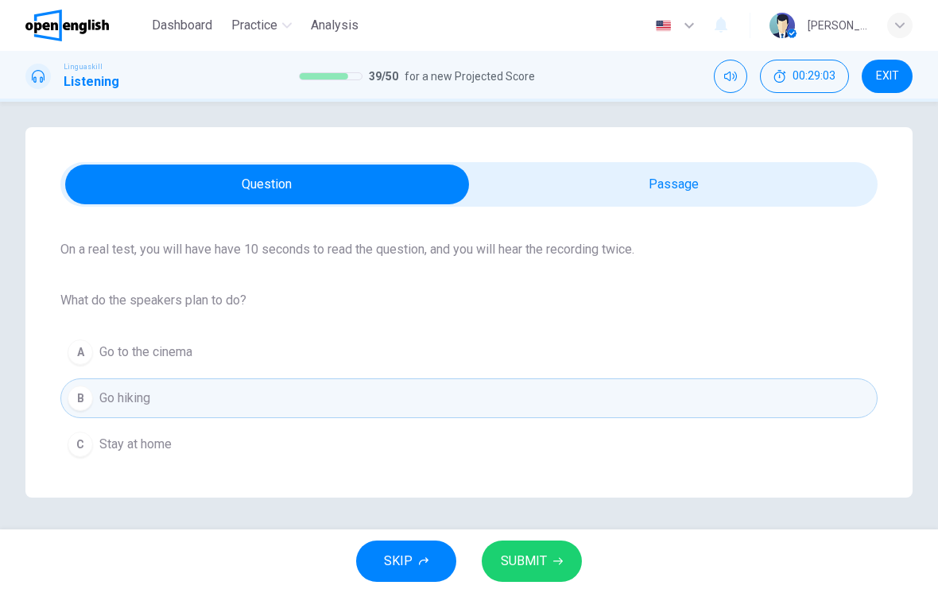
click at [551, 565] on button "SUBMIT" at bounding box center [532, 561] width 100 height 41
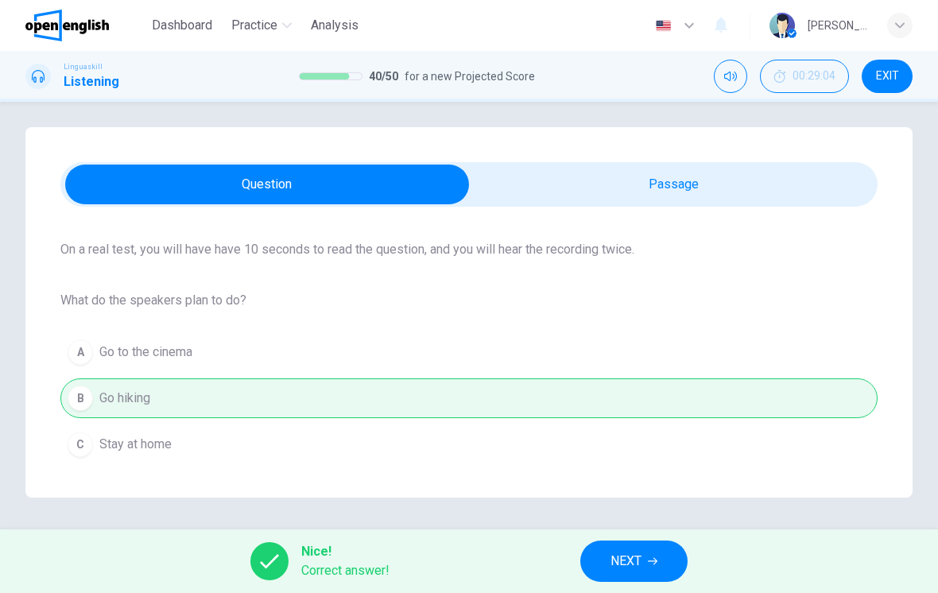
click at [625, 557] on span "NEXT" at bounding box center [626, 561] width 31 height 22
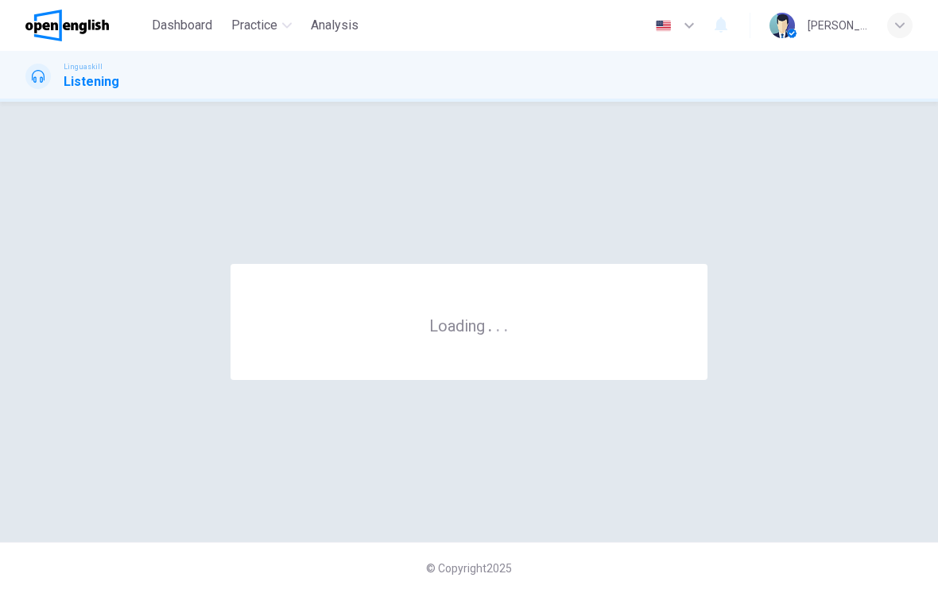
scroll to position [0, 0]
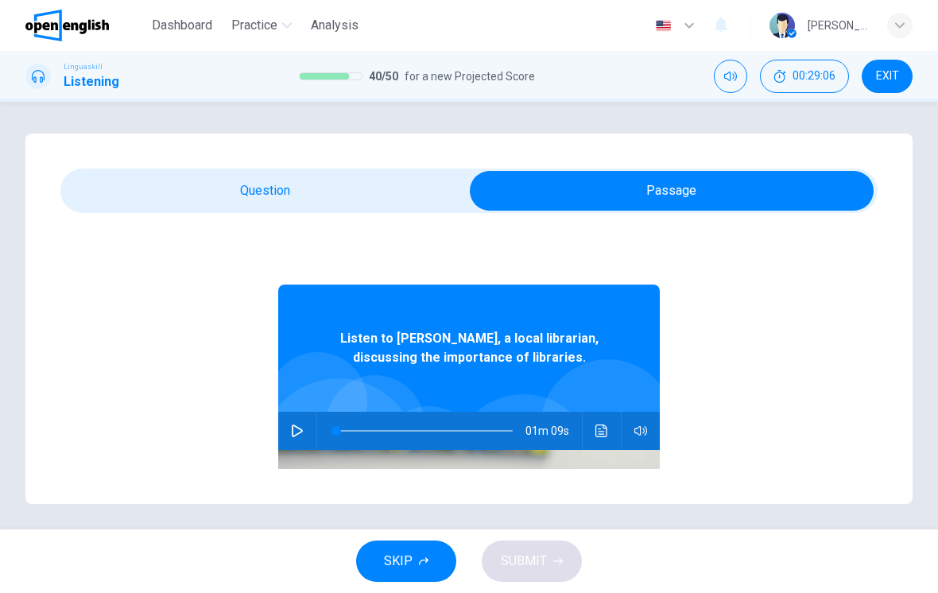
click at [294, 431] on icon "button" at bounding box center [297, 431] width 13 height 13
type input "**"
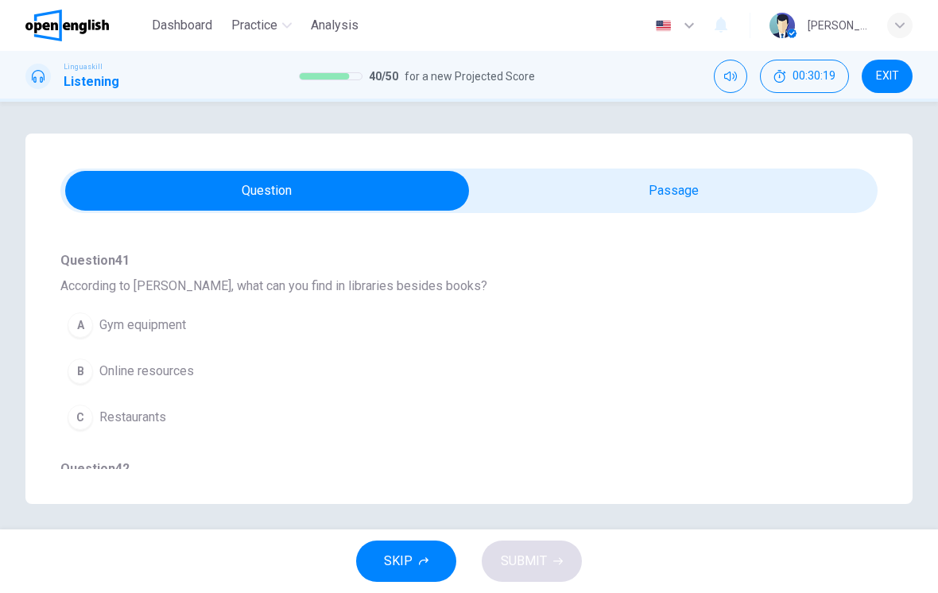
scroll to position [141, 0]
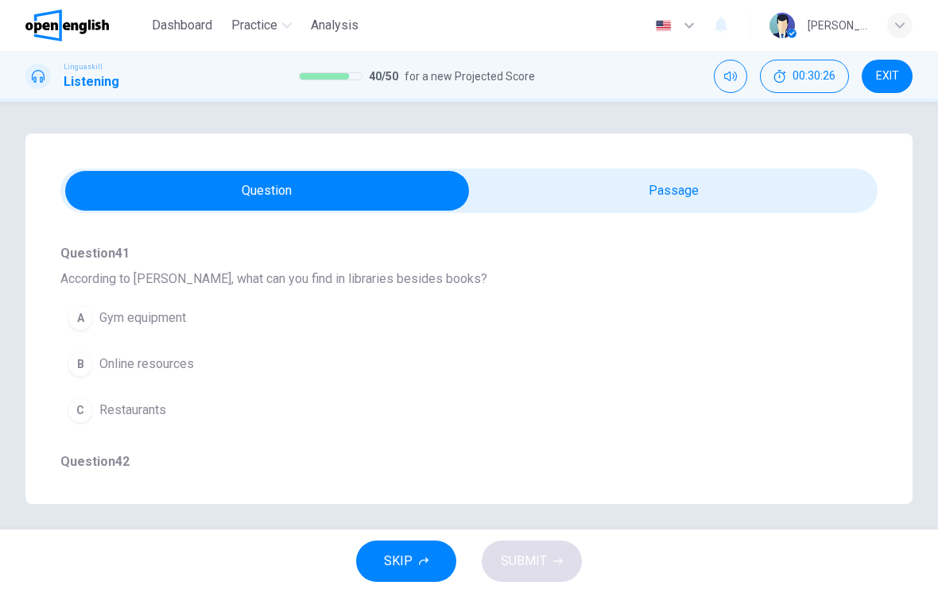
click at [679, 375] on button "B Online resources" at bounding box center [440, 364] width 760 height 40
click at [491, 330] on button "A Computers and internet access" at bounding box center [440, 319] width 760 height 40
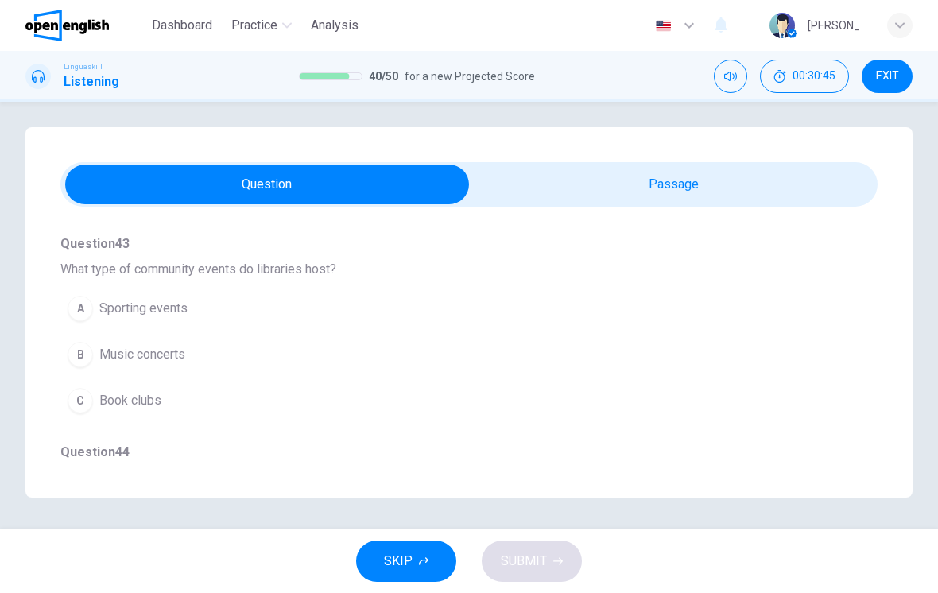
scroll to position [559, 0]
click at [656, 421] on button "C Book clubs" at bounding box center [440, 402] width 760 height 40
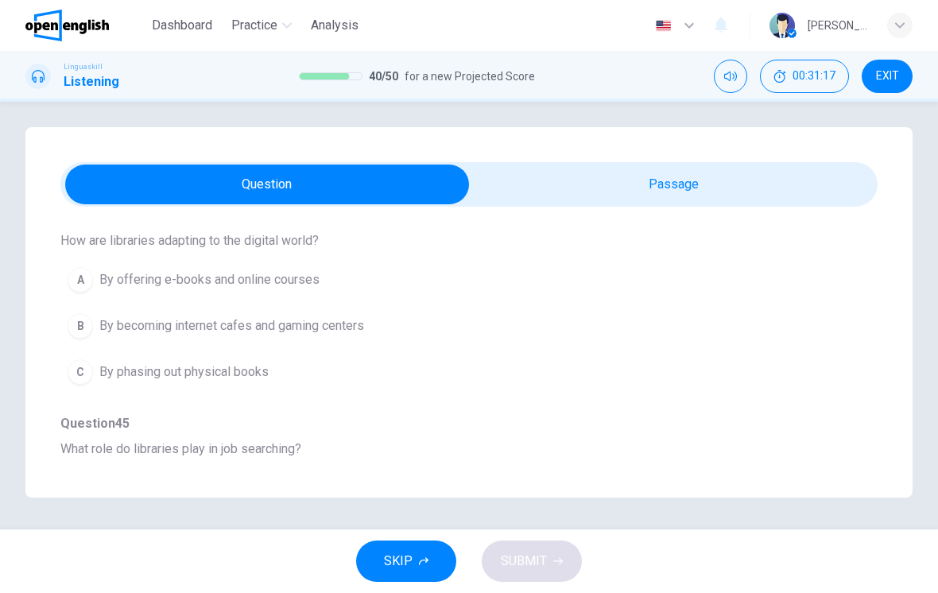
scroll to position [797, 0]
click at [697, 308] on button "B By becoming internet cafes and gaming centers" at bounding box center [440, 327] width 760 height 40
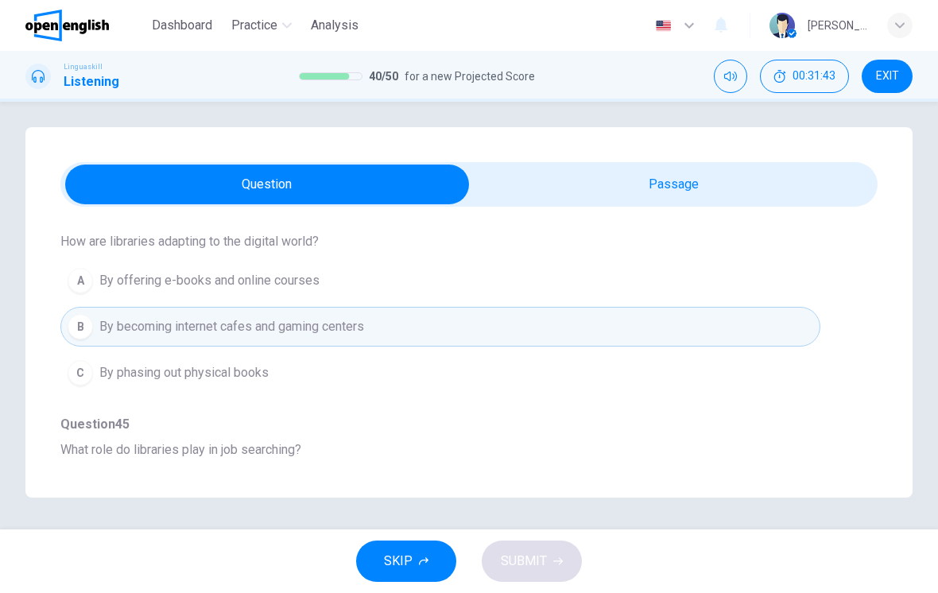
click at [685, 290] on button "A By offering e-books and online courses" at bounding box center [440, 281] width 760 height 40
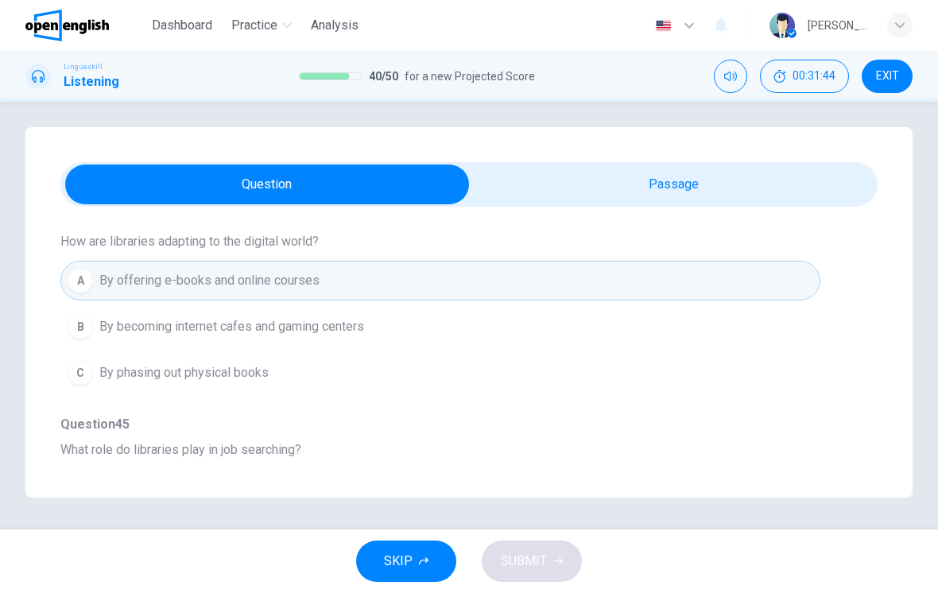
click at [679, 270] on button "A By offering e-books and online courses" at bounding box center [440, 281] width 760 height 40
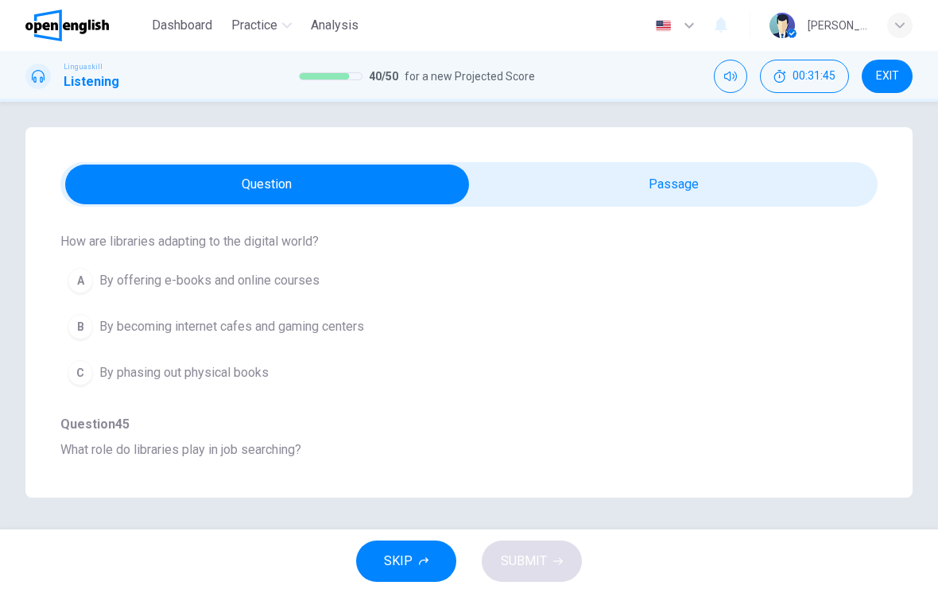
click at [673, 290] on button "A By offering e-books and online courses" at bounding box center [440, 281] width 760 height 40
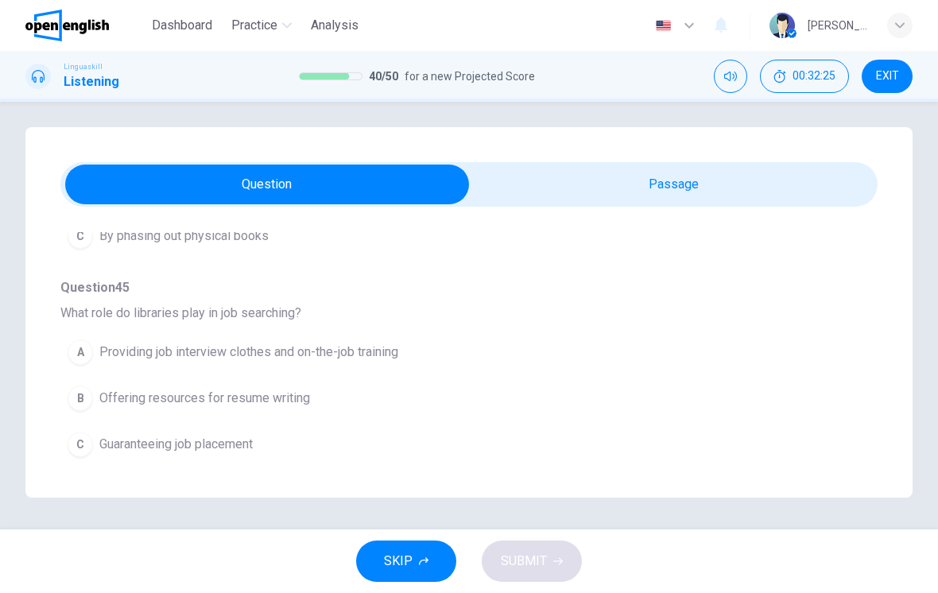
scroll to position [934, 0]
click at [596, 406] on button "B Offering resources for resume writing" at bounding box center [440, 398] width 760 height 40
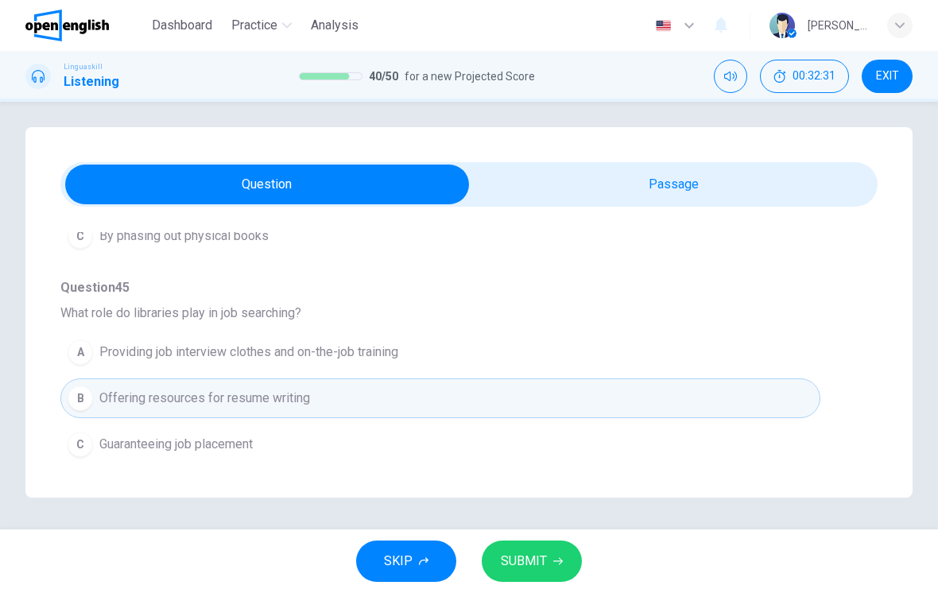
click at [549, 555] on button "SUBMIT" at bounding box center [532, 561] width 100 height 41
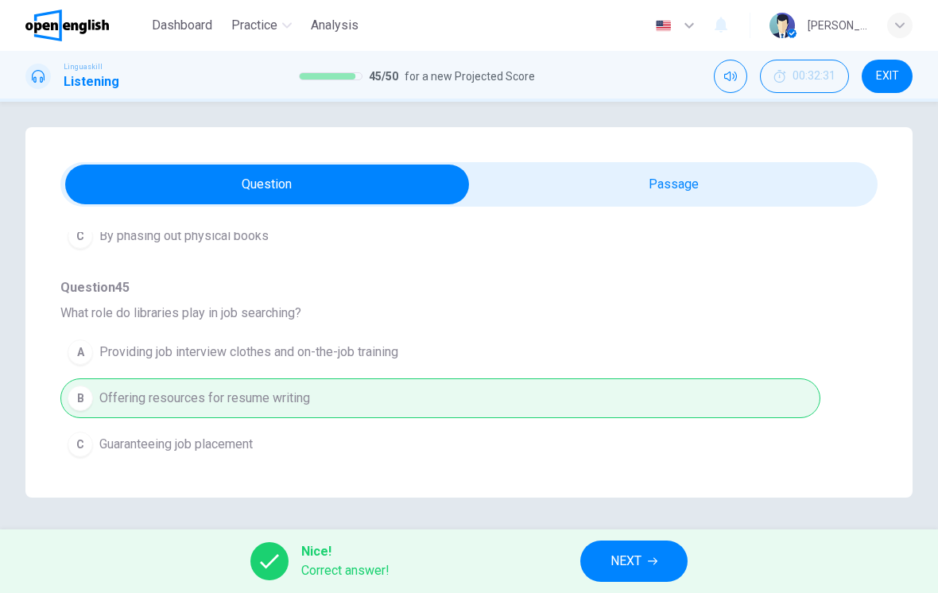
click at [646, 563] on button "NEXT" at bounding box center [633, 561] width 107 height 41
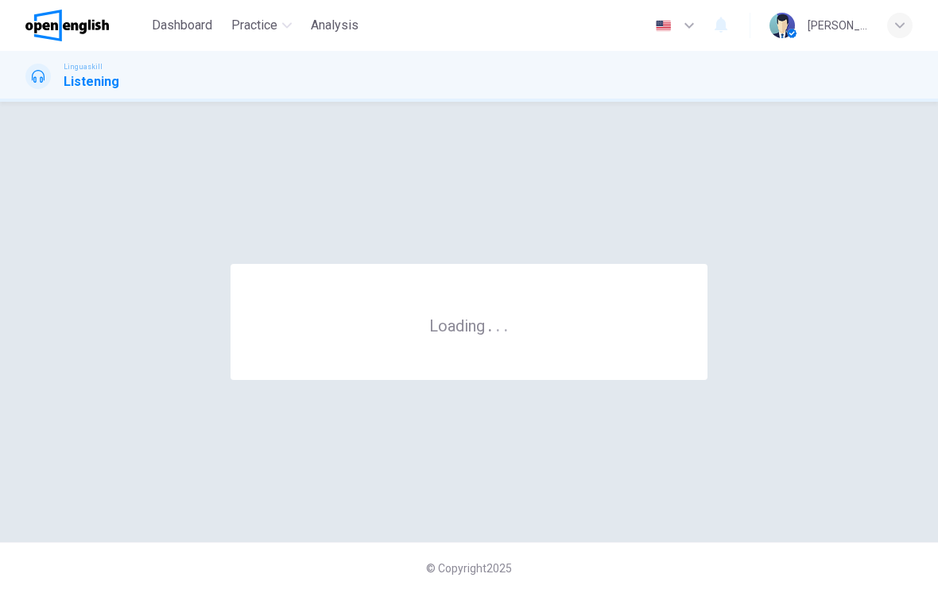
scroll to position [0, 0]
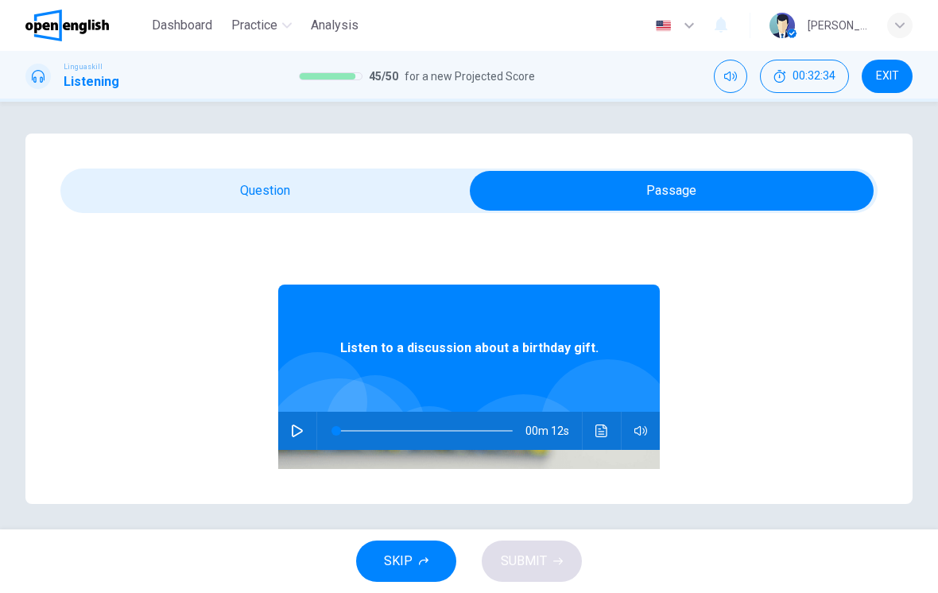
click at [301, 429] on icon "button" at bounding box center [297, 431] width 11 height 13
type input "**"
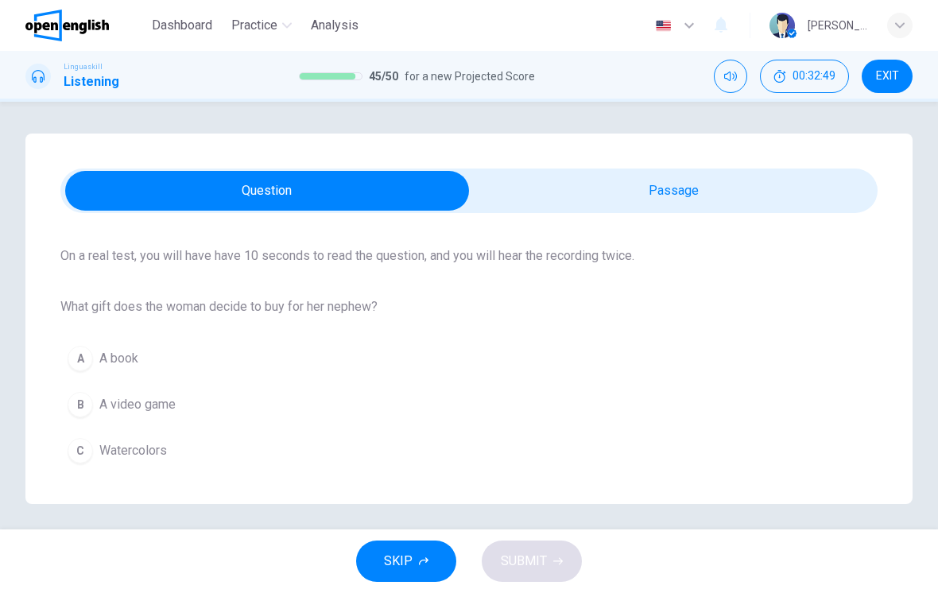
scroll to position [113, 0]
click at [621, 462] on button "C Watercolors" at bounding box center [468, 451] width 817 height 40
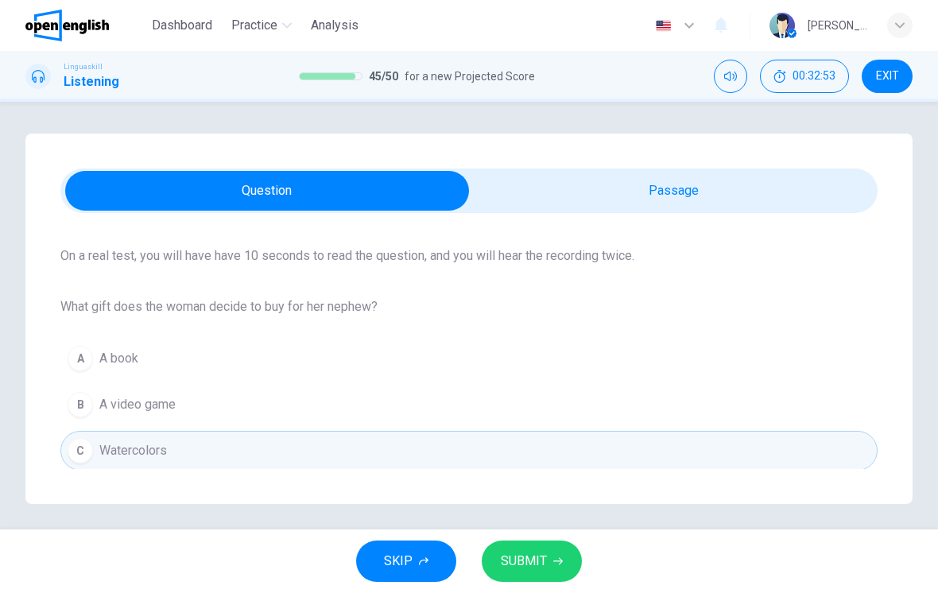
click at [532, 579] on button "SUBMIT" at bounding box center [532, 561] width 100 height 41
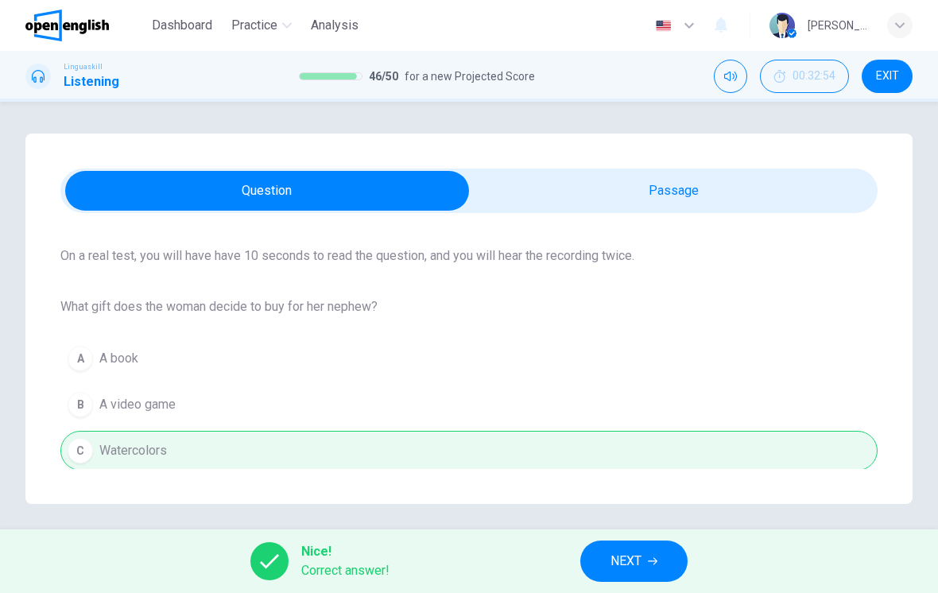
click at [635, 553] on span "NEXT" at bounding box center [626, 561] width 31 height 22
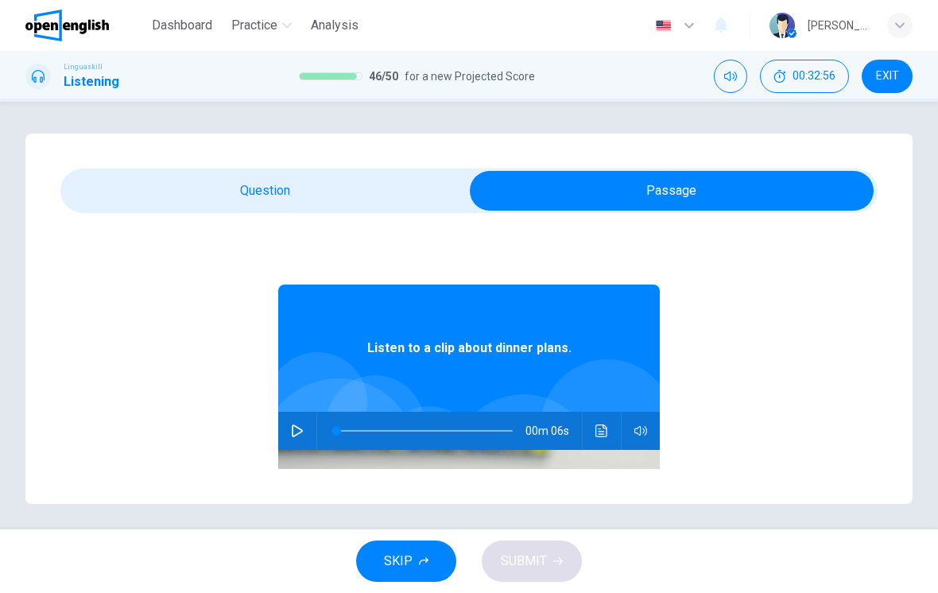
click at [303, 422] on button "button" at bounding box center [297, 431] width 25 height 38
type input "*"
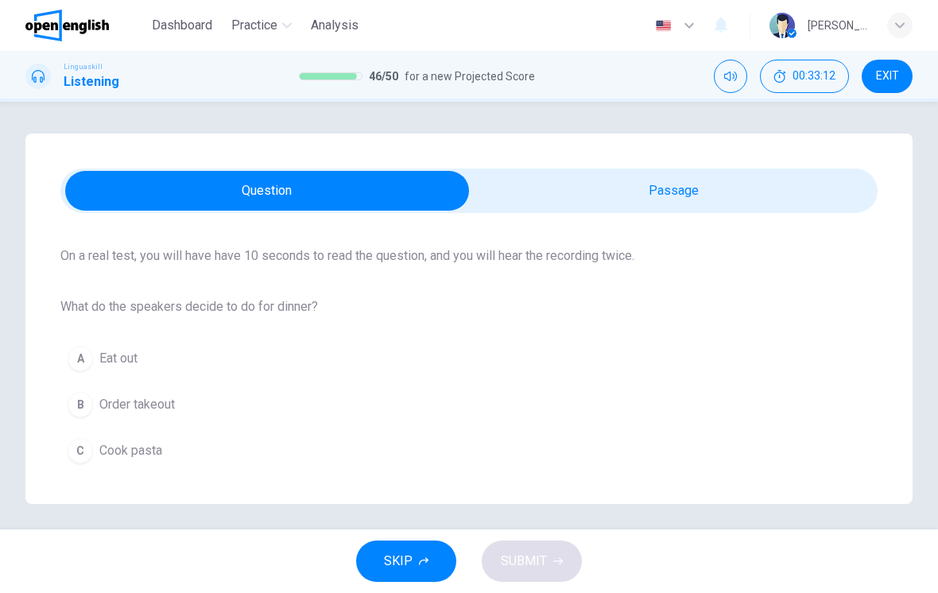
click at [526, 480] on div "Question 47 Listen and Select For this question, choose the correct answer. On …" at bounding box center [468, 319] width 887 height 371
click at [453, 452] on button "C Cook pasta" at bounding box center [468, 451] width 817 height 40
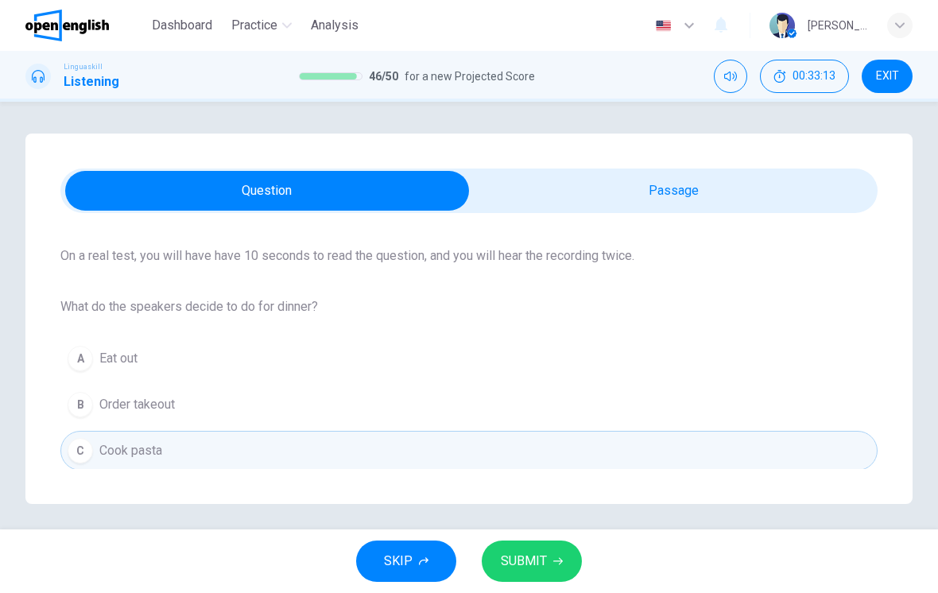
click at [535, 561] on span "SUBMIT" at bounding box center [524, 561] width 46 height 22
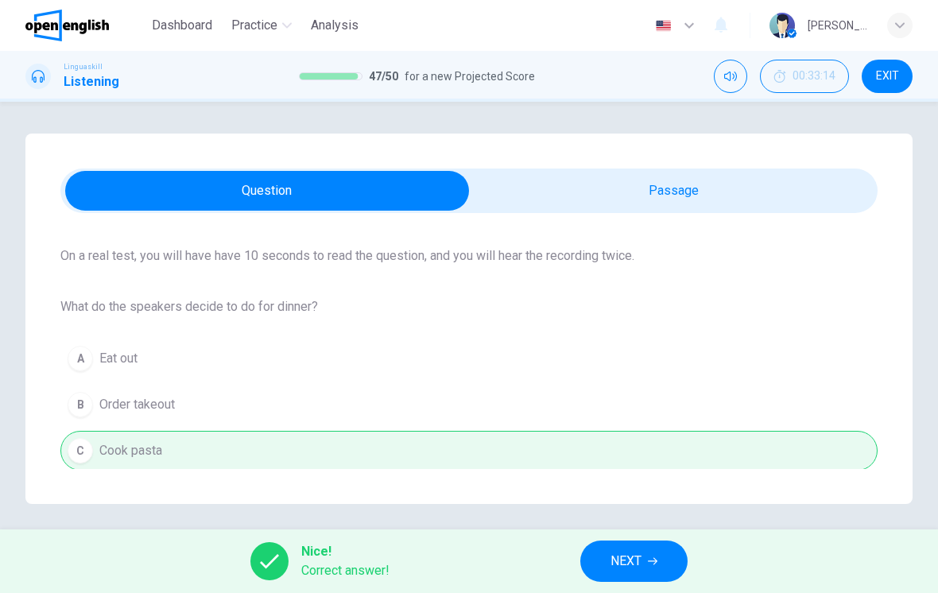
click at [633, 576] on button "NEXT" at bounding box center [633, 561] width 107 height 41
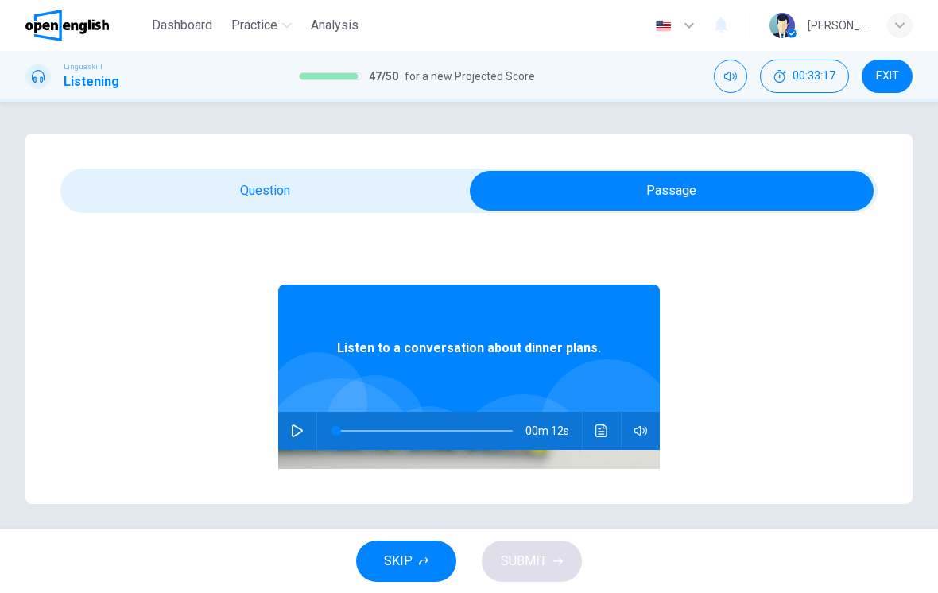
scroll to position [0, 0]
click at [301, 411] on div at bounding box center [338, 456] width 157 height 157
click at [309, 428] on button "button" at bounding box center [297, 431] width 25 height 38
type input "**"
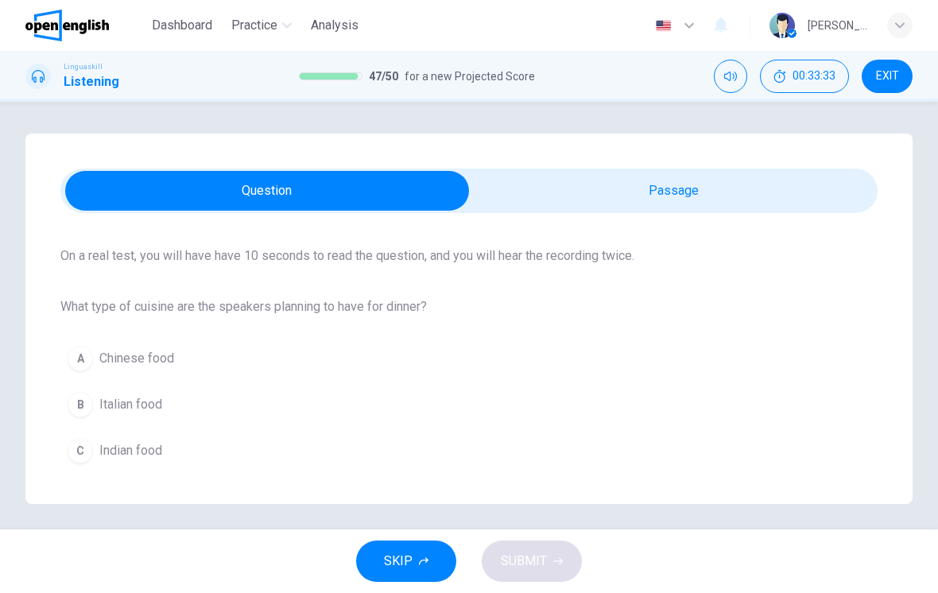
scroll to position [113, 0]
click at [587, 433] on button "C Indian food" at bounding box center [468, 451] width 817 height 40
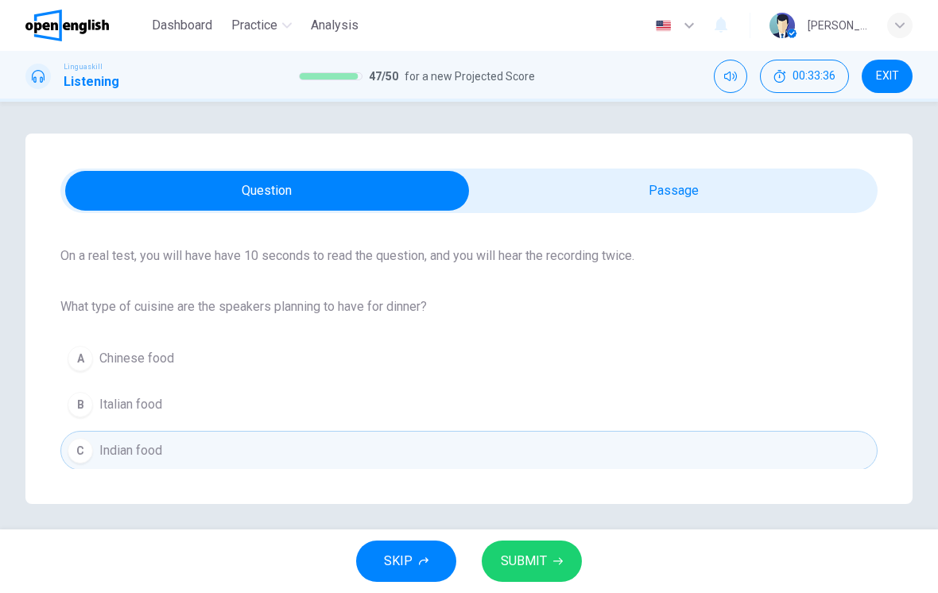
click at [521, 421] on button "B Italian food" at bounding box center [468, 405] width 817 height 40
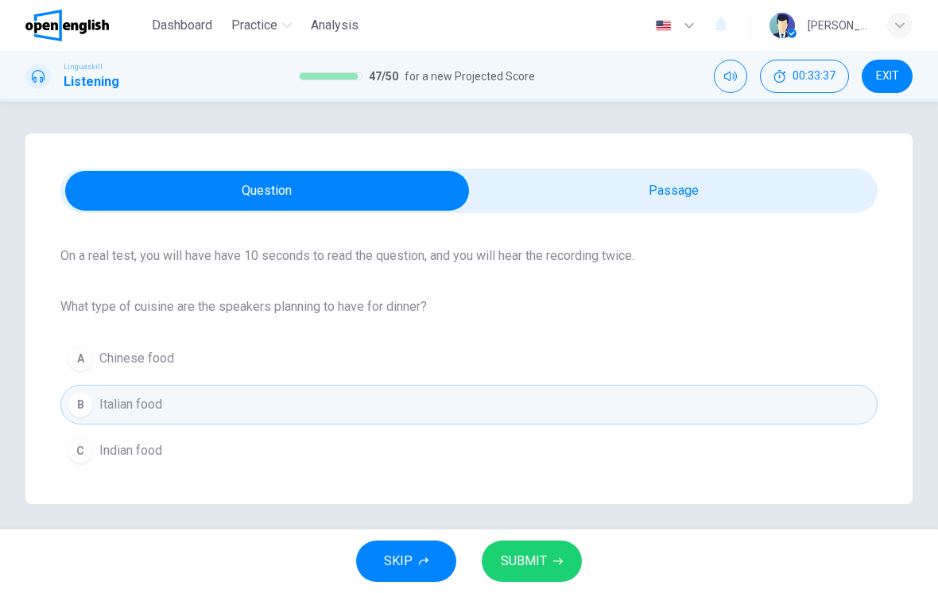
click at [549, 557] on button "SUBMIT" at bounding box center [532, 561] width 100 height 41
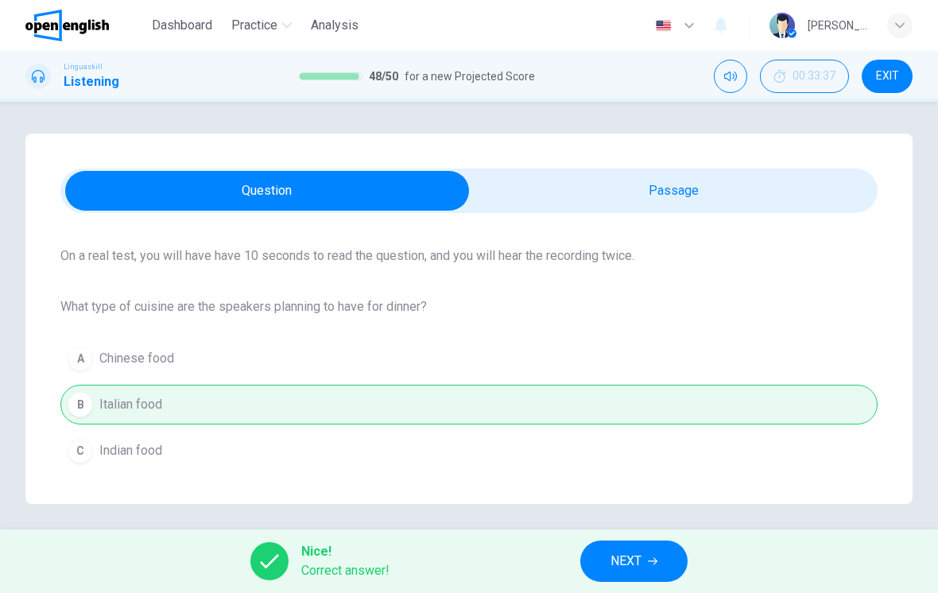
click at [639, 553] on span "NEXT" at bounding box center [626, 561] width 31 height 22
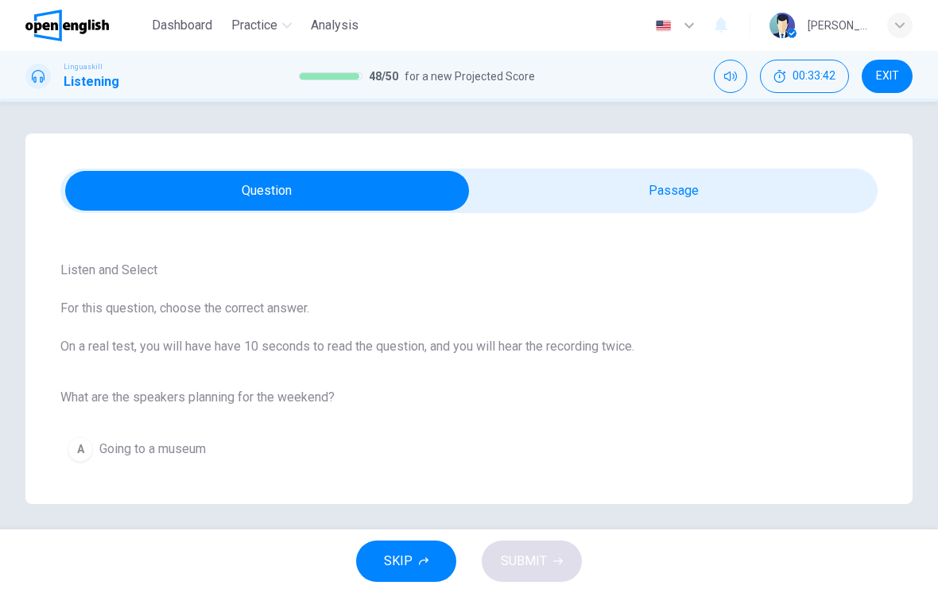
scroll to position [17, 0]
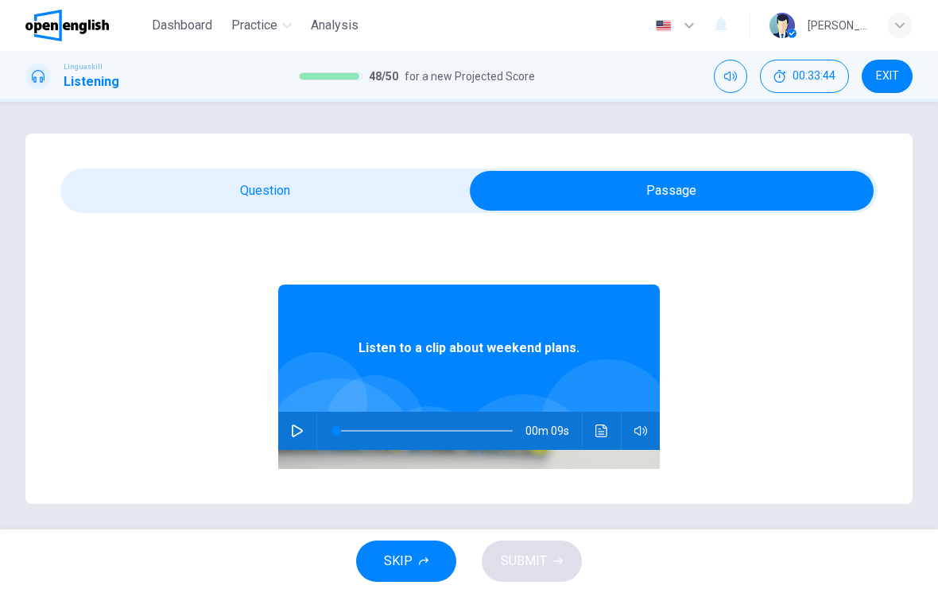
click at [288, 431] on button "button" at bounding box center [297, 431] width 25 height 38
type input "**"
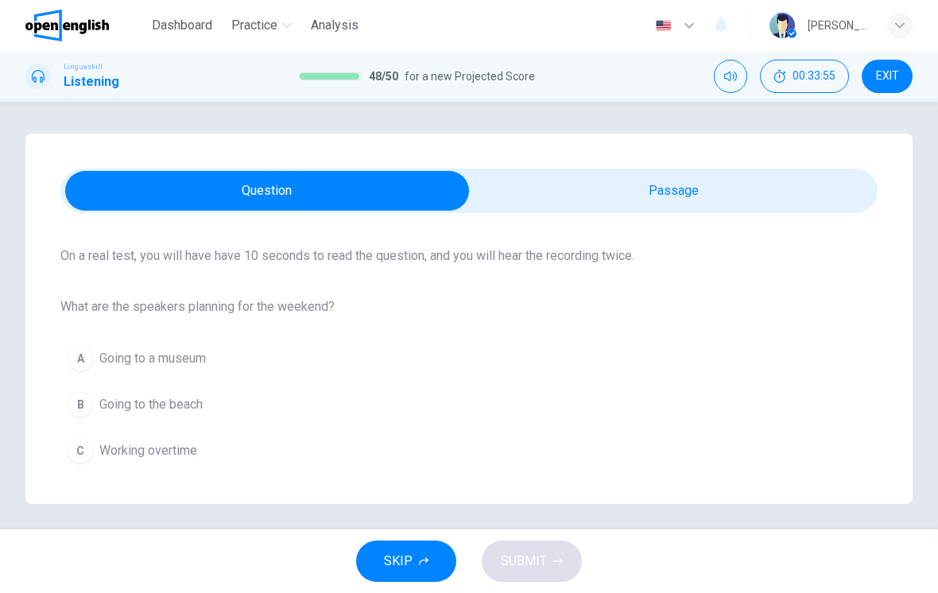
scroll to position [113, 0]
click at [588, 421] on button "B Going to the beach" at bounding box center [468, 405] width 817 height 40
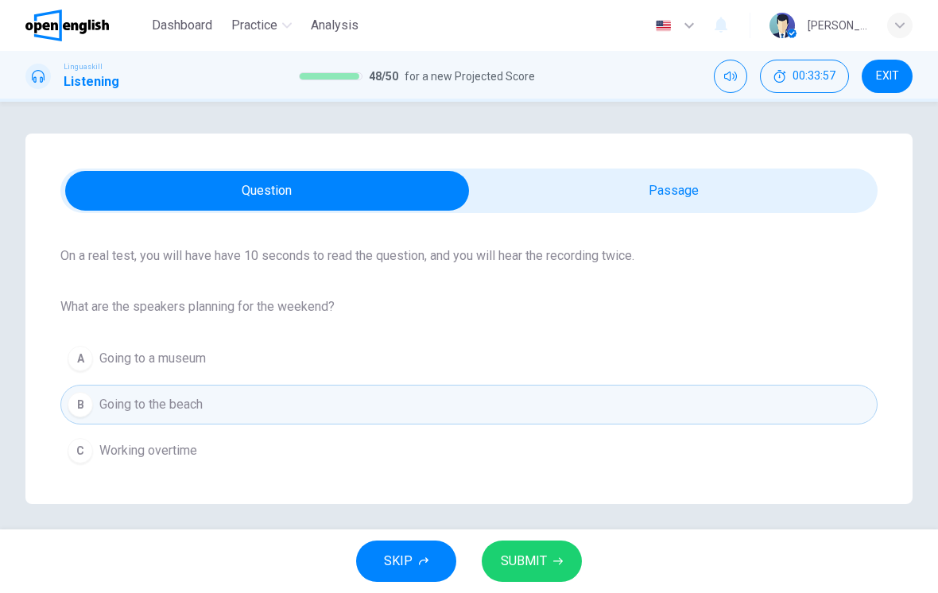
click at [558, 560] on icon "button" at bounding box center [558, 562] width 10 height 10
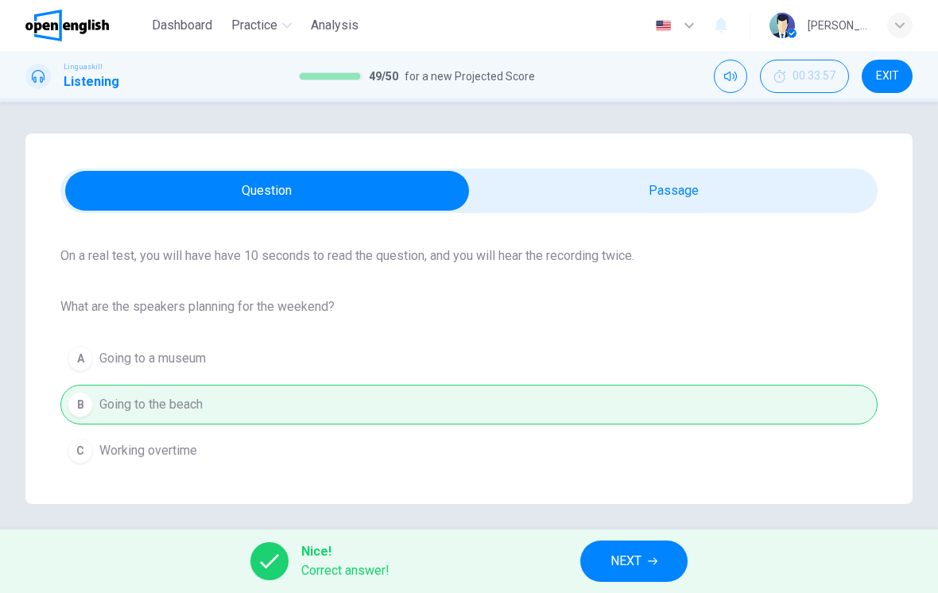
click at [634, 567] on span "NEXT" at bounding box center [626, 561] width 31 height 22
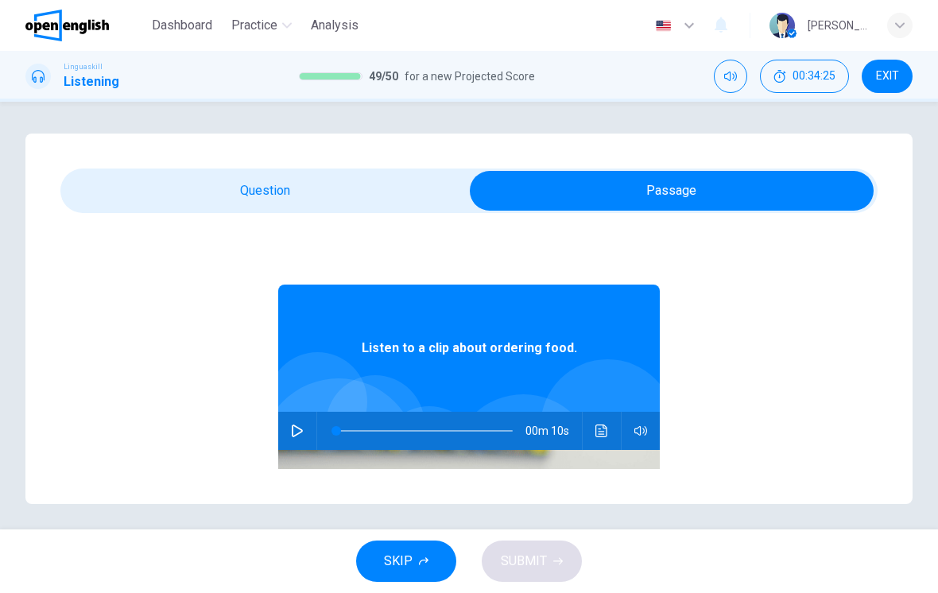
click at [293, 439] on button "button" at bounding box center [297, 431] width 25 height 38
type input "**"
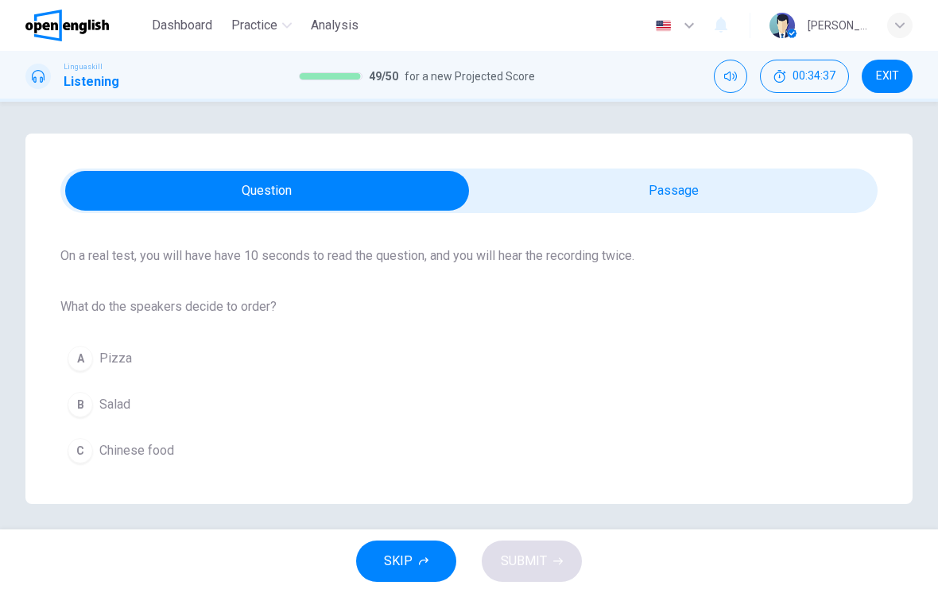
click at [423, 422] on button "B Salad" at bounding box center [468, 405] width 817 height 40
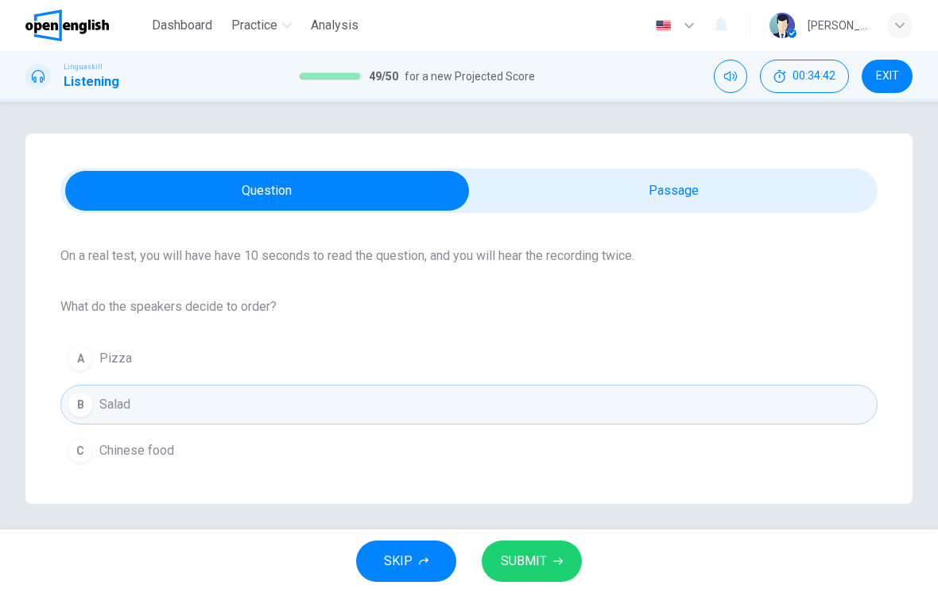
click at [539, 555] on span "SUBMIT" at bounding box center [524, 561] width 46 height 22
